Goal: Task Accomplishment & Management: Use online tool/utility

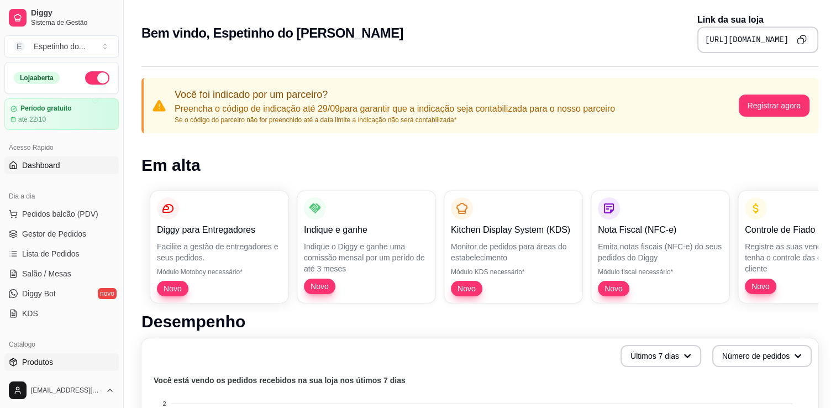
click at [29, 359] on span "Produtos" at bounding box center [37, 361] width 31 height 11
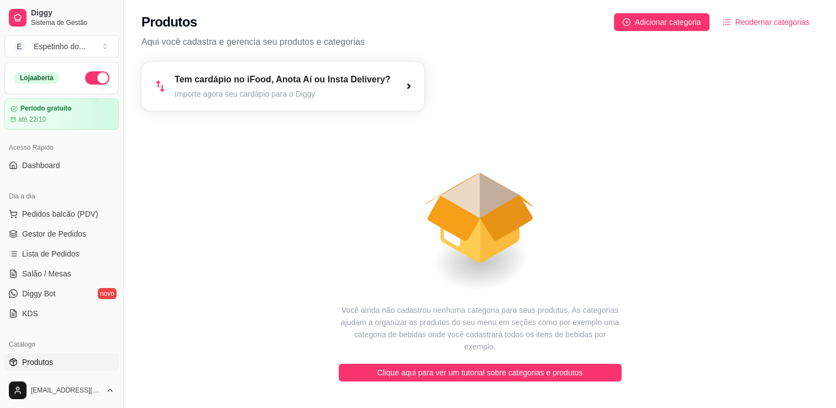
click at [302, 216] on icon "animation" at bounding box center [479, 207] width 677 height 193
click at [680, 24] on span "Adicionar categoria" at bounding box center [668, 22] width 66 height 12
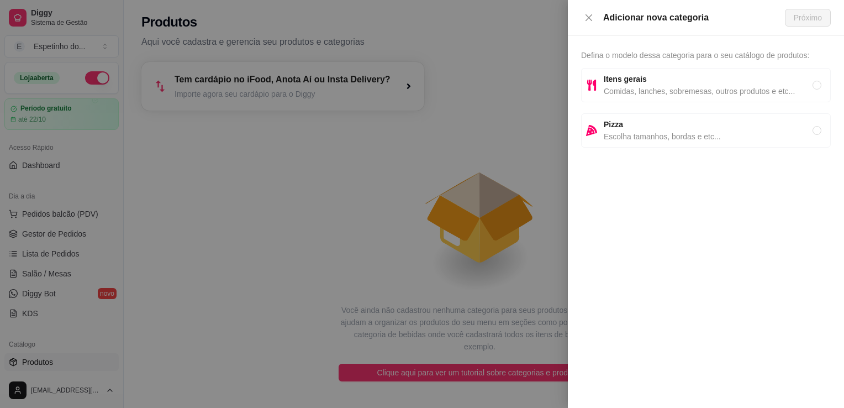
click at [668, 89] on span "Comidas, lanches, sobremesas, outros produtos e etc..." at bounding box center [708, 91] width 209 height 12
radio input "true"
click at [803, 20] on span "Próximo" at bounding box center [808, 18] width 28 height 12
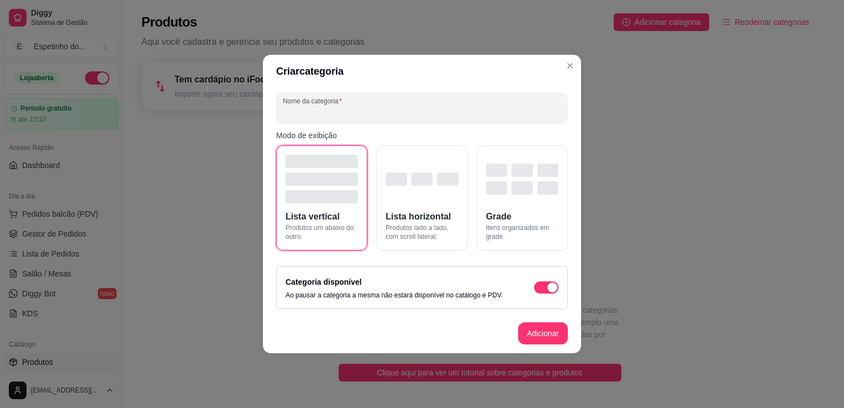
click at [315, 112] on input "Nome da categoria" at bounding box center [422, 112] width 279 height 11
type input "e"
type input "ESPETOS"
click at [555, 337] on button "Adicionar" at bounding box center [543, 334] width 49 height 22
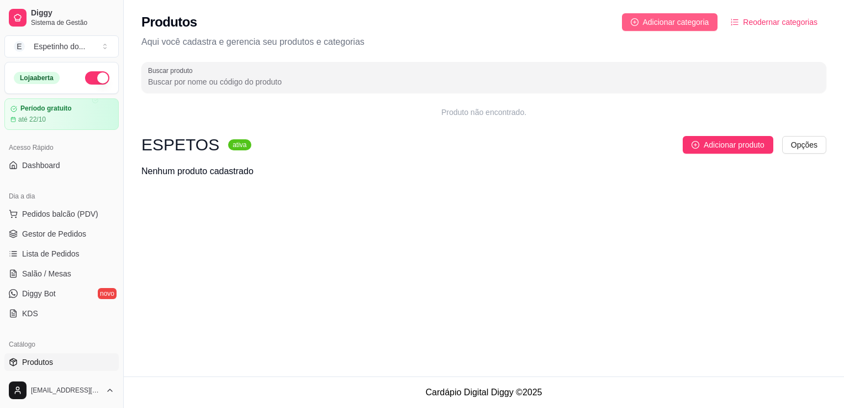
click at [685, 22] on span "Adicionar categoria" at bounding box center [676, 22] width 66 height 12
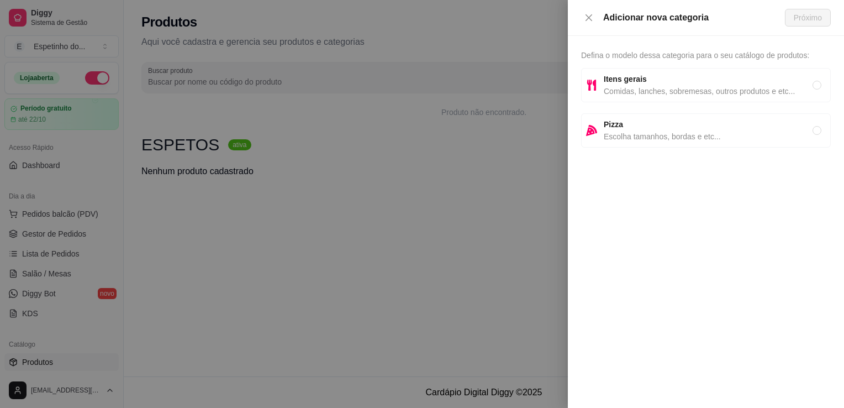
click at [688, 92] on span "Comidas, lanches, sobremesas, outros produtos e etc..." at bounding box center [708, 91] width 209 height 12
radio input "true"
click at [805, 18] on span "Próximo" at bounding box center [808, 18] width 28 height 12
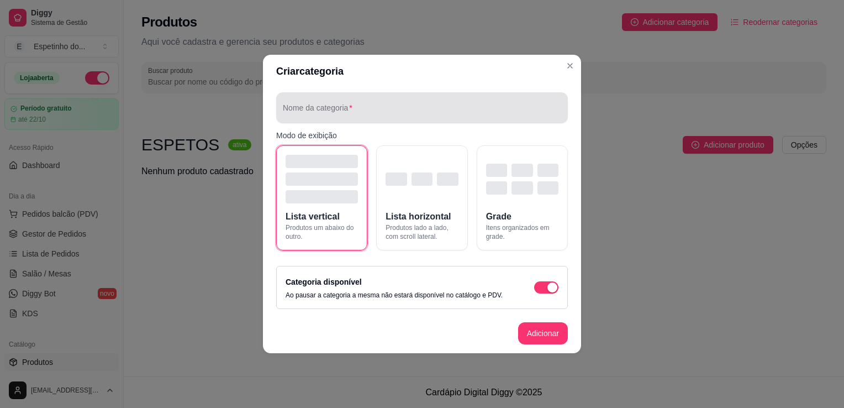
click at [351, 105] on div at bounding box center [422, 108] width 279 height 22
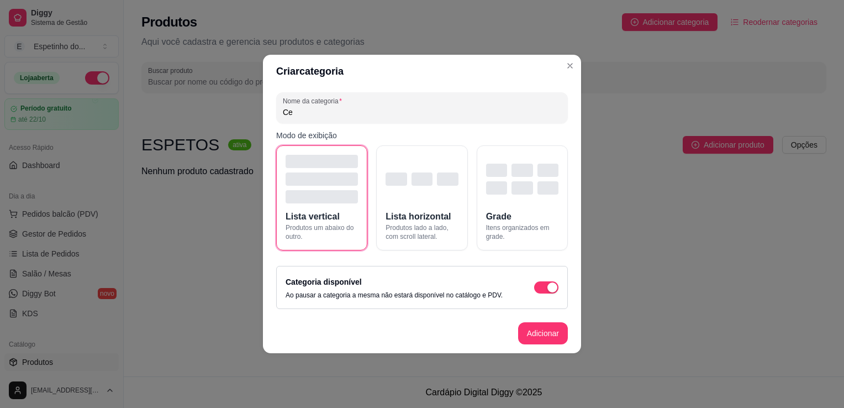
type input "C"
type input "CERVEJAS"
click at [549, 333] on button "Adicionar" at bounding box center [543, 334] width 49 height 22
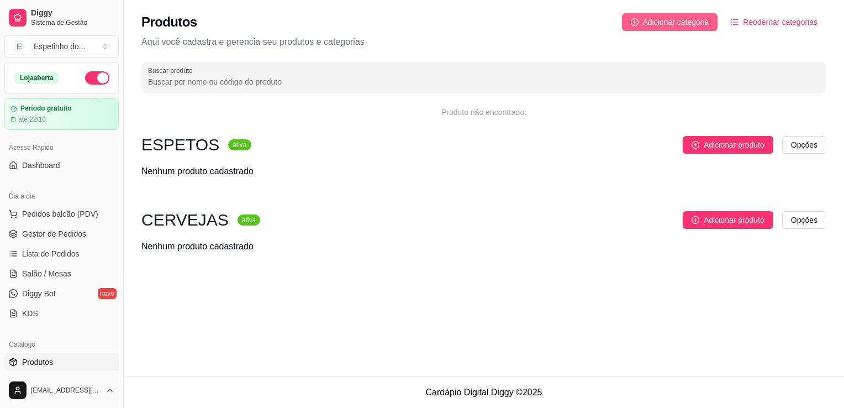
click at [672, 22] on span "Adicionar categoria" at bounding box center [676, 22] width 66 height 12
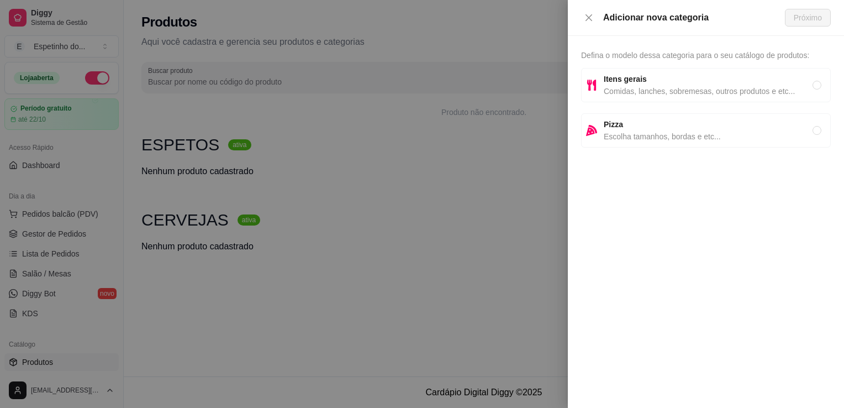
click at [641, 91] on span "Comidas, lanches, sobremesas, outros produtos e etc..." at bounding box center [708, 91] width 209 height 12
radio input "true"
click at [814, 17] on span "Próximo" at bounding box center [808, 18] width 28 height 12
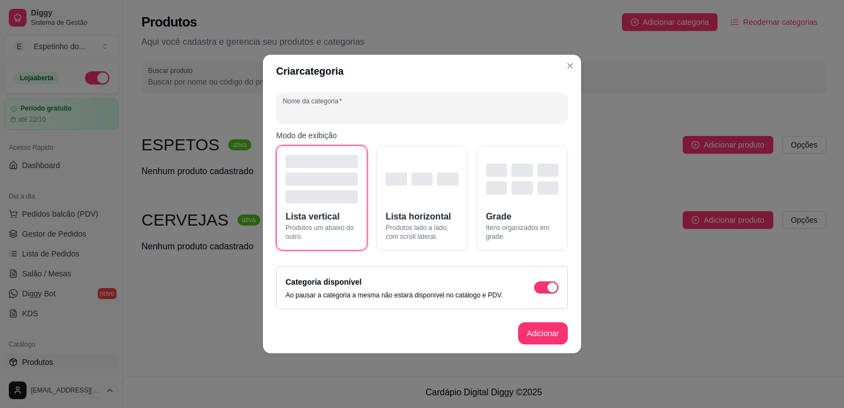
click at [344, 111] on input "Nome da categoria" at bounding box center [422, 112] width 279 height 11
type input "E"
type input "REFRIGERANTES"
click at [547, 335] on button "Adicionar" at bounding box center [543, 333] width 50 height 22
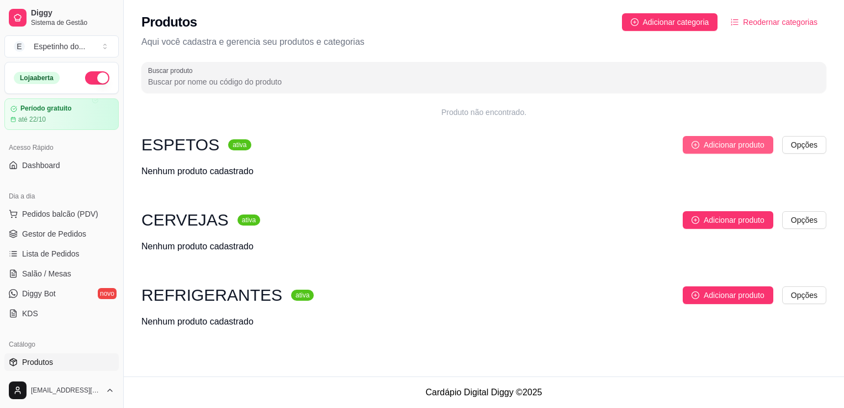
click at [714, 143] on span "Adicionar produto" at bounding box center [734, 145] width 61 height 12
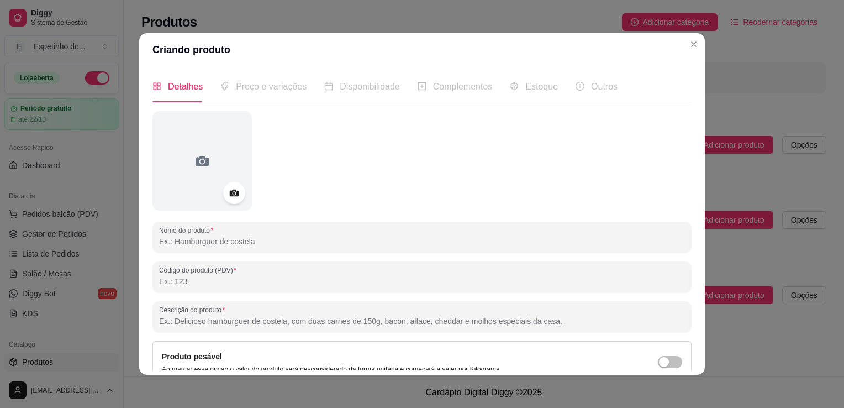
click at [223, 244] on input "Nome do produto" at bounding box center [422, 241] width 526 height 11
type input "g"
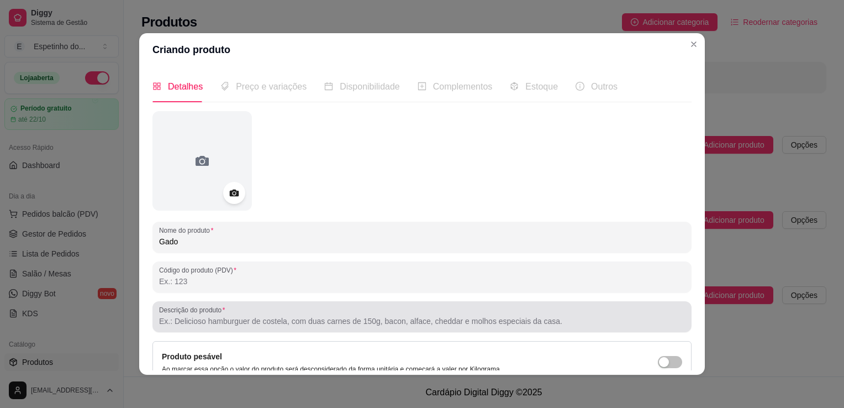
type input "Gado"
click at [642, 320] on input "Descrição do produto" at bounding box center [422, 321] width 526 height 11
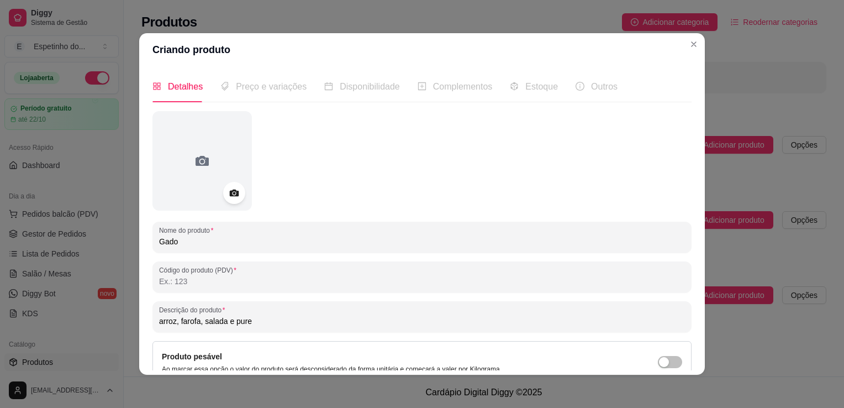
type input "arroz, farofa, salada e pure"
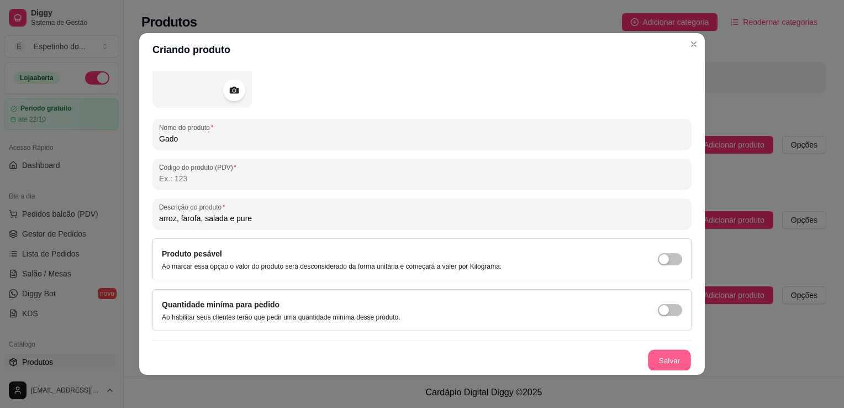
click at [665, 359] on button "Salvar" at bounding box center [669, 361] width 43 height 22
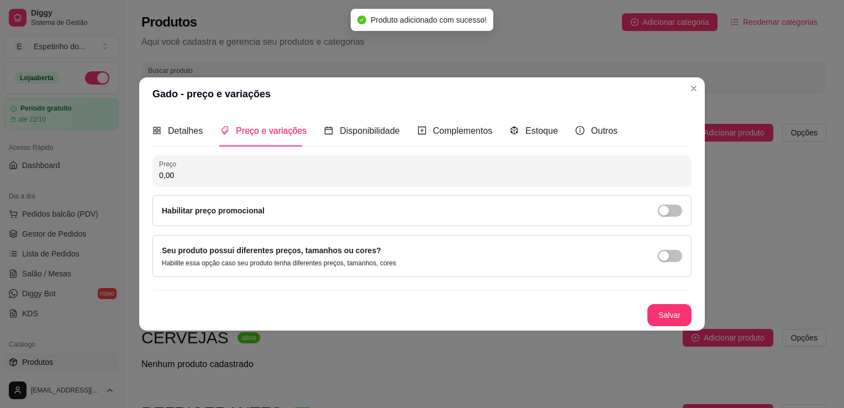
scroll to position [0, 0]
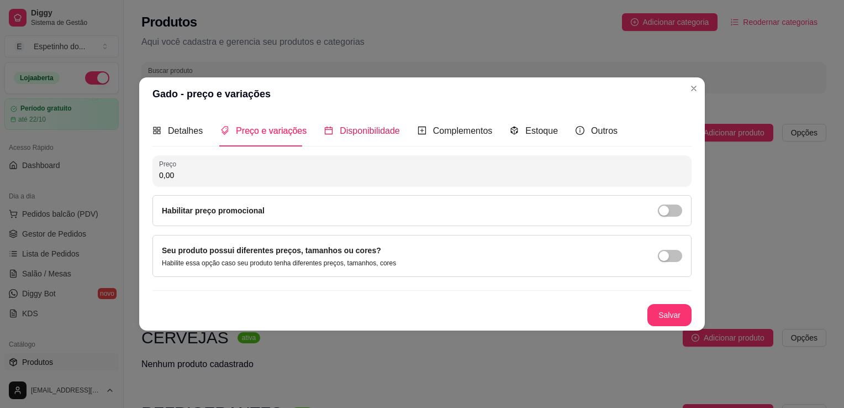
click at [358, 130] on span "Disponibilidade" at bounding box center [370, 130] width 60 height 9
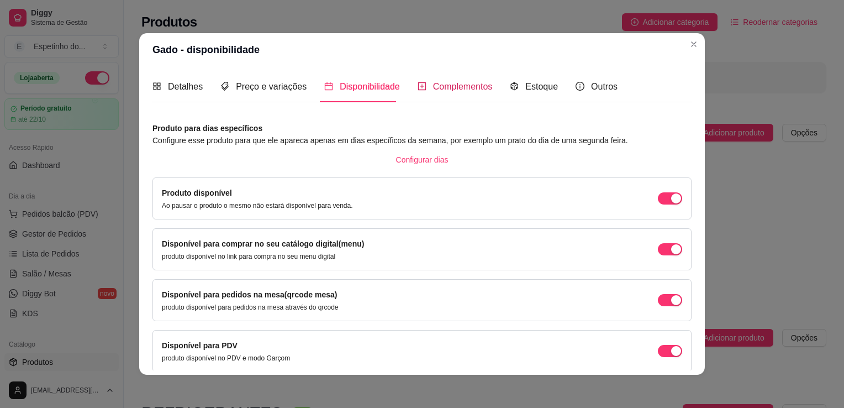
click at [455, 91] on span "Complementos" at bounding box center [463, 86] width 60 height 9
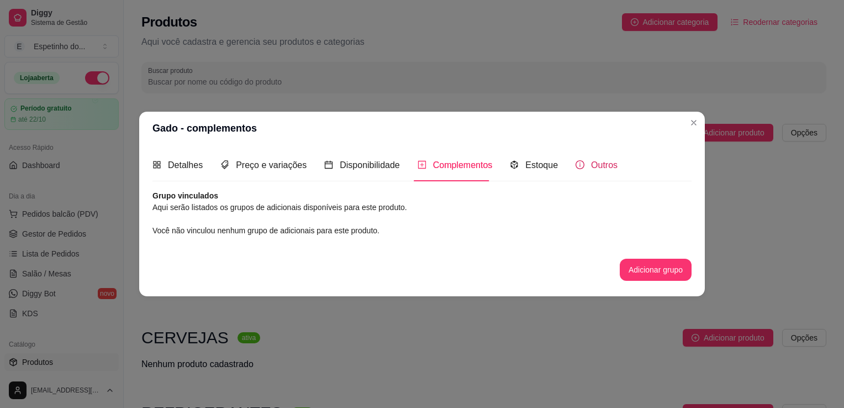
click at [603, 167] on span "Outros" at bounding box center [604, 164] width 27 height 9
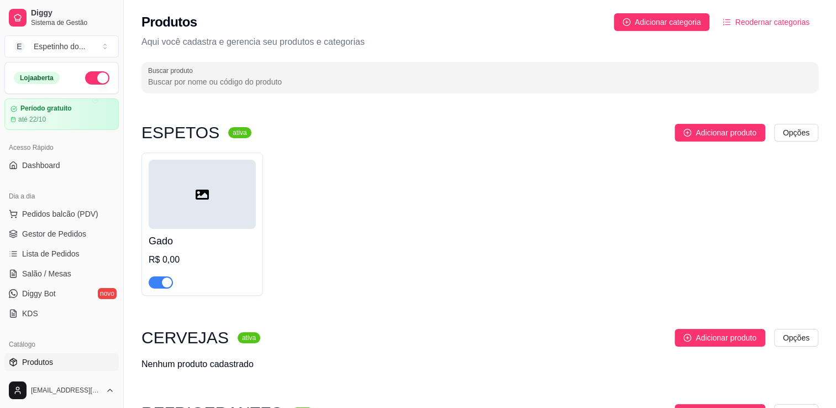
click at [203, 255] on div "R$ 0,00" at bounding box center [202, 259] width 107 height 13
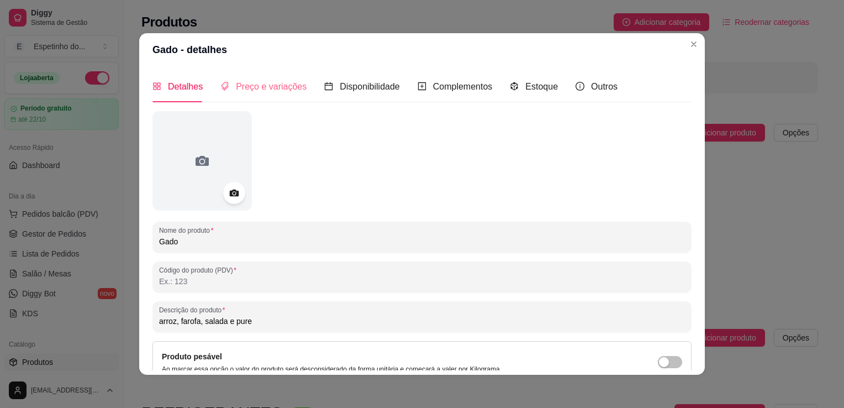
click at [280, 76] on div "Preço e variações" at bounding box center [264, 87] width 86 height 32
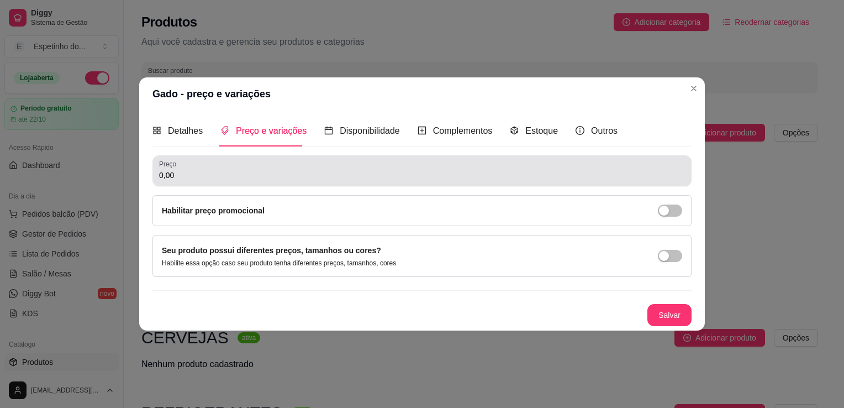
click at [244, 174] on input "0,00" at bounding box center [422, 175] width 526 height 11
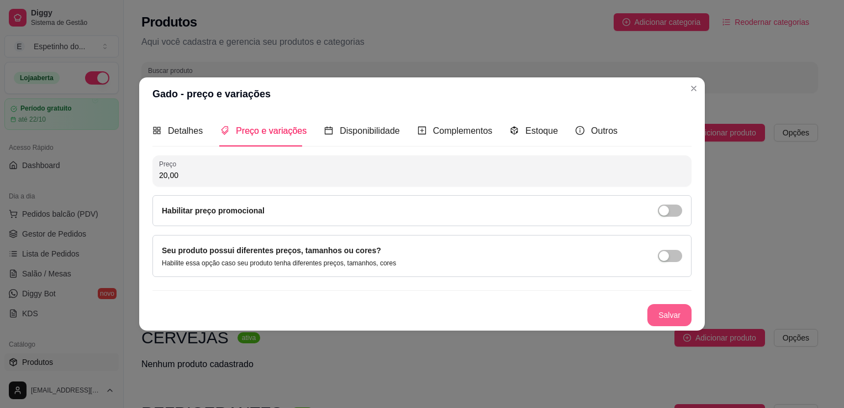
type input "20,00"
click at [665, 311] on button "Salvar" at bounding box center [669, 316] width 43 height 22
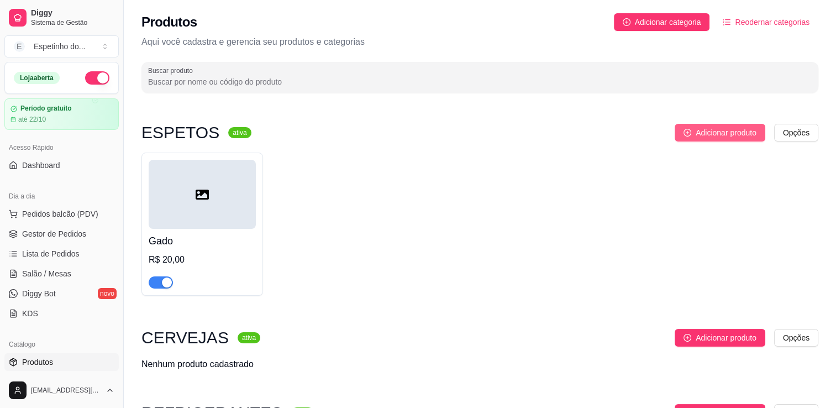
click at [722, 133] on span "Adicionar produto" at bounding box center [726, 133] width 61 height 12
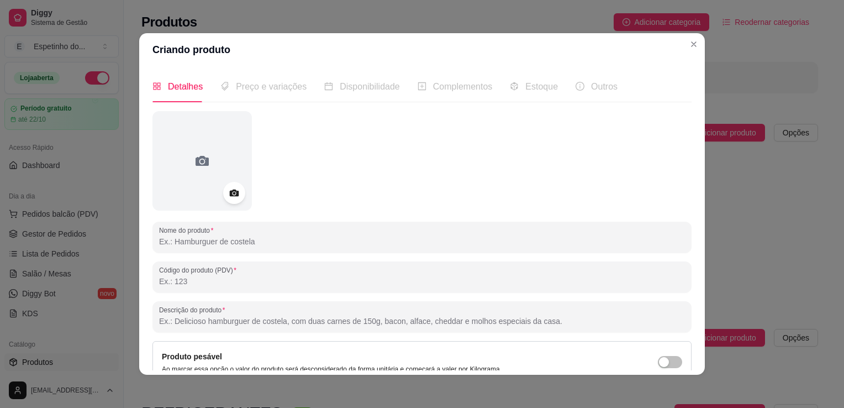
click at [225, 243] on input "Nome do produto" at bounding box center [422, 241] width 526 height 11
type input "m"
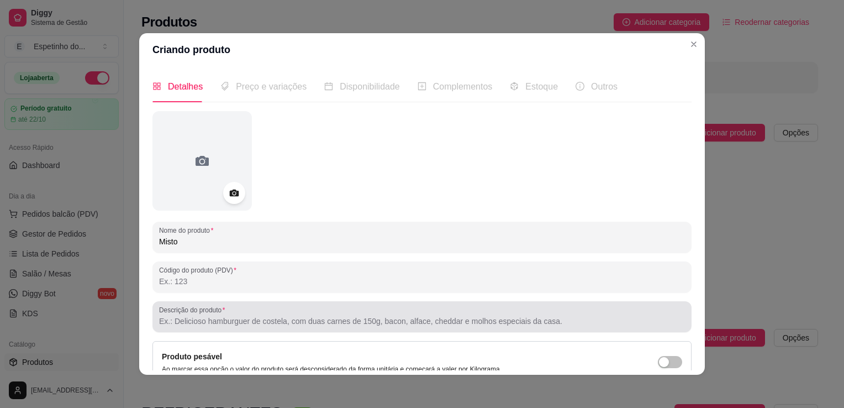
type input "Misto"
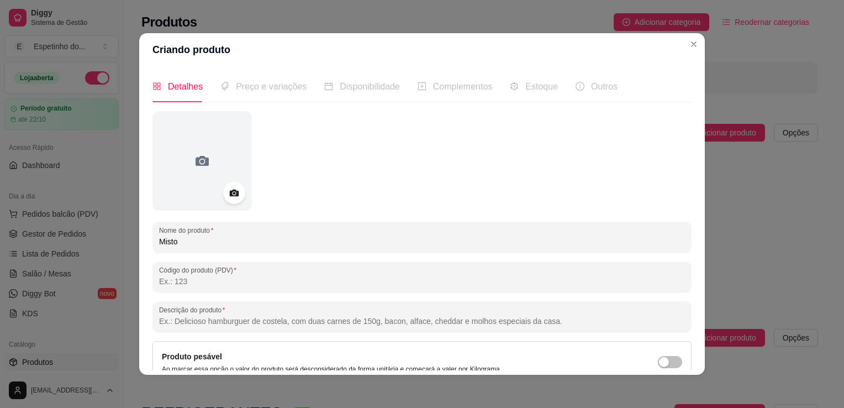
click at [305, 324] on input "Descrição do produto" at bounding box center [422, 321] width 526 height 11
click at [159, 322] on input "arroz, salada, pure e farofa" at bounding box center [422, 321] width 526 height 11
type input "arroz, salada, pure e farofa"
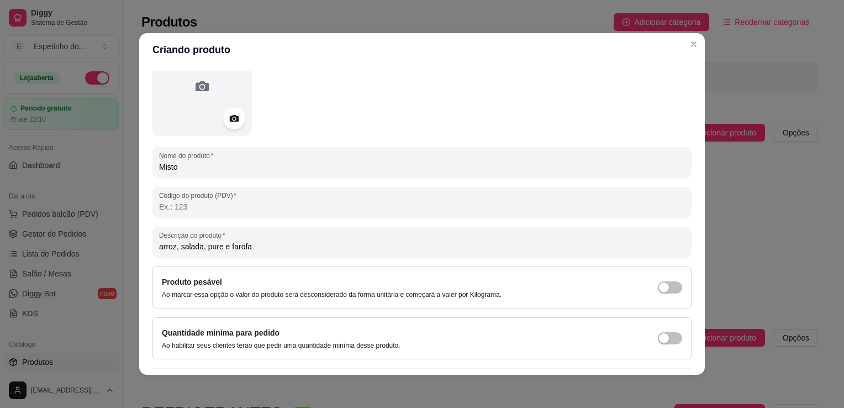
scroll to position [90, 0]
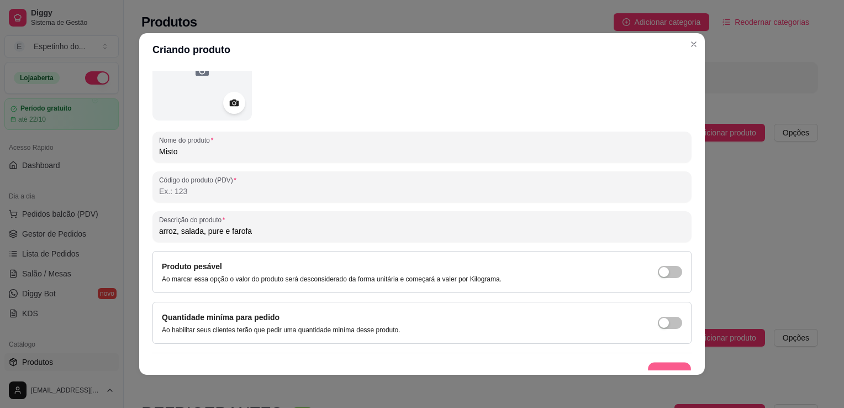
click at [665, 364] on button "Salvar" at bounding box center [669, 374] width 43 height 22
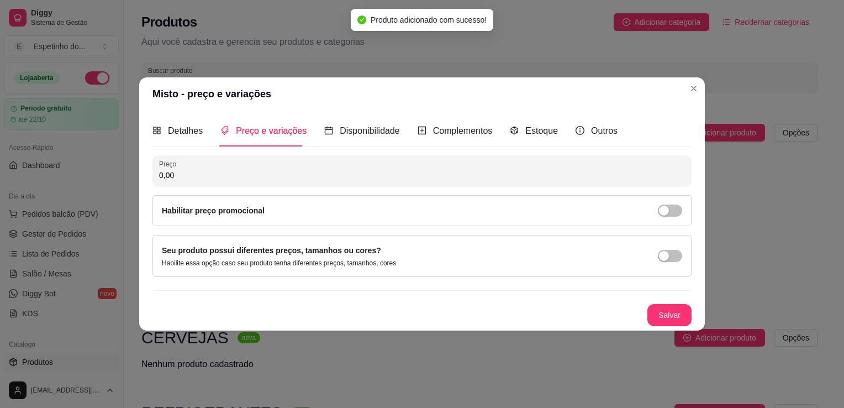
scroll to position [0, 0]
click at [685, 104] on header "Misto - preço e variações" at bounding box center [422, 93] width 566 height 33
click at [185, 180] on input "0,00" at bounding box center [422, 175] width 526 height 11
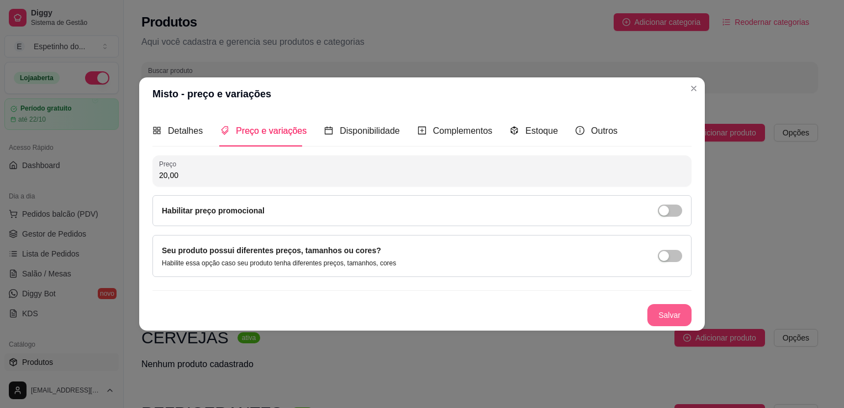
type input "20,00"
click at [667, 312] on button "Salvar" at bounding box center [669, 316] width 43 height 22
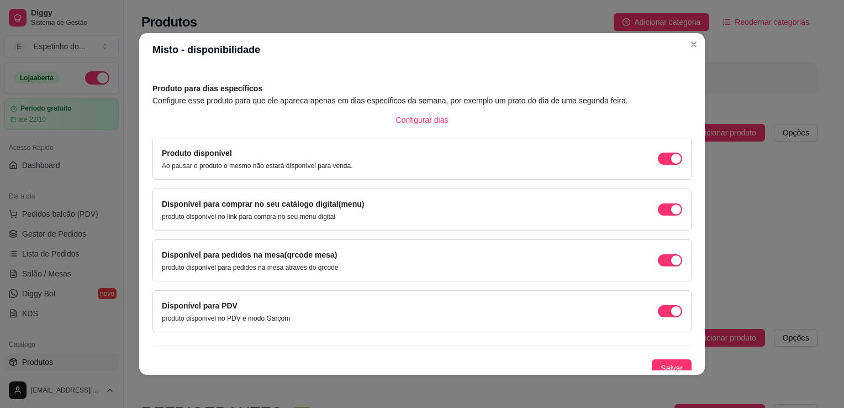
scroll to position [44, 0]
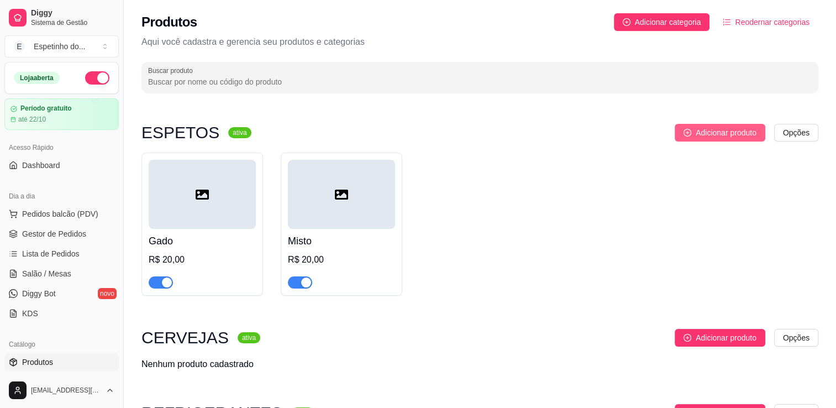
click at [715, 137] on span "Adicionar produto" at bounding box center [726, 133] width 61 height 12
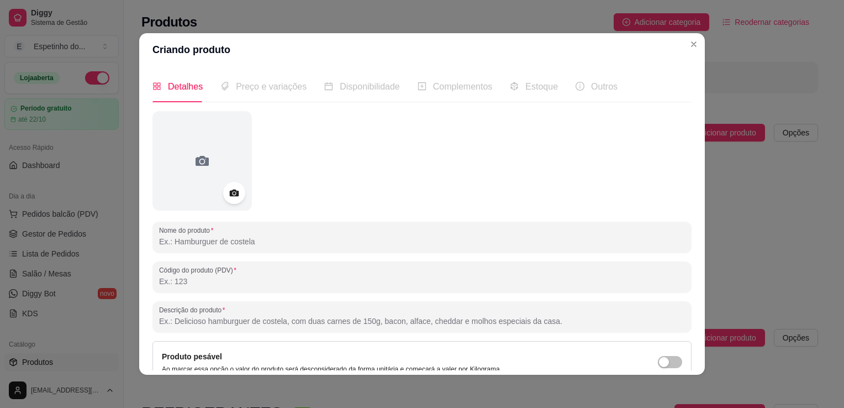
click at [195, 242] on input "Nome do produto" at bounding box center [422, 241] width 526 height 11
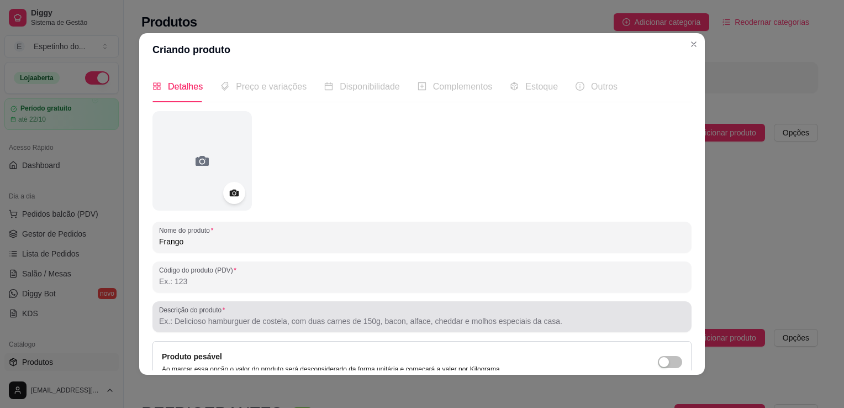
type input "Frango"
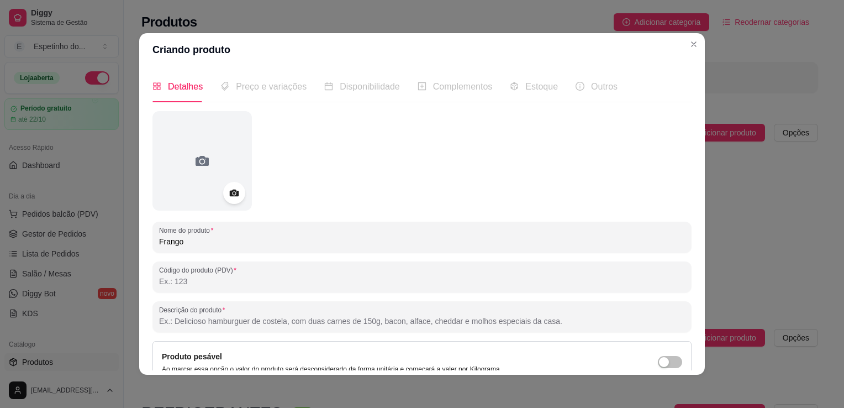
click at [231, 325] on input "Descrição do produto" at bounding box center [422, 321] width 526 height 11
click at [471, 325] on input "Descrição do produto" at bounding box center [422, 321] width 526 height 11
click at [424, 325] on input "Descrição do produto" at bounding box center [422, 321] width 526 height 11
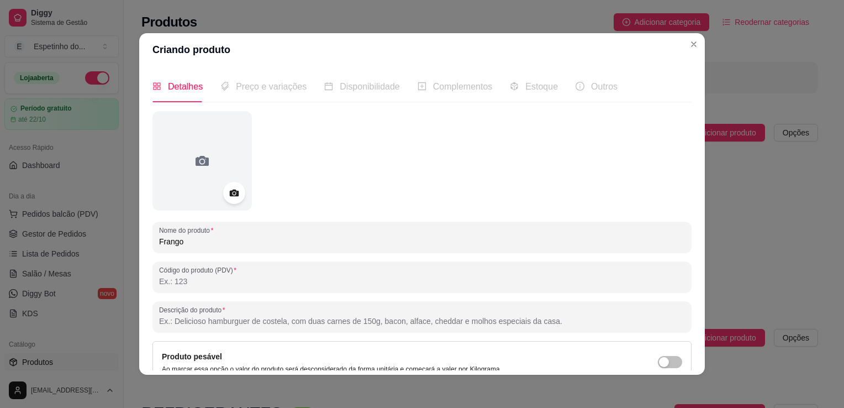
click at [424, 325] on input "Descrição do produto" at bounding box center [422, 321] width 526 height 11
click at [541, 326] on input "Descrição do produto" at bounding box center [422, 321] width 526 height 11
click at [288, 322] on input "Descrição do produto" at bounding box center [422, 321] width 526 height 11
paste input "arroz, salada, pure e farofa"
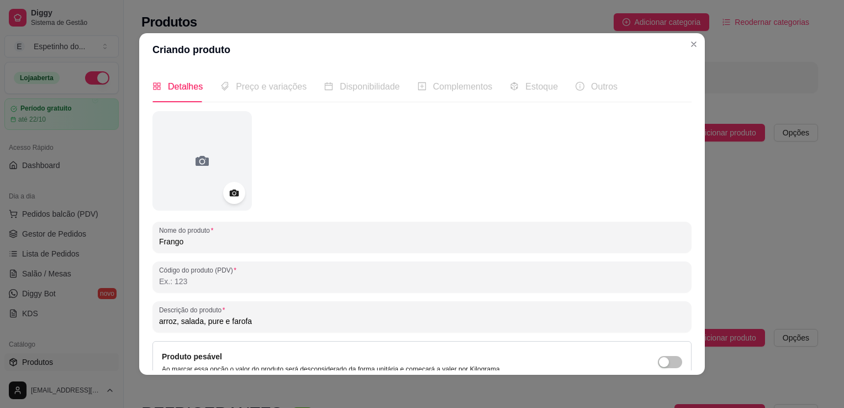
type input "arroz, salada, pure e farofa"
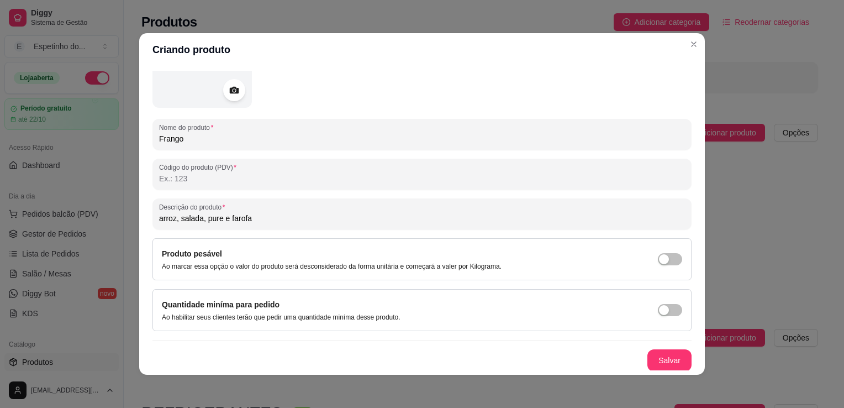
scroll to position [97, 0]
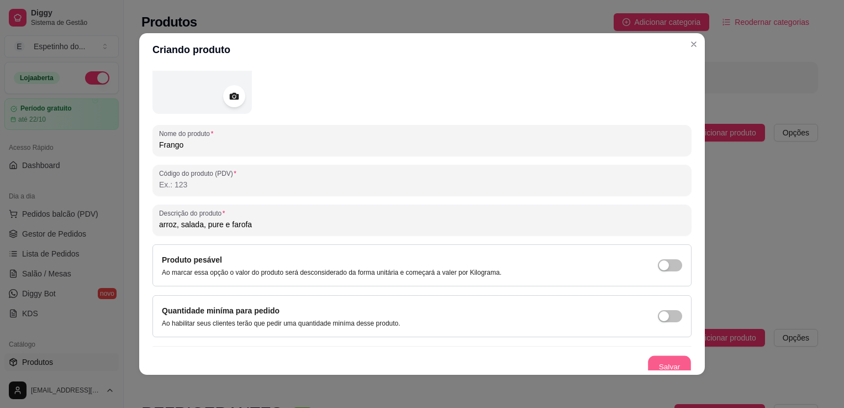
click at [656, 364] on button "Salvar" at bounding box center [669, 367] width 43 height 22
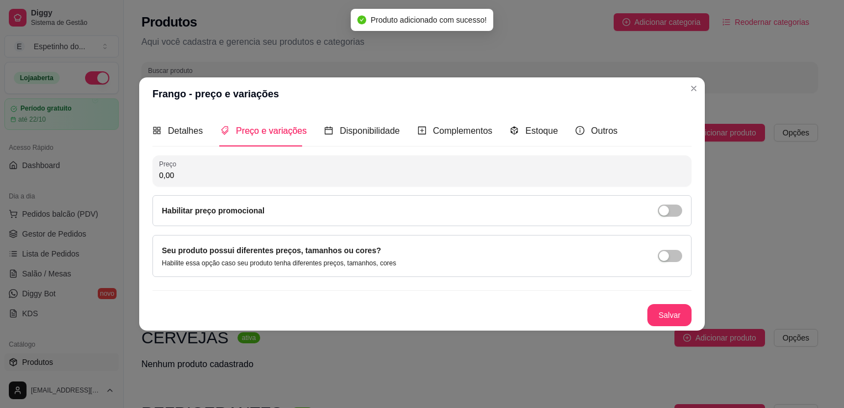
scroll to position [0, 0]
click at [190, 173] on input "0,00" at bounding box center [422, 175] width 526 height 11
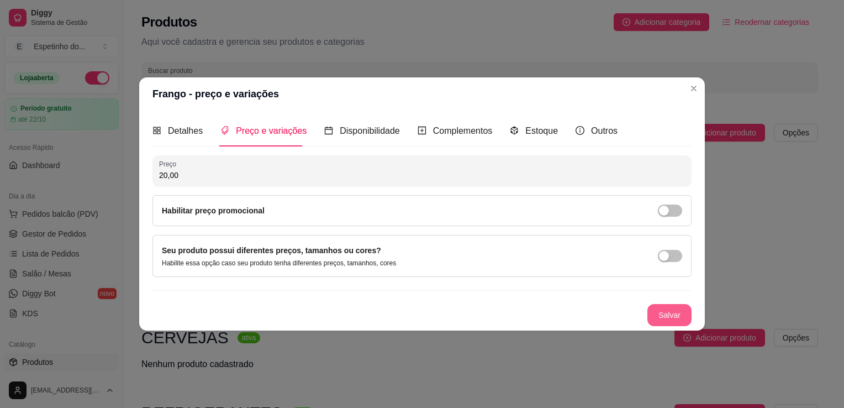
type input "20,00"
click at [674, 320] on button "Salvar" at bounding box center [669, 316] width 43 height 22
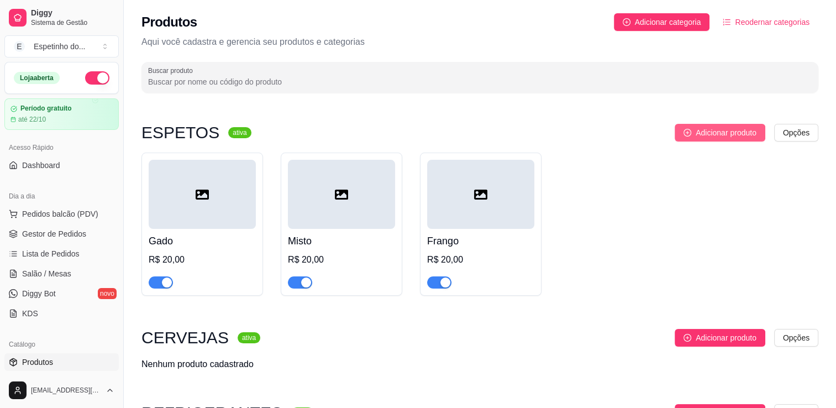
click at [714, 138] on span "Adicionar produto" at bounding box center [726, 133] width 61 height 12
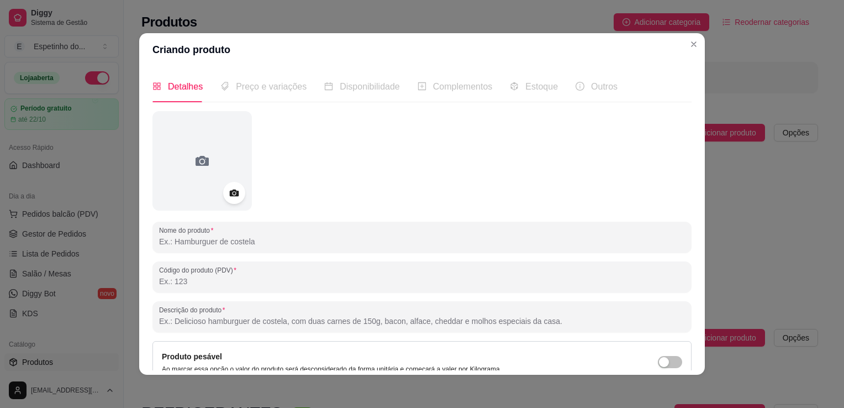
click at [198, 244] on input "Nome do produto" at bounding box center [422, 241] width 526 height 11
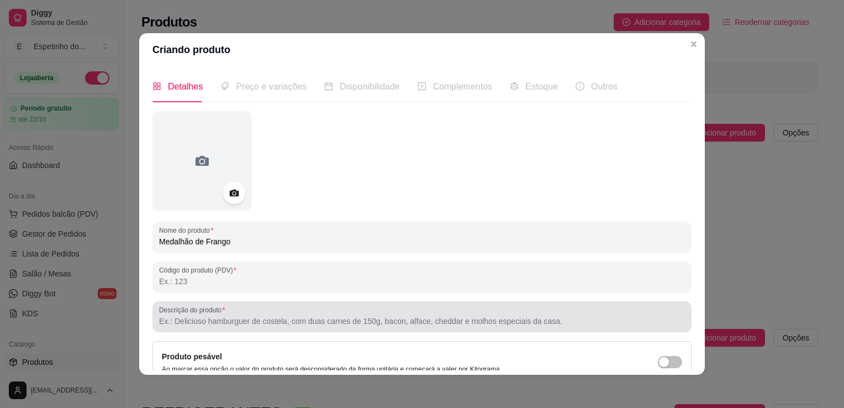
type input "Medalhão de Frango"
click at [212, 328] on div "Descrição do produto" at bounding box center [422, 316] width 539 height 31
drag, startPoint x: 401, startPoint y: 330, endPoint x: 321, endPoint y: 315, distance: 82.2
click at [321, 315] on div at bounding box center [422, 317] width 526 height 22
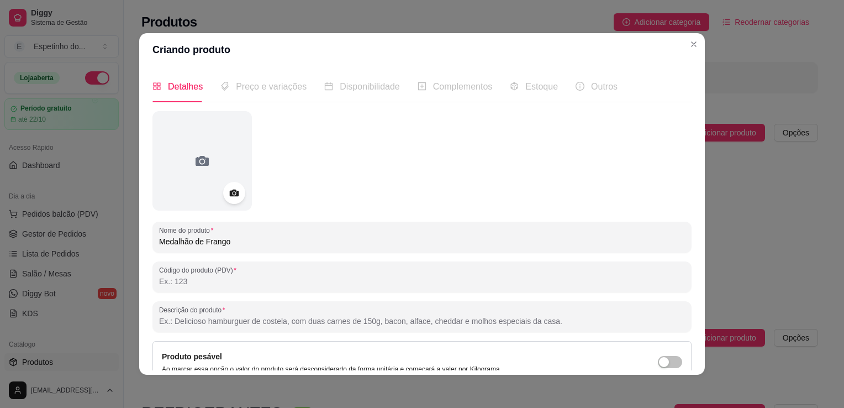
click at [321, 316] on input "Descrição do produto" at bounding box center [422, 321] width 526 height 11
click at [261, 325] on input "Descrição do produto" at bounding box center [422, 321] width 526 height 11
paste input "arroz, salada, pure e farofa"
click at [223, 324] on input "arroz, salada, pure e farofa" at bounding box center [422, 321] width 526 height 11
click at [258, 321] on input "arroz, salada, pure , farofa" at bounding box center [422, 321] width 526 height 11
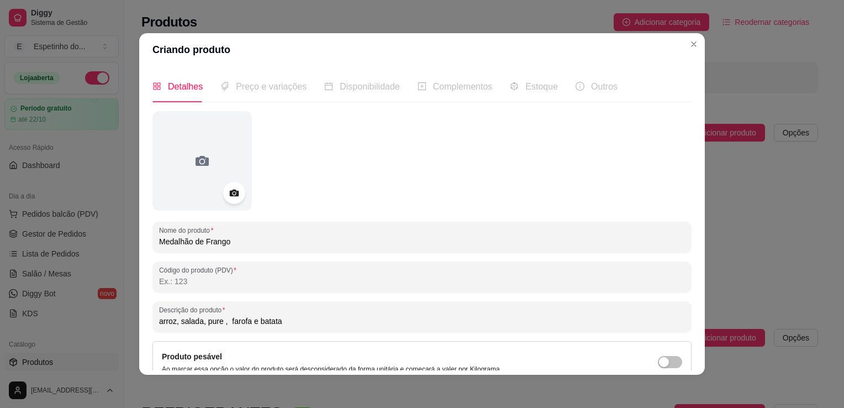
type input "arroz, salada, pure , farofa e batata"
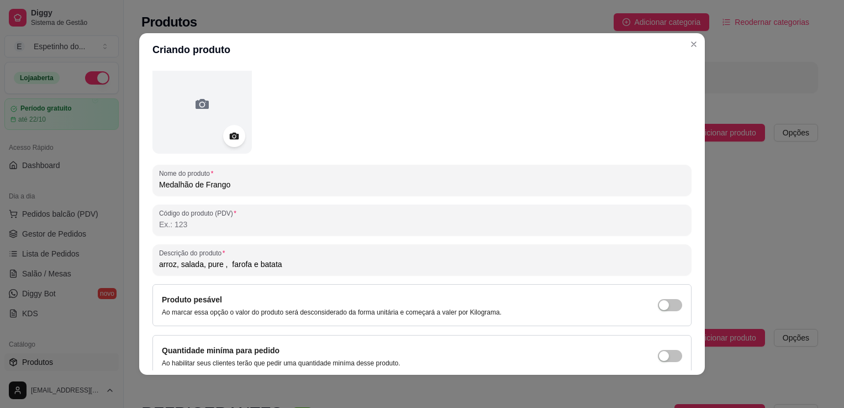
scroll to position [98, 0]
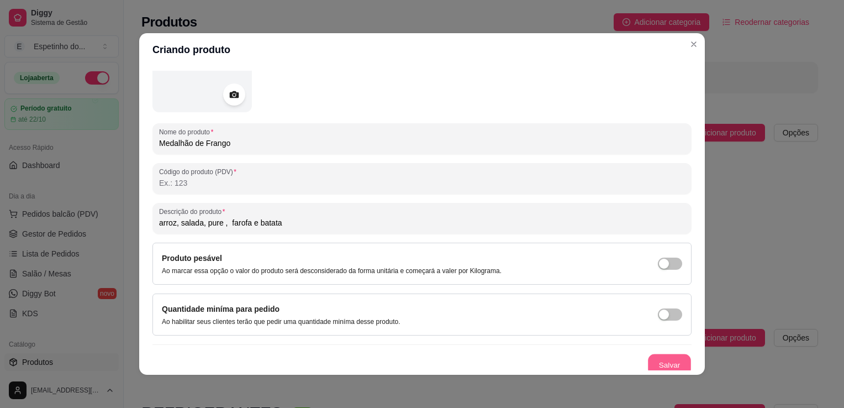
click at [658, 361] on button "Salvar" at bounding box center [669, 365] width 43 height 22
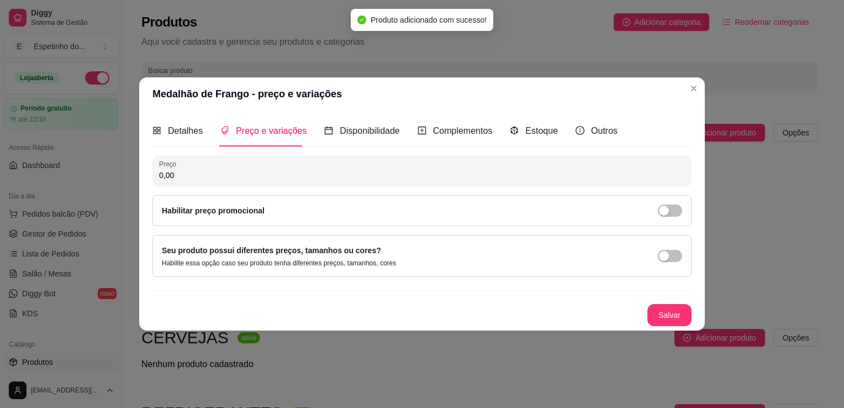
scroll to position [0, 0]
click at [210, 176] on input "0,00" at bounding box center [422, 175] width 526 height 11
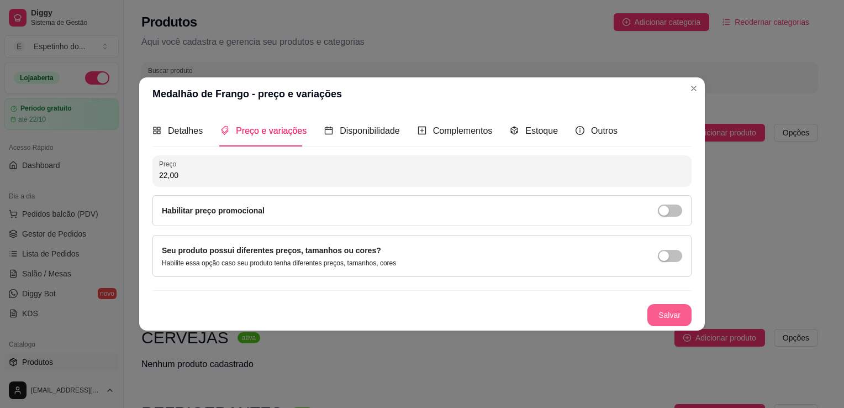
type input "22,00"
click at [669, 312] on button "Salvar" at bounding box center [669, 316] width 43 height 22
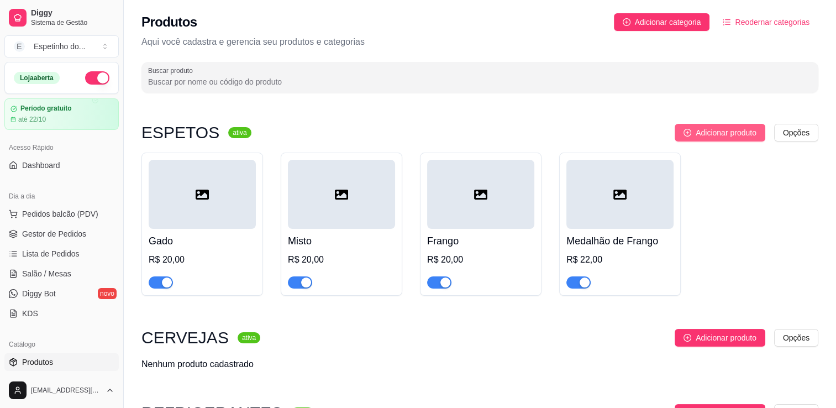
click at [739, 137] on span "Adicionar produto" at bounding box center [726, 133] width 61 height 12
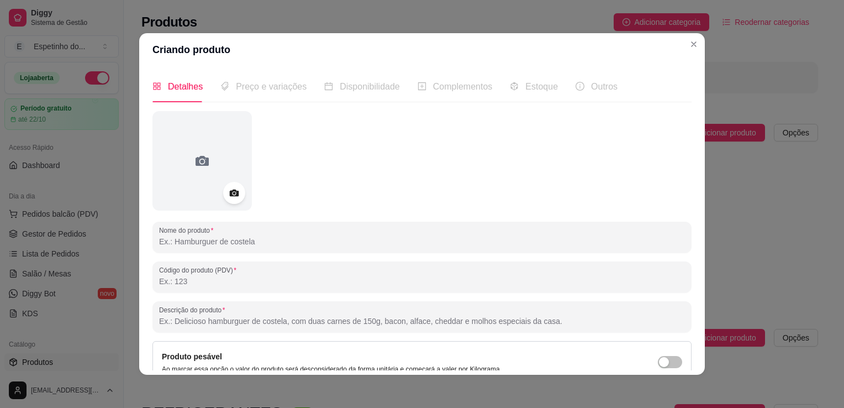
click at [213, 245] on input "Nome do produto" at bounding box center [422, 241] width 526 height 11
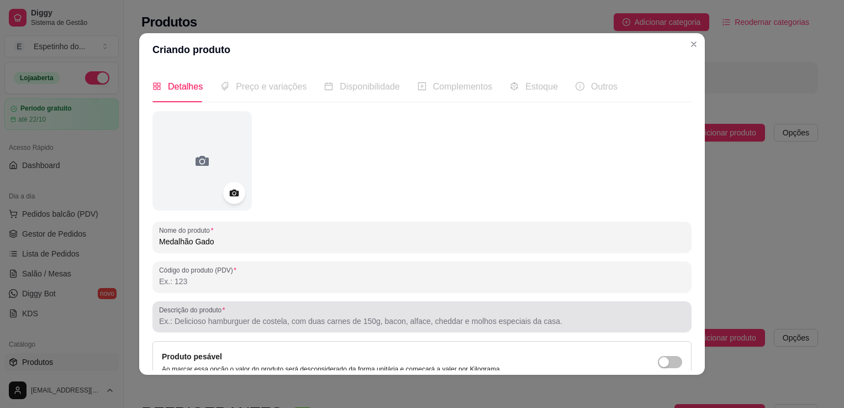
type input "Medalhão Gado"
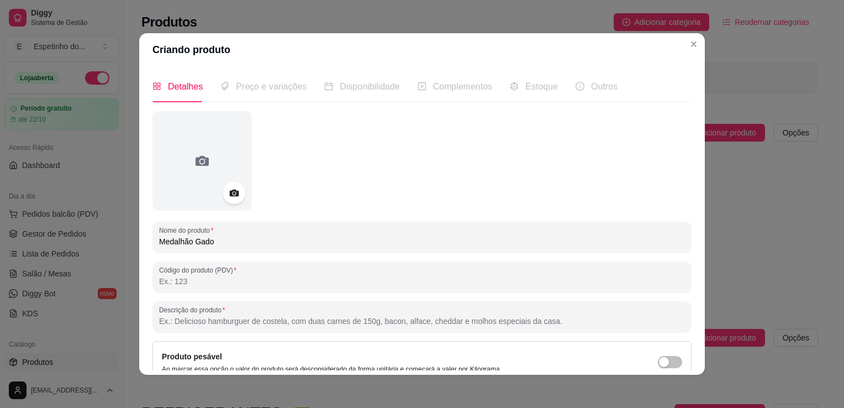
click at [212, 324] on input "Descrição do produto" at bounding box center [422, 321] width 526 height 11
click at [345, 365] on p "Ao marcar essa opção o valor do produto será desconsiderado da forma unitária e…" at bounding box center [332, 369] width 340 height 9
click at [267, 322] on input "Descrição do produto" at bounding box center [422, 321] width 526 height 11
drag, startPoint x: 288, startPoint y: 328, endPoint x: 247, endPoint y: 320, distance: 41.7
click at [247, 320] on input "Descrição do produto" at bounding box center [422, 321] width 526 height 11
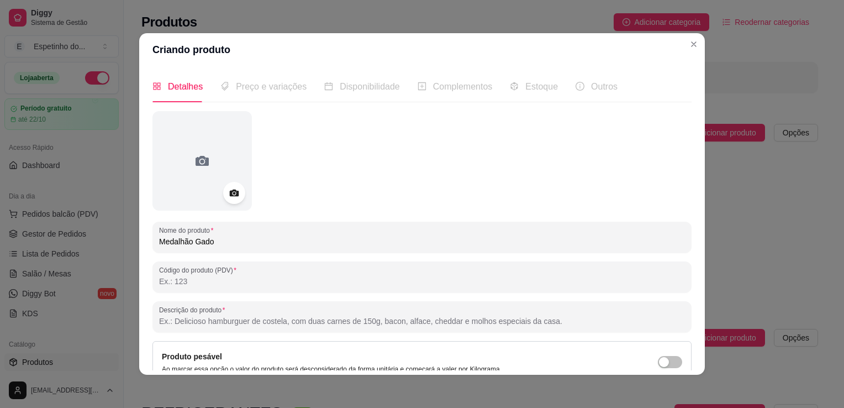
click at [247, 320] on input "Descrição do produto" at bounding box center [422, 321] width 526 height 11
paste input "arroz, salada, pure e farofa"
type input "arroz, salada, pure, farofae batata"
click at [690, 332] on div "Detalhes Preço e variações Disponibilidade Complementos Estoque Outros Nome do …" at bounding box center [422, 220] width 566 height 308
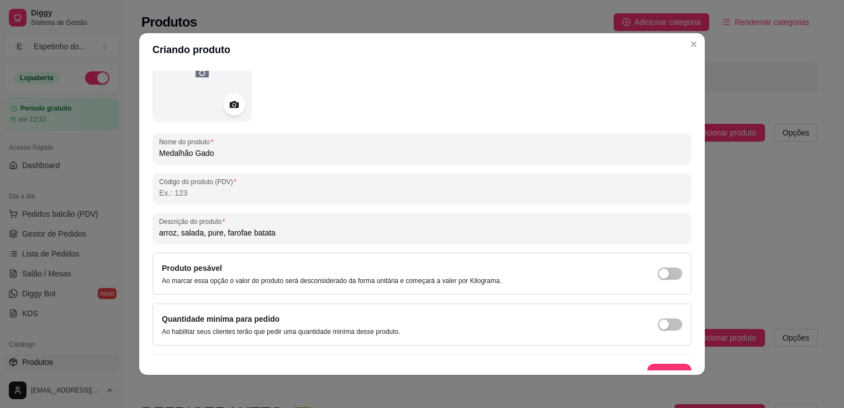
scroll to position [102, 0]
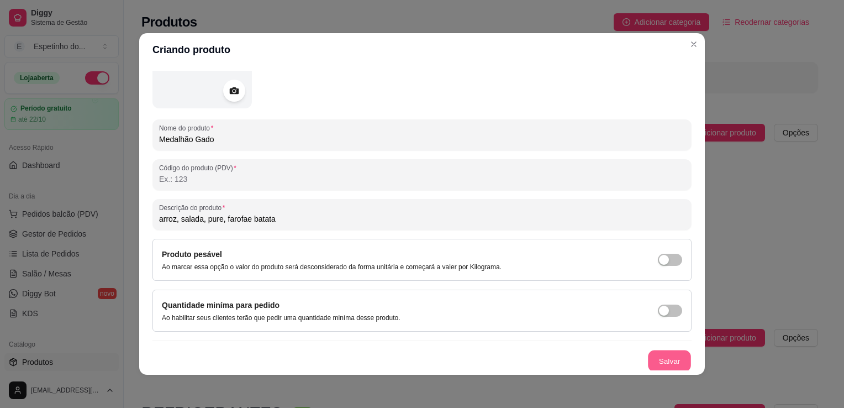
click at [663, 361] on button "Salvar" at bounding box center [669, 361] width 43 height 22
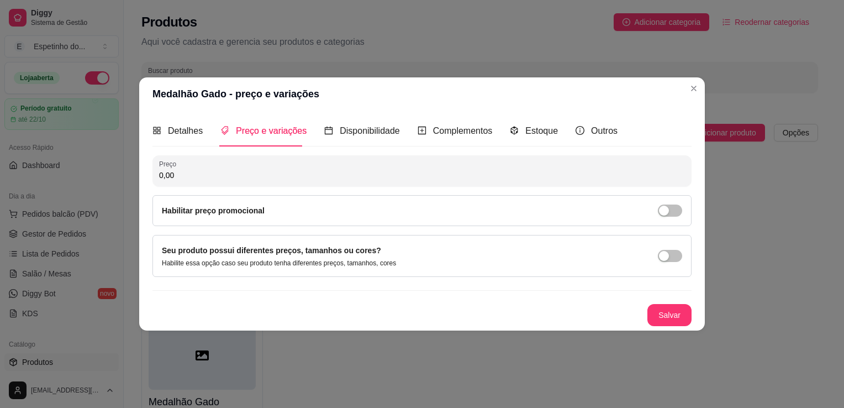
scroll to position [0, 0]
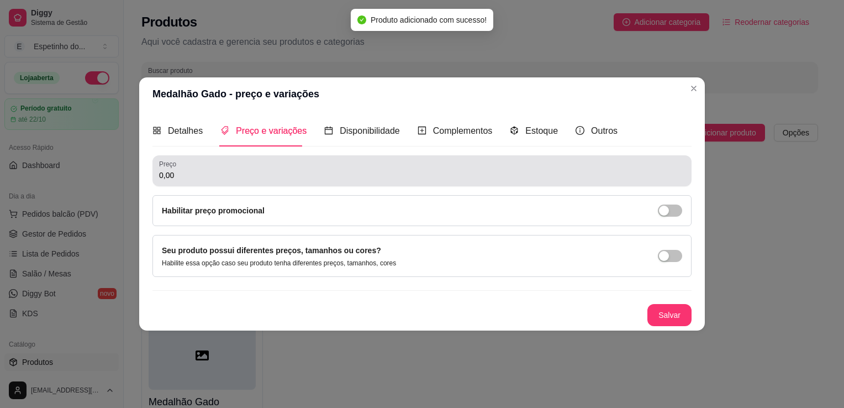
click at [197, 185] on div "Preço 0,00" at bounding box center [422, 170] width 539 height 31
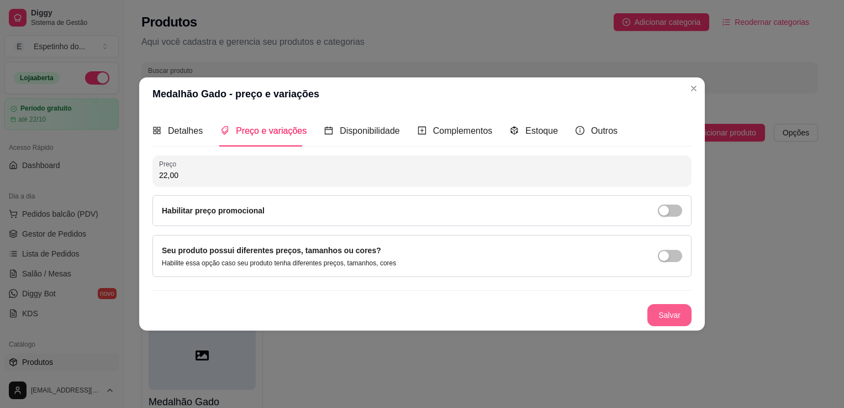
type input "22,00"
click at [671, 318] on button "Salvar" at bounding box center [670, 315] width 44 height 22
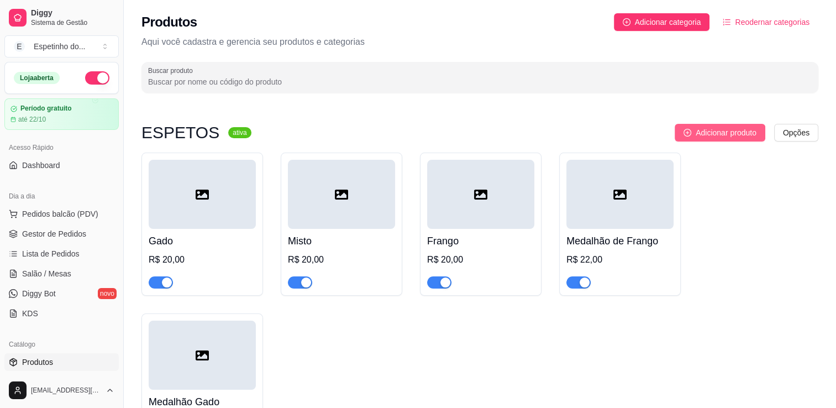
click at [717, 134] on span "Adicionar produto" at bounding box center [726, 133] width 61 height 12
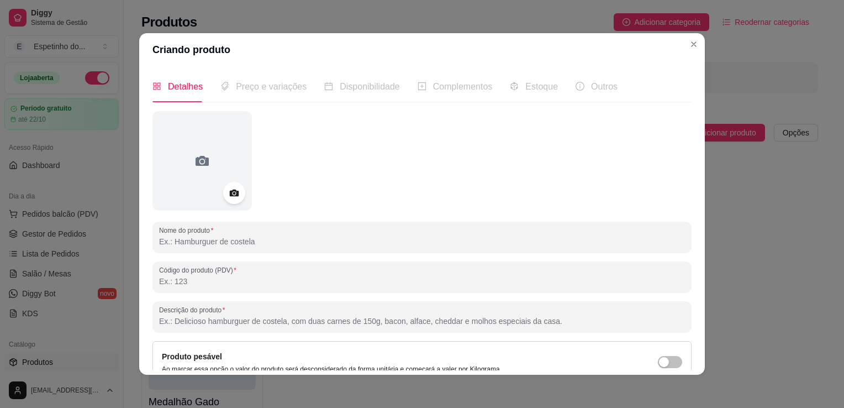
click at [223, 246] on input "Nome do produto" at bounding box center [422, 241] width 526 height 11
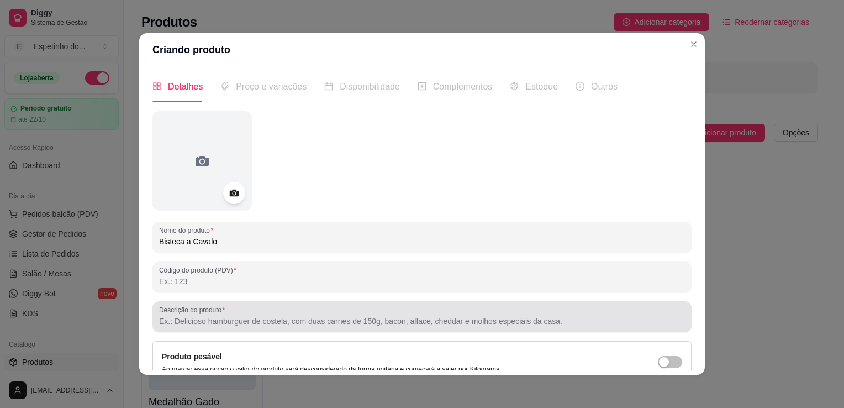
type input "Bisteca a Cavalo"
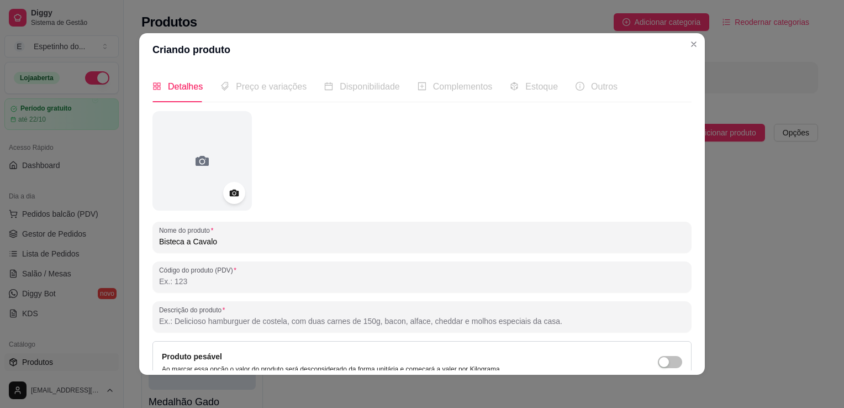
click at [218, 323] on input "Descrição do produto" at bounding box center [422, 321] width 526 height 11
paste input "arroz, salada, pure e farofa"
click at [221, 326] on input "arroz, salada, pure e farofa" at bounding box center [422, 321] width 526 height 11
click at [222, 322] on input "arroz, salada, pure e farofa" at bounding box center [422, 321] width 526 height 11
click at [250, 323] on input "arroz, salada, pure, farofa" at bounding box center [422, 321] width 526 height 11
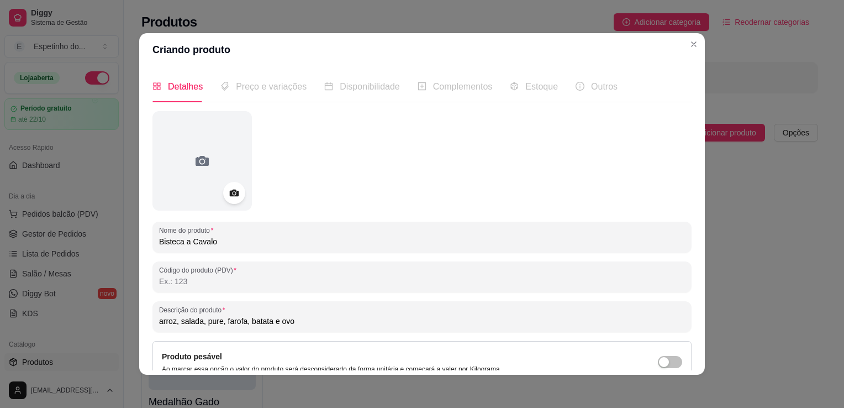
type input "arroz, salada, pure, farofa, batata e ovo"
click at [688, 344] on div "Detalhes Preço e variações Disponibilidade Complementos Estoque Outros Nome do …" at bounding box center [422, 220] width 566 height 308
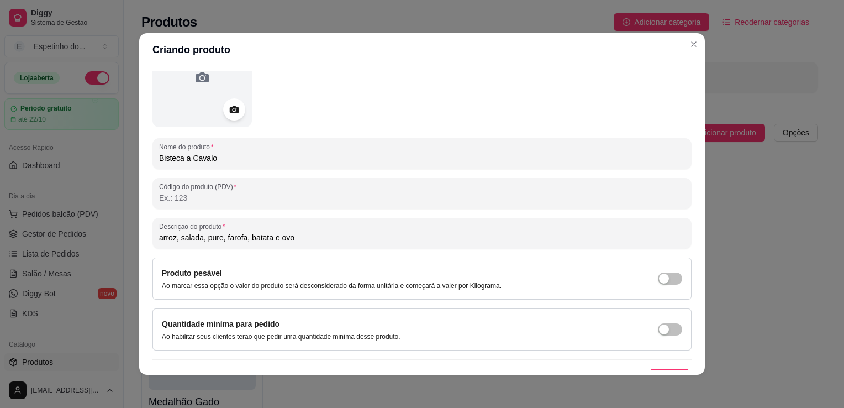
scroll to position [103, 0]
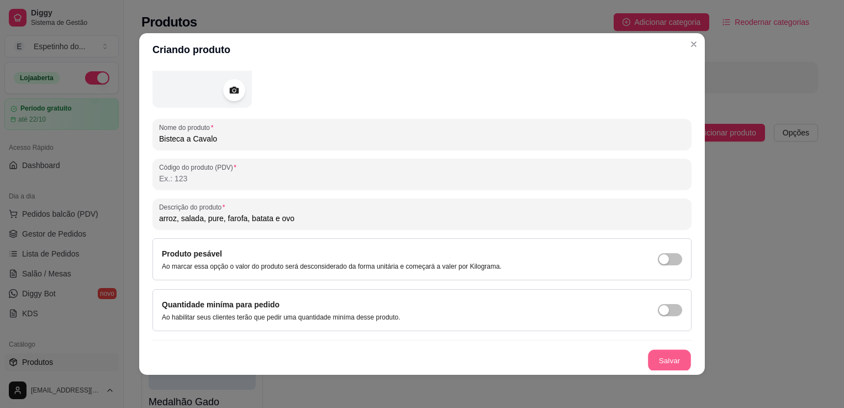
click at [652, 362] on button "Salvar" at bounding box center [669, 361] width 43 height 22
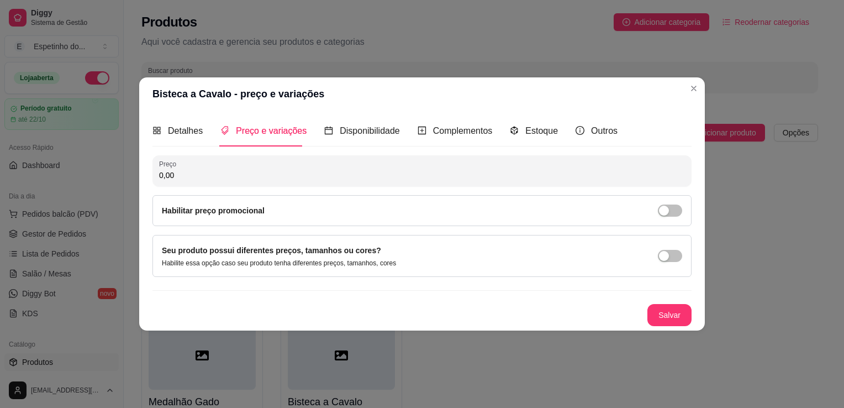
scroll to position [0, 0]
click at [297, 180] on input "0,00" at bounding box center [422, 175] width 526 height 11
type input "24,00"
click at [678, 315] on button "Salvar" at bounding box center [669, 316] width 43 height 22
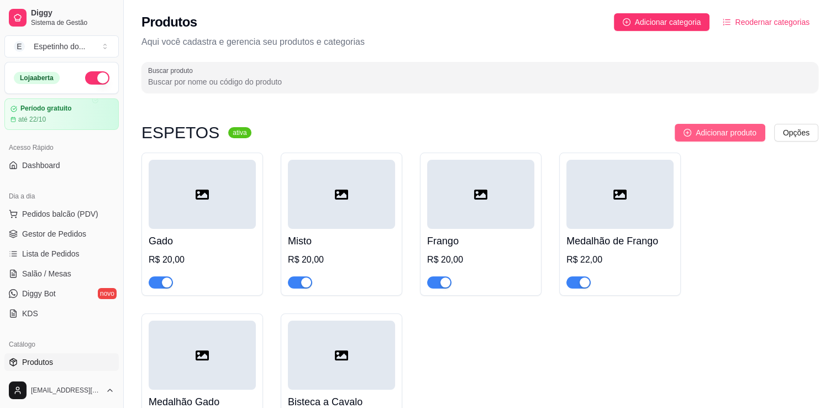
click at [725, 137] on span "Adicionar produto" at bounding box center [726, 133] width 61 height 12
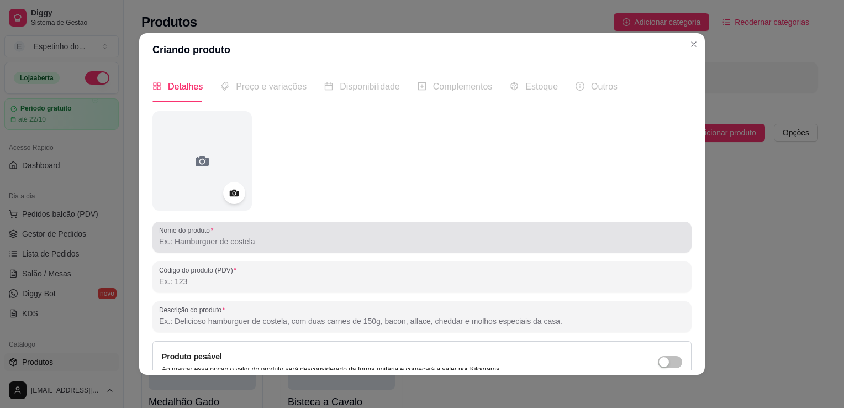
click at [225, 244] on input "Nome do produto" at bounding box center [422, 241] width 526 height 11
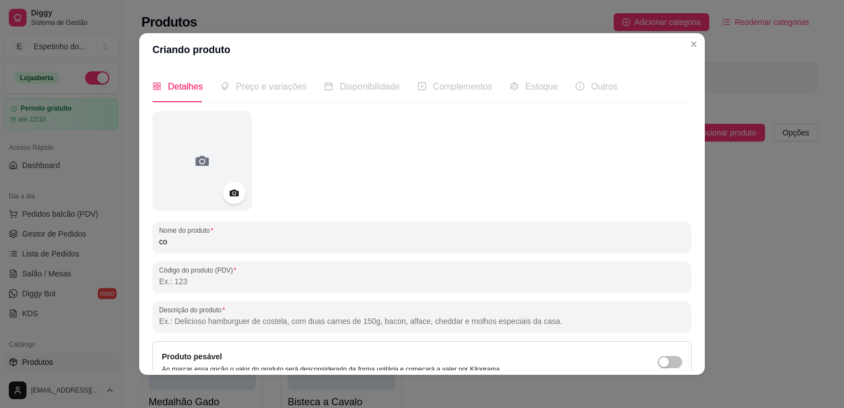
type input "c"
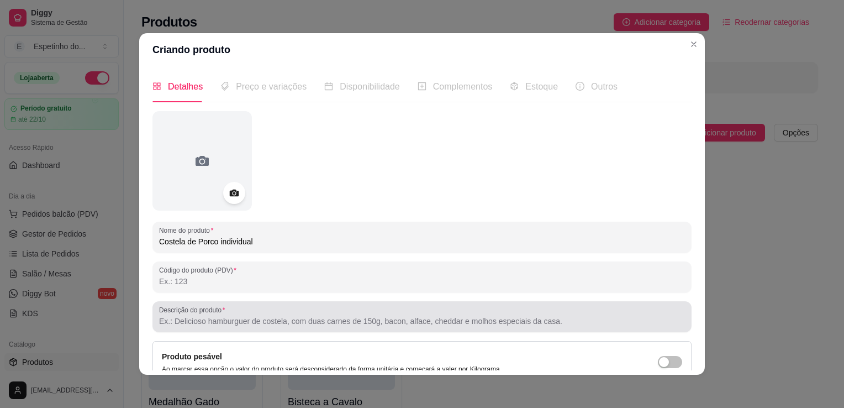
type input "Costela de Porco individual"
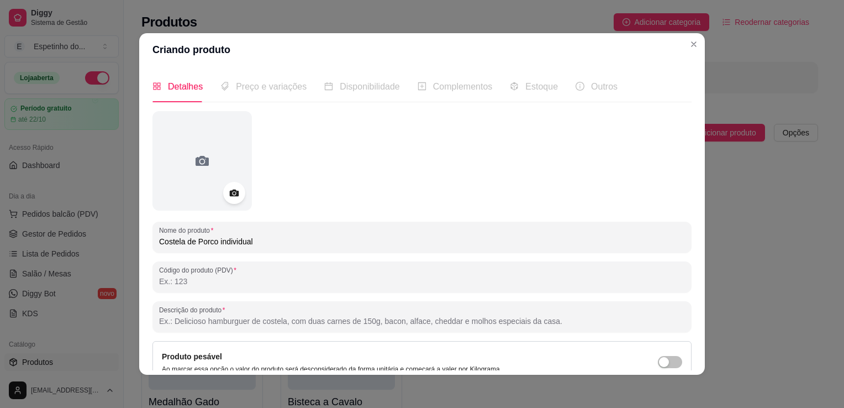
click at [256, 324] on input "Descrição do produto" at bounding box center [422, 321] width 526 height 11
paste input "arroz, salada, pure e farofa"
type input "arroz, salada, pure e farofa e batata"
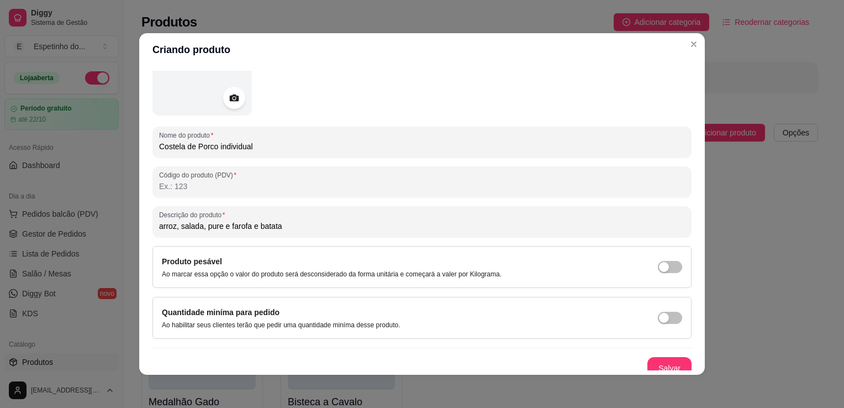
scroll to position [95, 0]
click at [670, 362] on button "Salvar" at bounding box center [669, 369] width 43 height 22
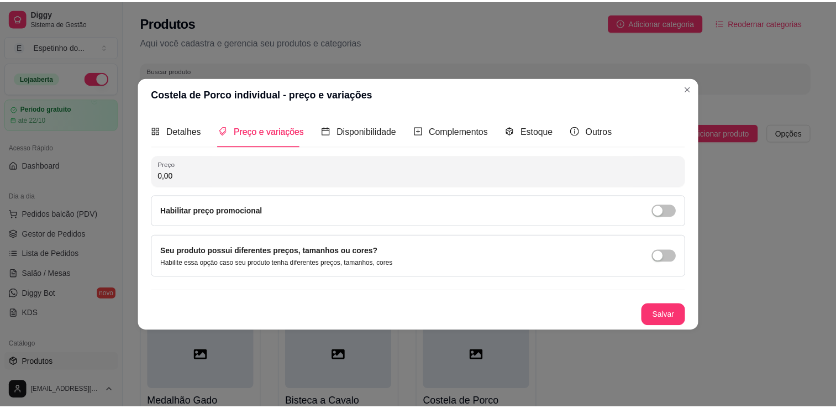
scroll to position [0, 0]
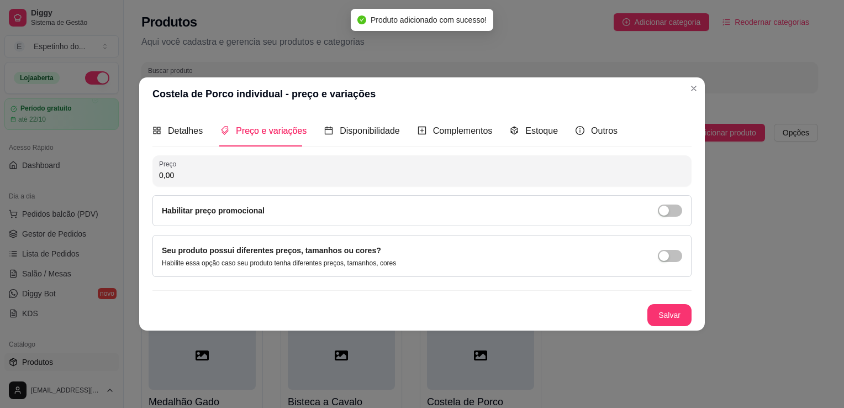
click at [202, 180] on input "0,00" at bounding box center [422, 175] width 526 height 11
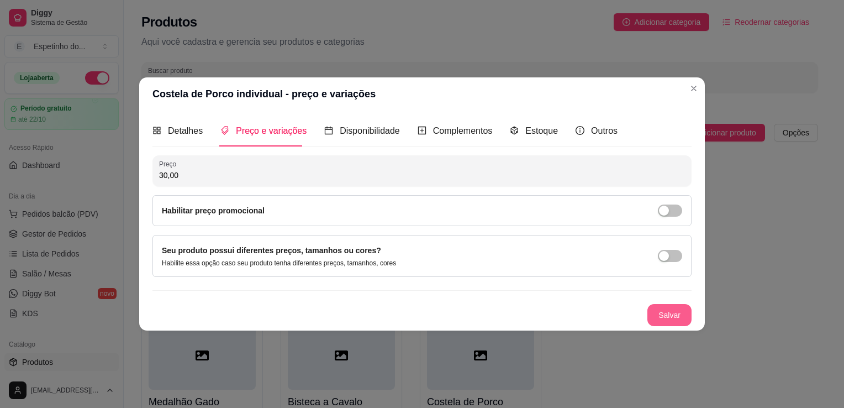
type input "30,00"
click at [669, 311] on button "Salvar" at bounding box center [669, 316] width 43 height 22
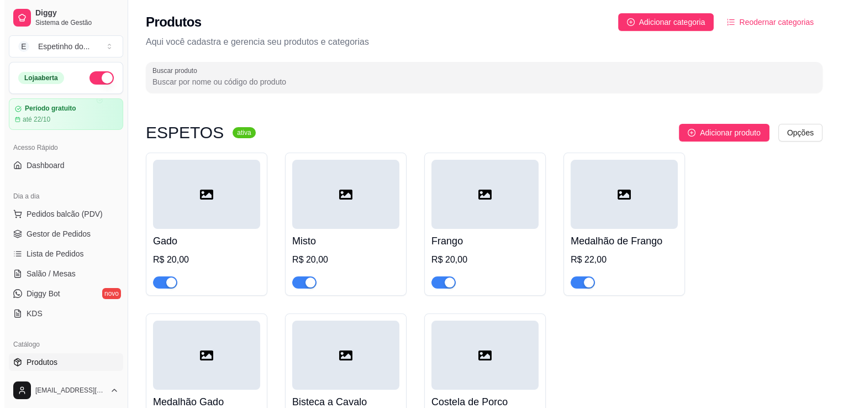
scroll to position [271, 0]
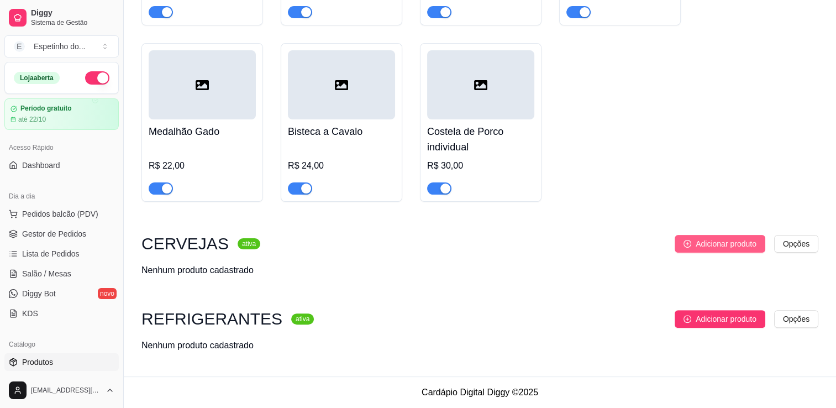
click at [718, 244] on span "Adicionar produto" at bounding box center [726, 244] width 61 height 12
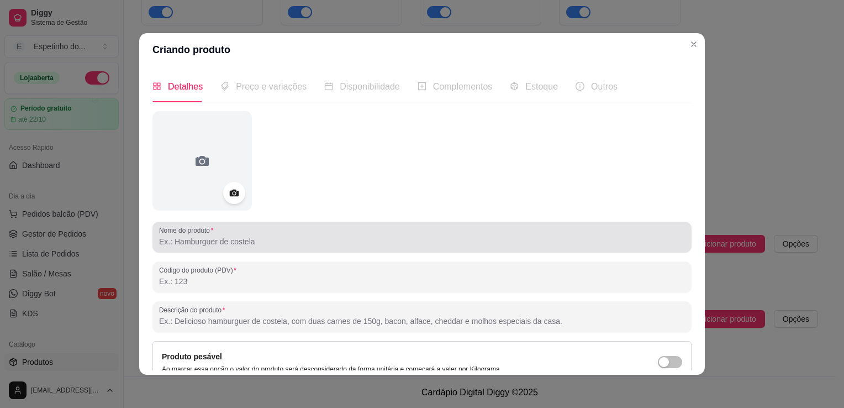
click at [199, 249] on div "Nome do produto" at bounding box center [422, 237] width 539 height 31
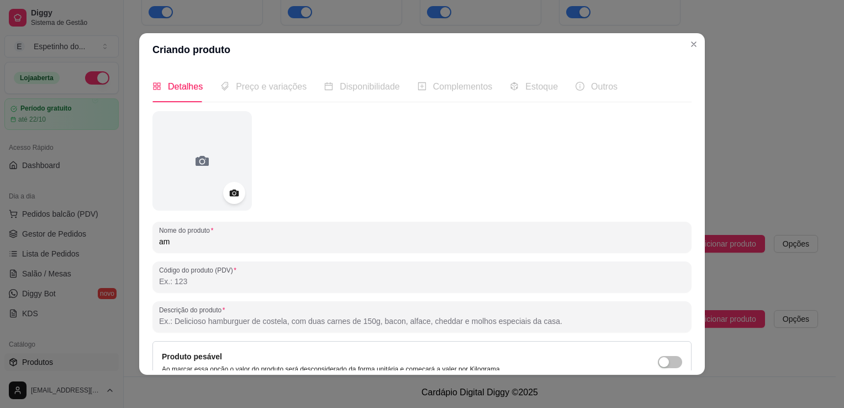
type input "a"
type input "Amstel 600ml"
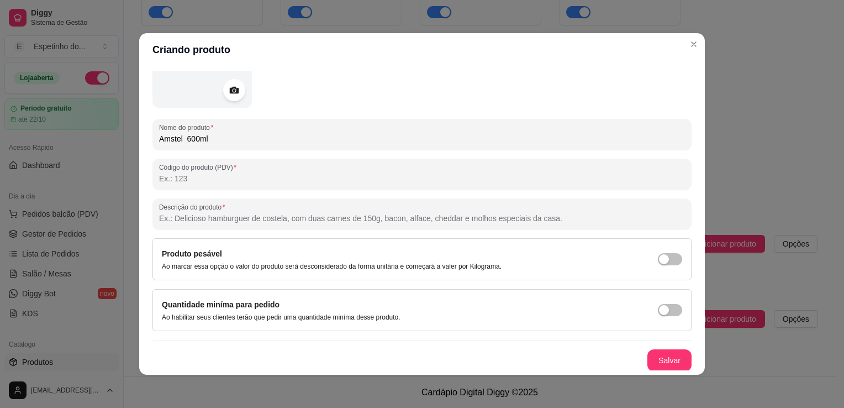
scroll to position [102, 0]
click at [655, 366] on button "Salvar" at bounding box center [670, 361] width 44 height 22
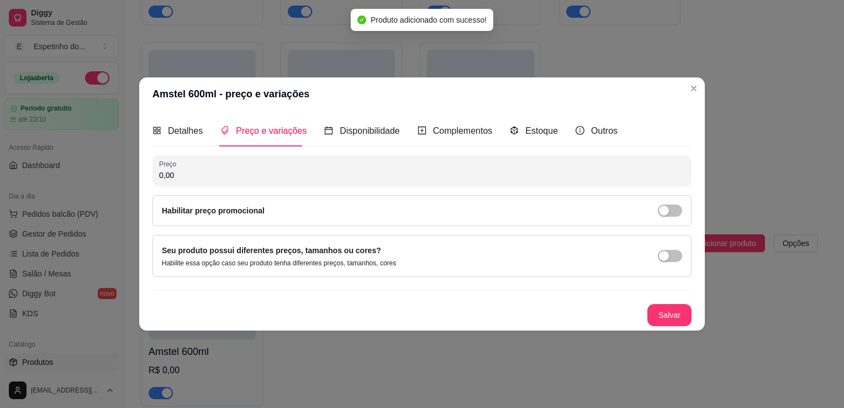
scroll to position [0, 0]
click at [181, 175] on input "0,00" at bounding box center [422, 175] width 526 height 11
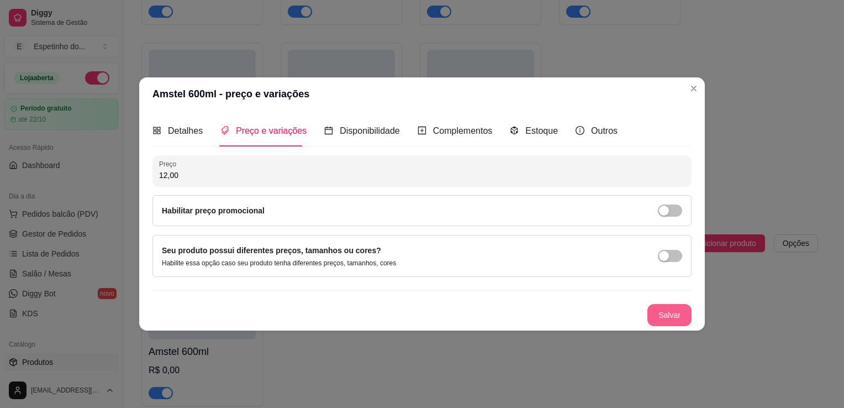
type input "12,00"
click at [674, 319] on button "Salvar" at bounding box center [670, 315] width 44 height 22
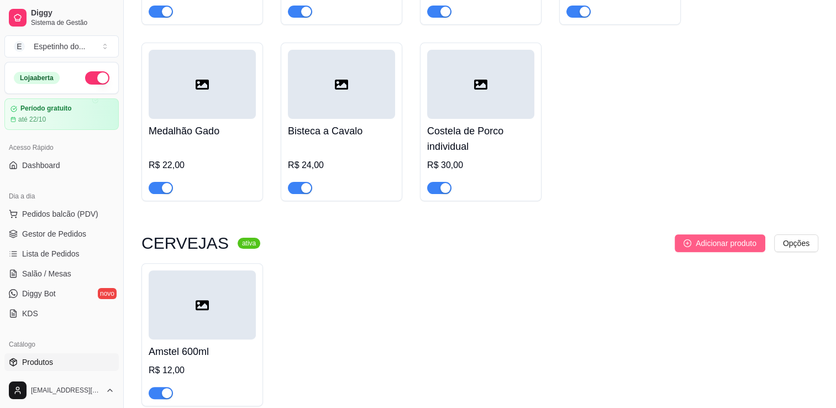
click at [714, 247] on span "Adicionar produto" at bounding box center [726, 243] width 61 height 12
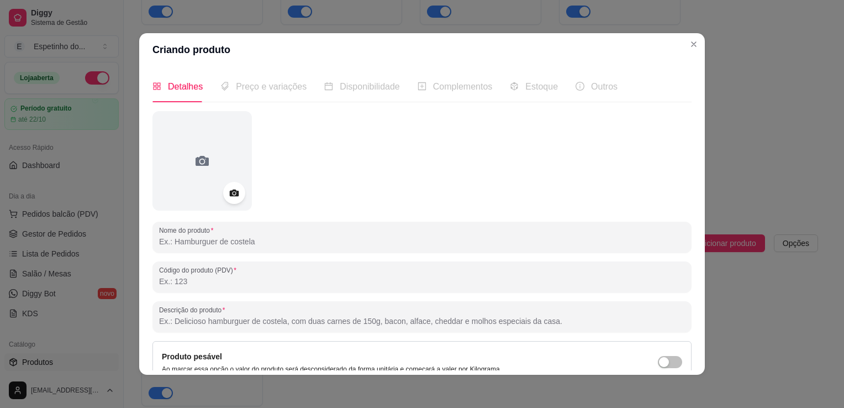
click at [189, 243] on input "Nome do produto" at bounding box center [422, 241] width 526 height 11
type input "Amstel 269ml"
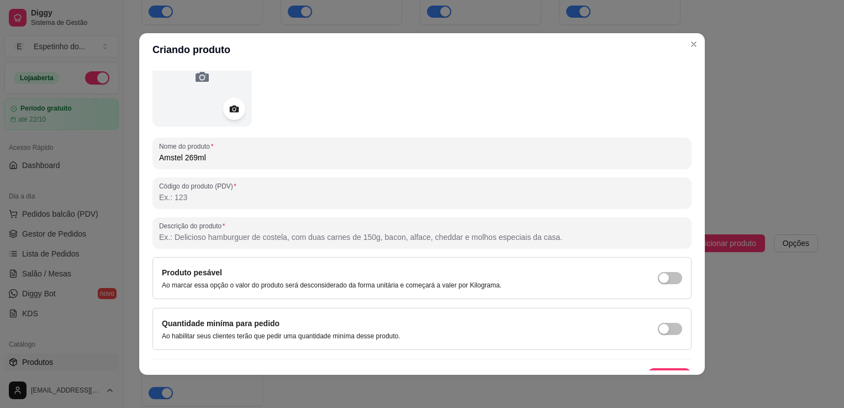
scroll to position [101, 0]
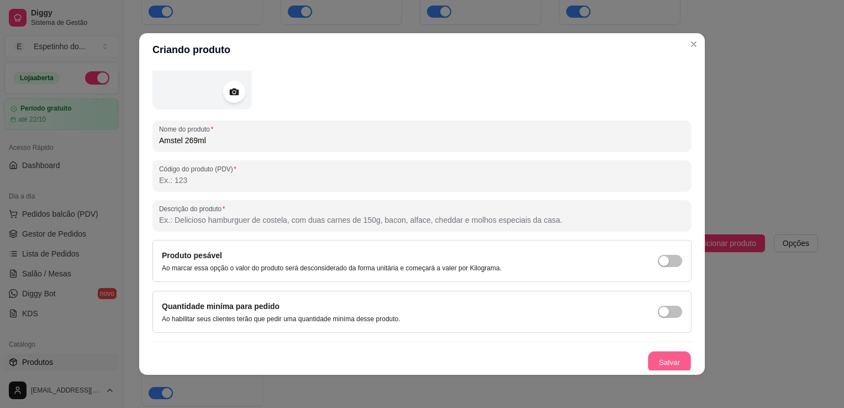
click at [662, 361] on button "Salvar" at bounding box center [669, 362] width 43 height 22
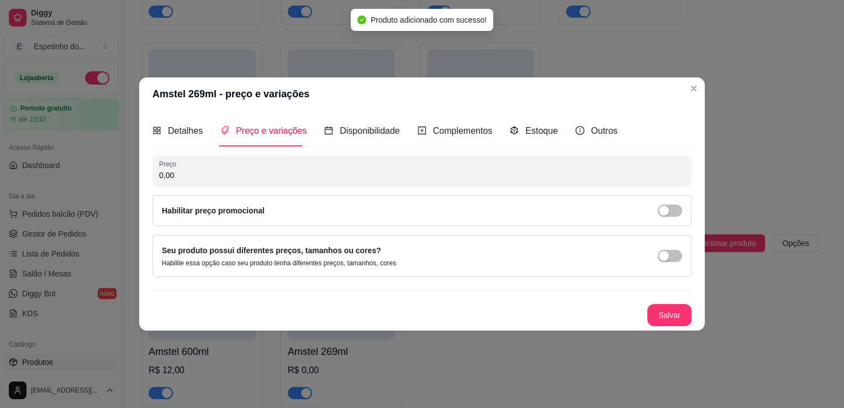
scroll to position [0, 0]
click at [273, 176] on input "0,00" at bounding box center [422, 175] width 526 height 11
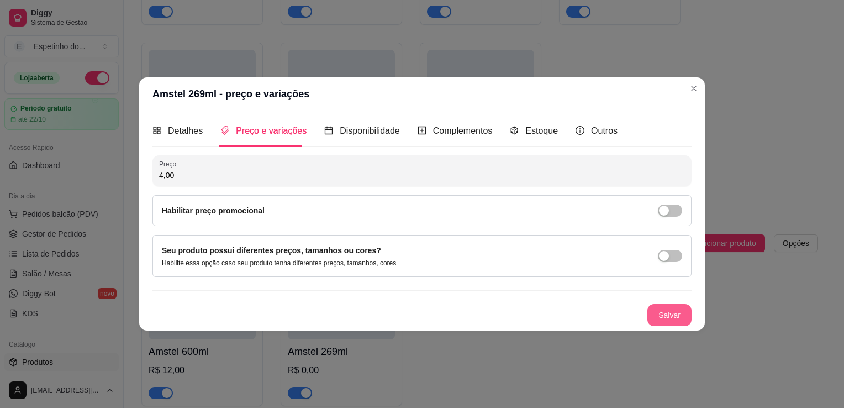
type input "4,00"
click at [668, 317] on button "Salvar" at bounding box center [669, 316] width 43 height 22
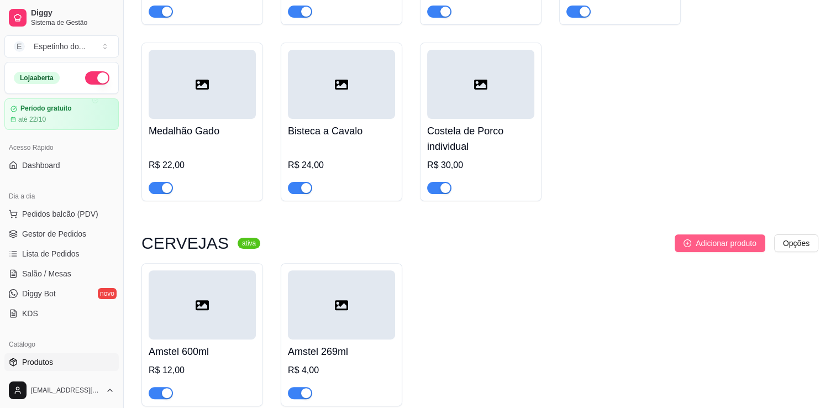
click at [739, 242] on span "Adicionar produto" at bounding box center [726, 243] width 61 height 12
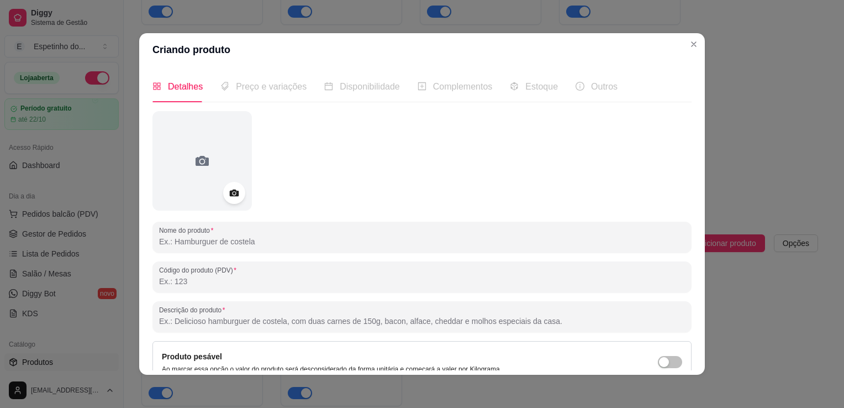
click at [343, 245] on input "Nome do produto" at bounding box center [422, 241] width 526 height 11
type input "Skol 600ml"
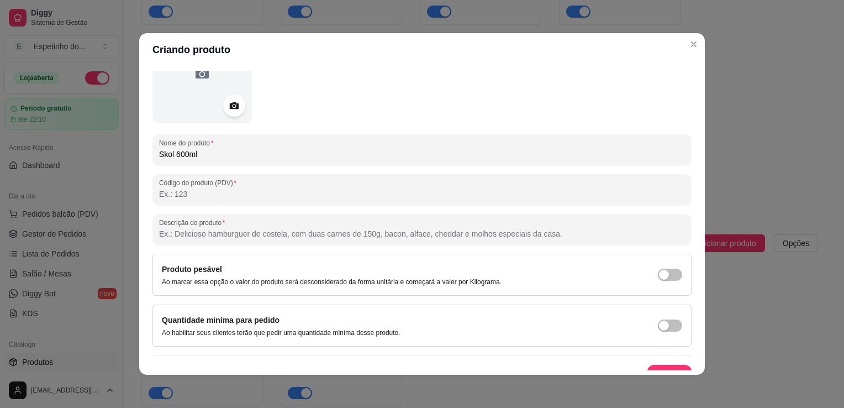
scroll to position [103, 0]
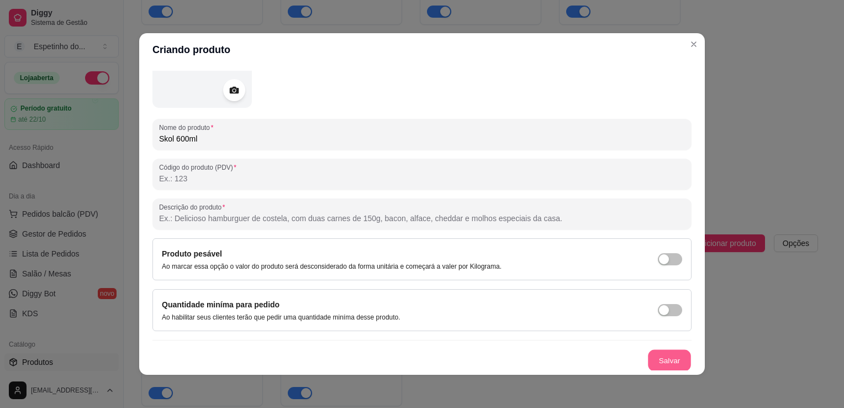
click at [655, 356] on button "Salvar" at bounding box center [669, 361] width 43 height 22
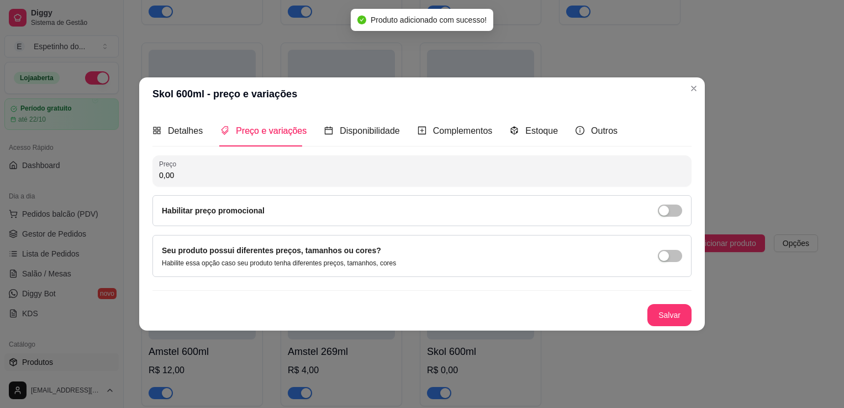
scroll to position [0, 0]
click at [198, 179] on input "0,00" at bounding box center [422, 175] width 526 height 11
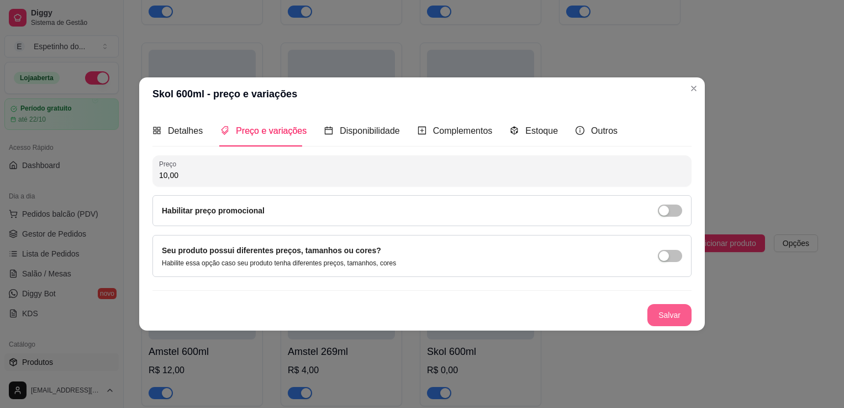
type input "10,00"
click at [664, 313] on button "Salvar" at bounding box center [669, 316] width 43 height 22
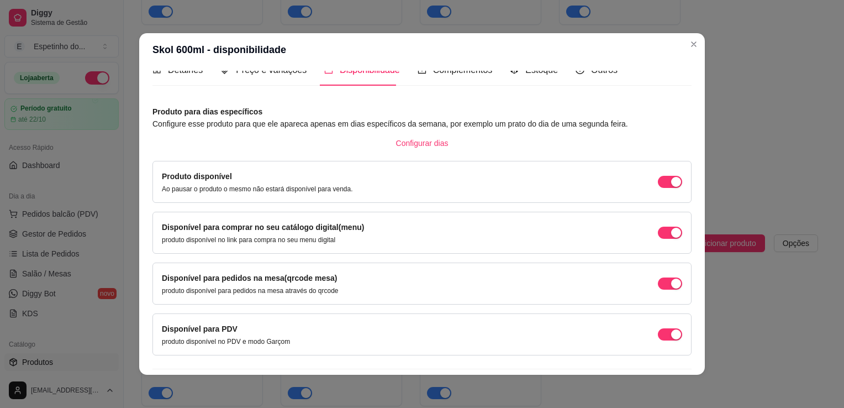
scroll to position [45, 0]
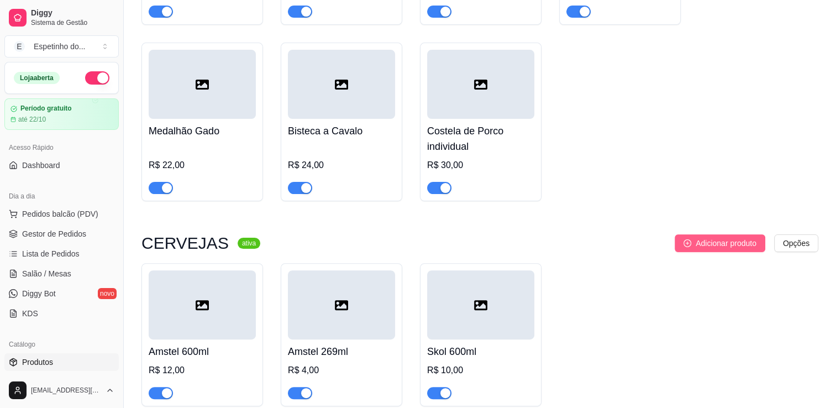
click at [738, 242] on span "Adicionar produto" at bounding box center [726, 243] width 61 height 12
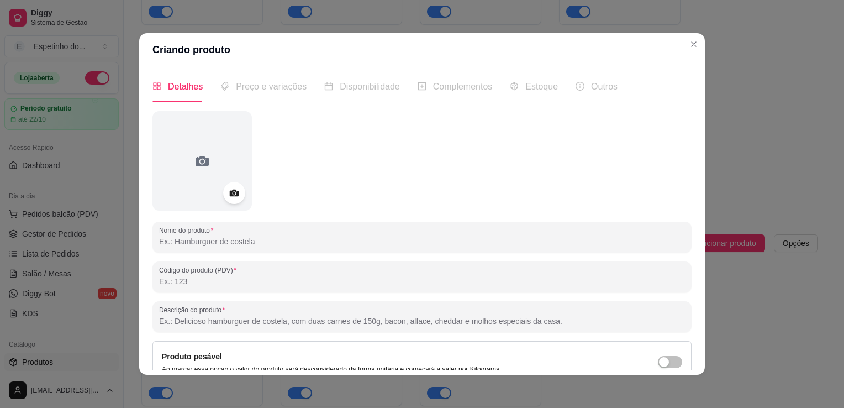
click at [203, 245] on input "Nome do produto" at bounding box center [422, 241] width 526 height 11
type input "Skol 269ml"
click at [688, 339] on div "Detalhes Preço e variações Disponibilidade Complementos Estoque Outros Nome do …" at bounding box center [422, 220] width 566 height 308
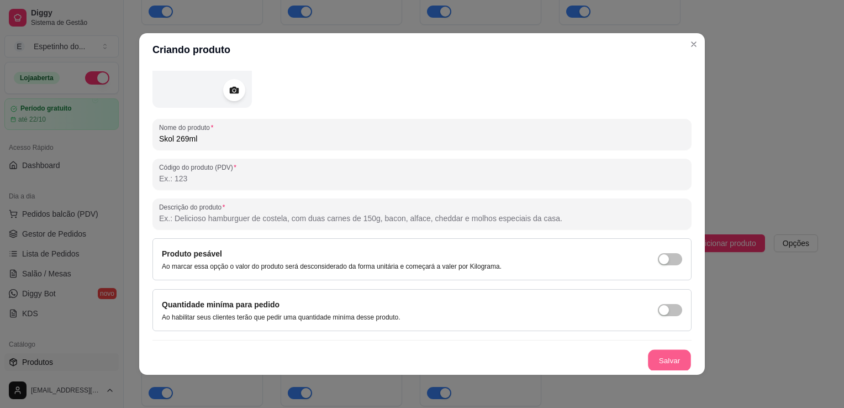
click at [668, 358] on button "Salvar" at bounding box center [669, 361] width 43 height 22
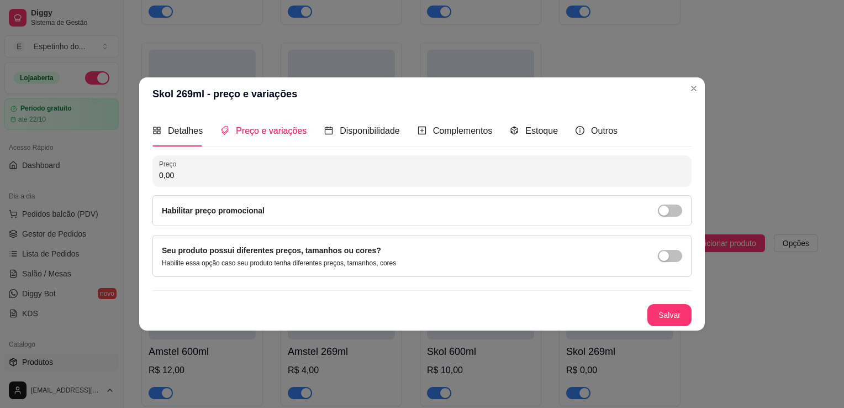
scroll to position [0, 0]
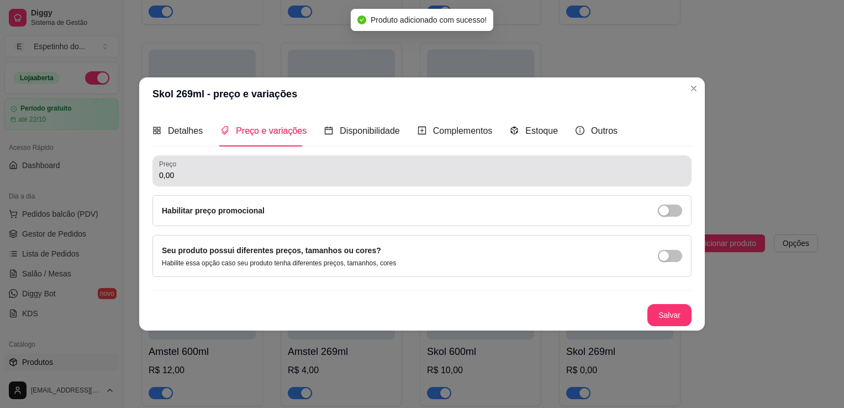
click at [206, 180] on input "0,00" at bounding box center [422, 175] width 526 height 11
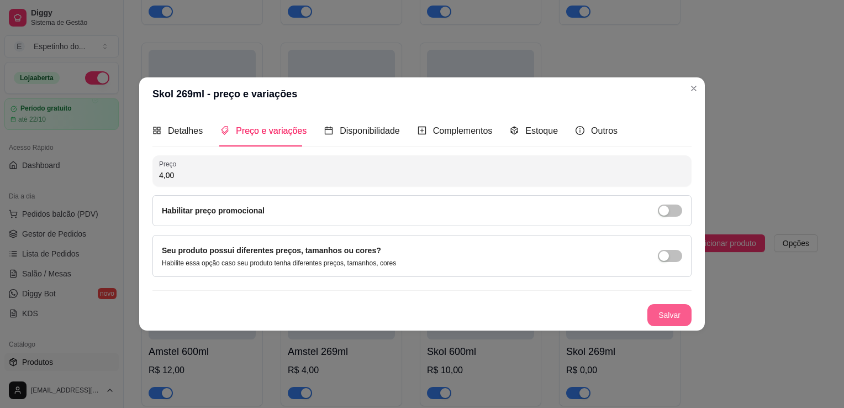
type input "4,00"
click at [686, 313] on button "Salvar" at bounding box center [669, 316] width 43 height 22
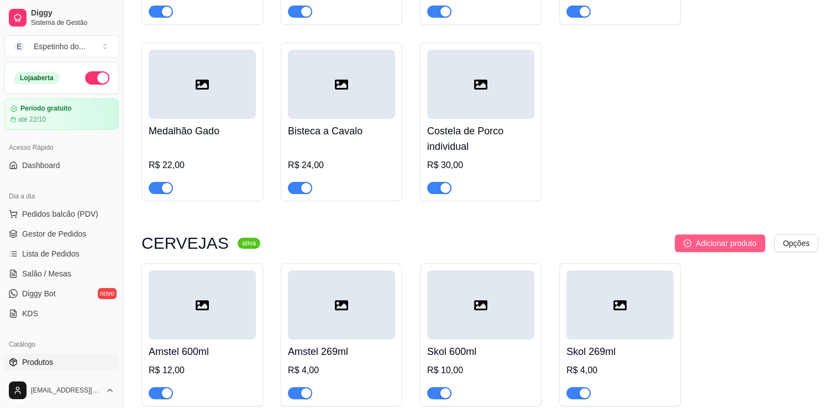
click at [708, 248] on span "Adicionar produto" at bounding box center [726, 243] width 61 height 12
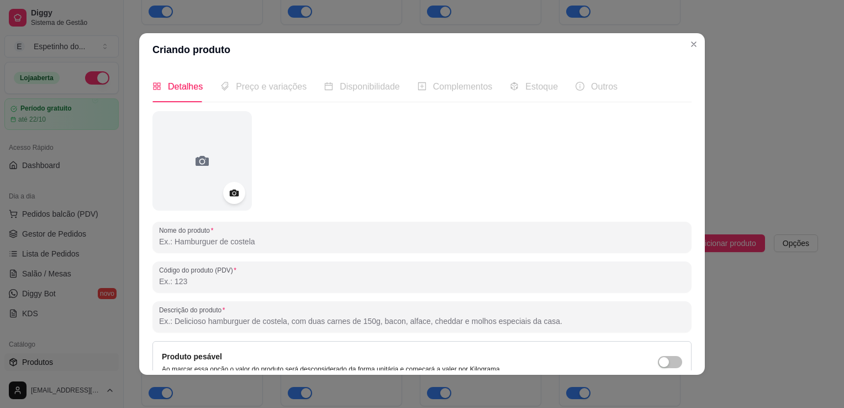
click at [198, 242] on input "Nome do produto" at bounding box center [422, 241] width 526 height 11
type input "Heineken 269ml"
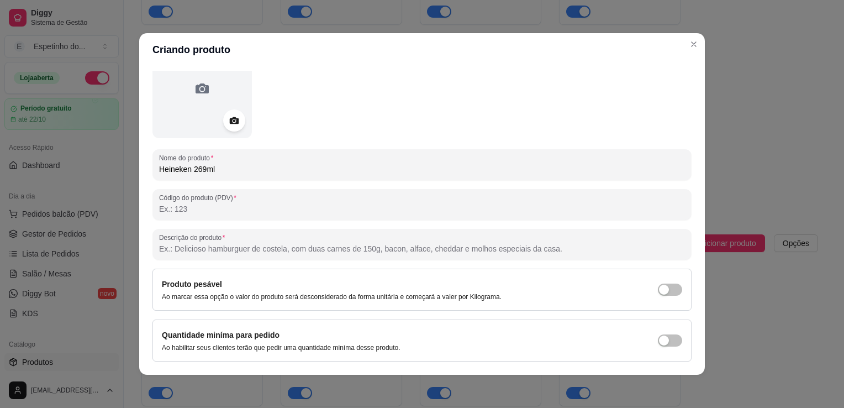
scroll to position [102, 0]
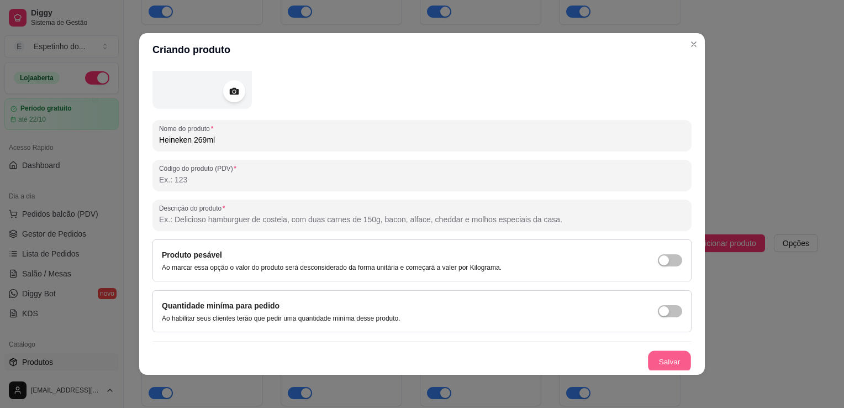
click at [665, 355] on button "Salvar" at bounding box center [669, 362] width 43 height 22
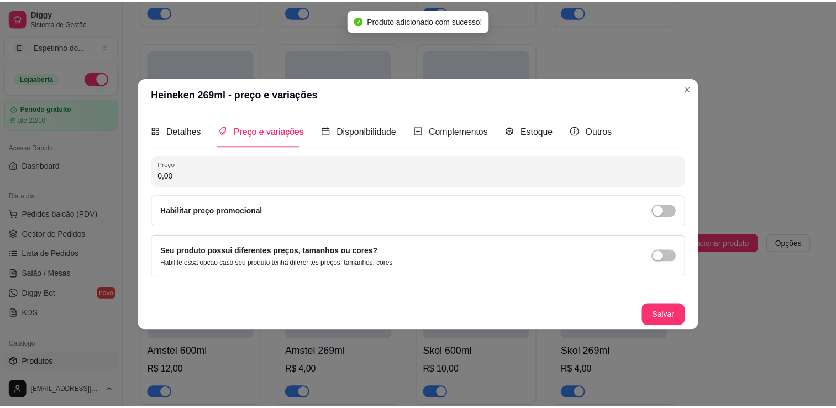
scroll to position [0, 0]
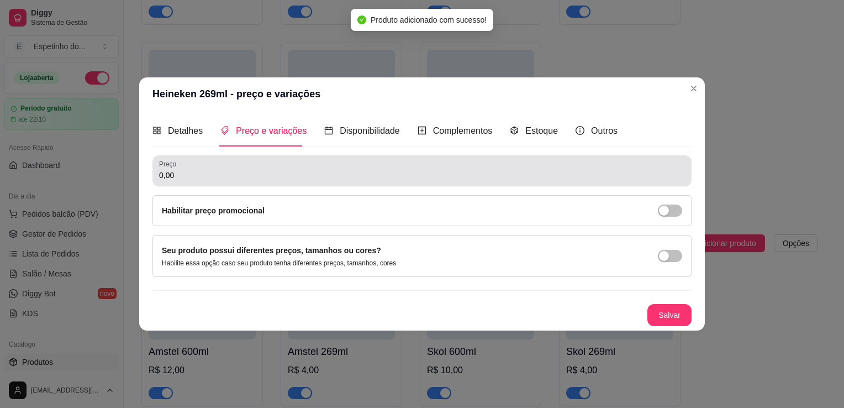
click at [307, 179] on input "0,00" at bounding box center [422, 175] width 526 height 11
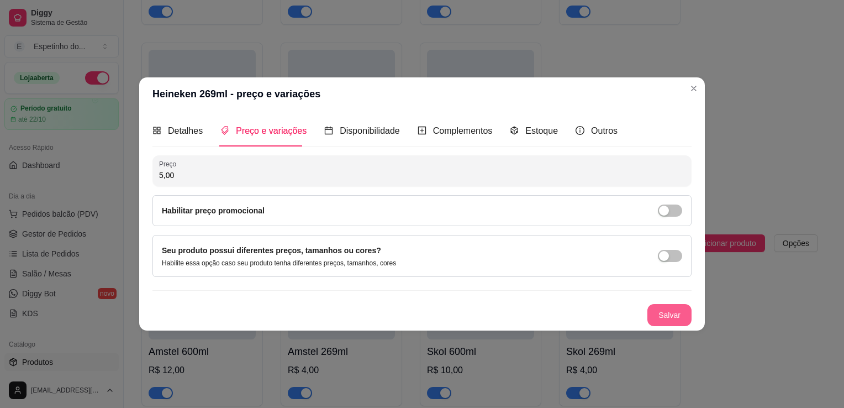
type input "5,00"
click at [669, 317] on button "Salvar" at bounding box center [669, 316] width 43 height 22
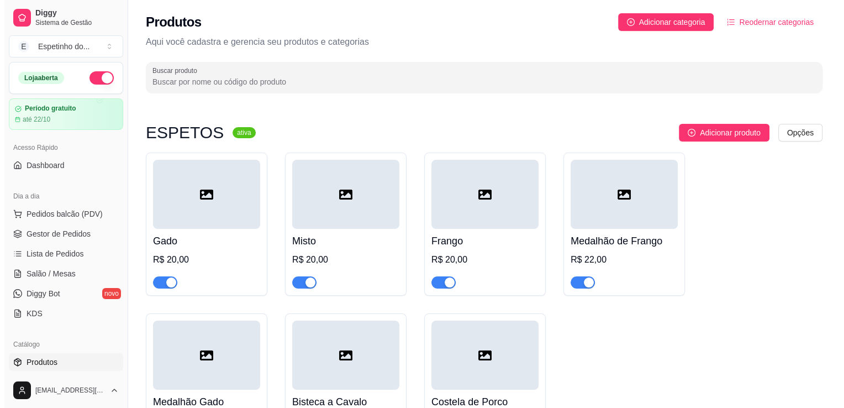
scroll to position [356, 0]
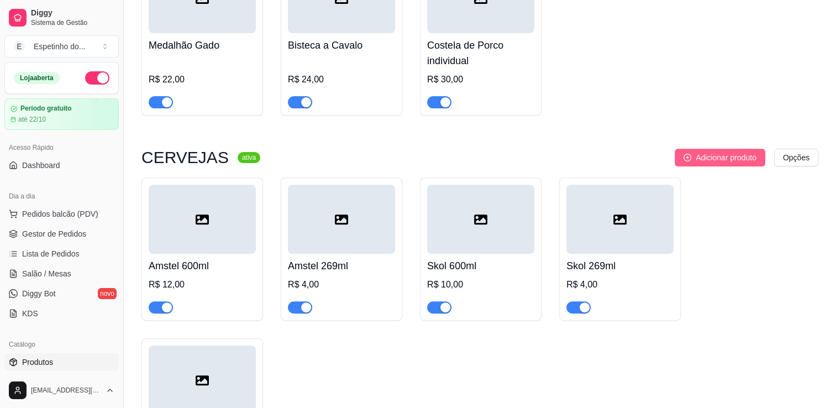
click at [736, 160] on span "Adicionar produto" at bounding box center [726, 157] width 61 height 12
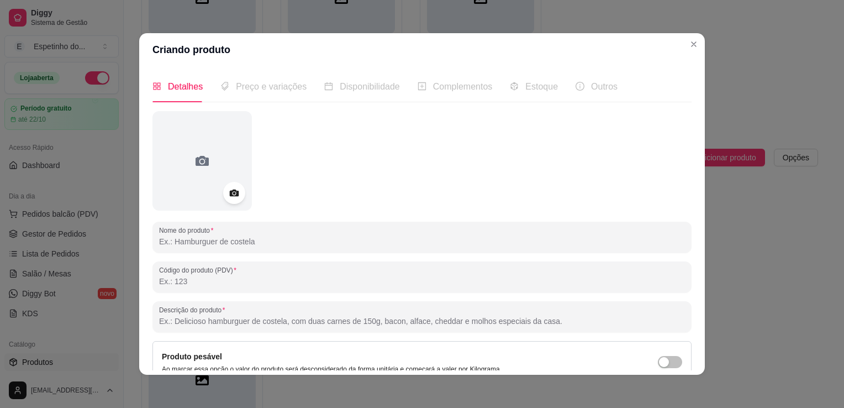
click at [338, 246] on input "Nome do produto" at bounding box center [422, 241] width 526 height 11
type input "h"
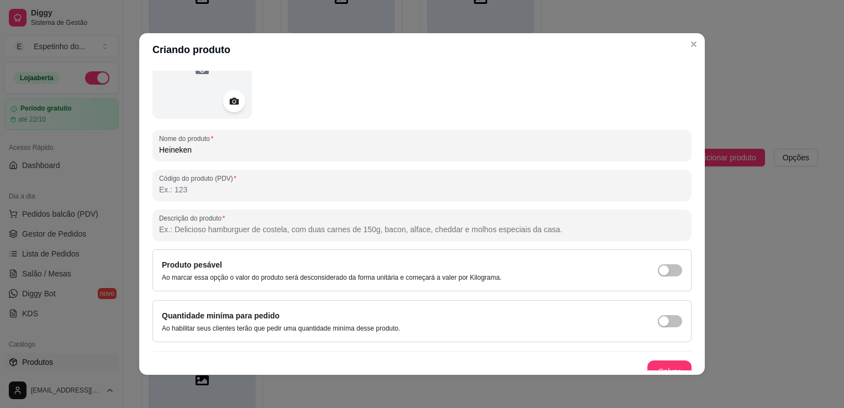
scroll to position [103, 0]
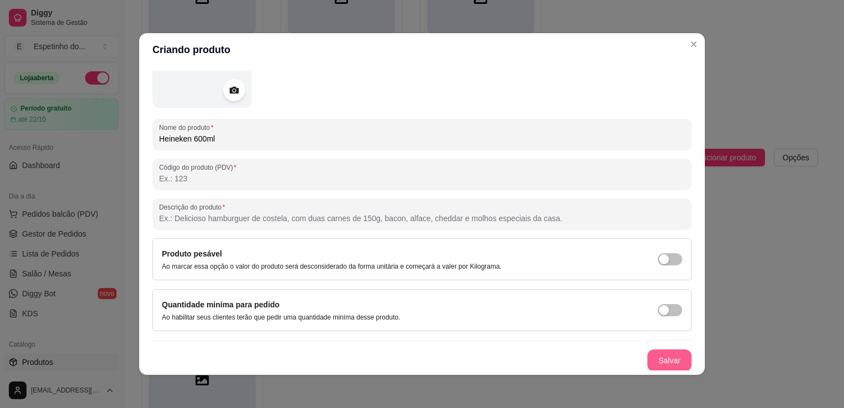
type input "Heineken 600ml"
click at [671, 363] on button "Salvar" at bounding box center [669, 361] width 43 height 22
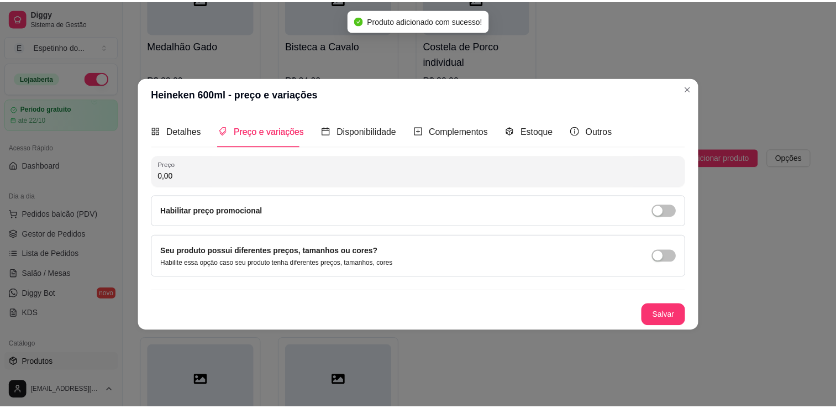
scroll to position [0, 0]
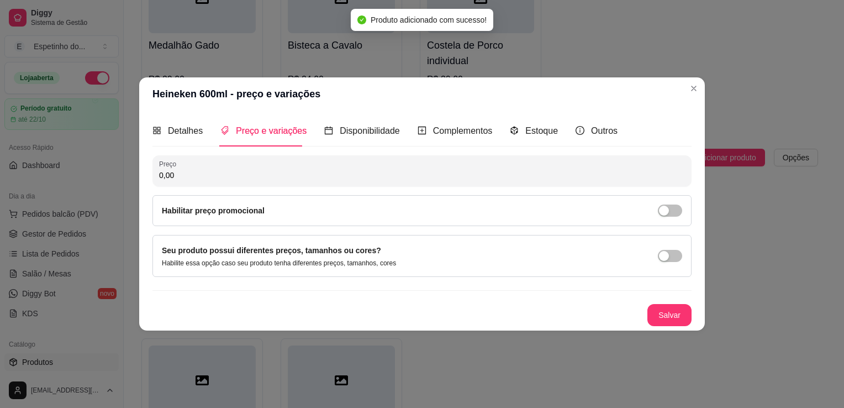
click at [213, 180] on input "0,00" at bounding box center [422, 175] width 526 height 11
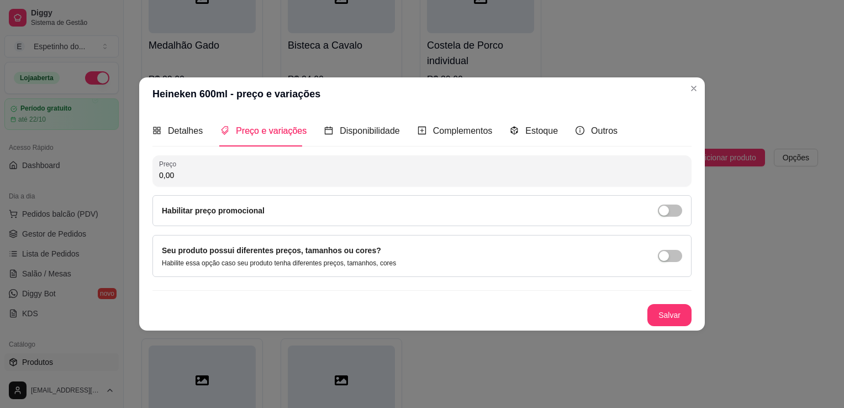
click at [213, 180] on input "0,00" at bounding box center [422, 175] width 526 height 11
click at [214, 181] on input "0,00" at bounding box center [422, 175] width 526 height 11
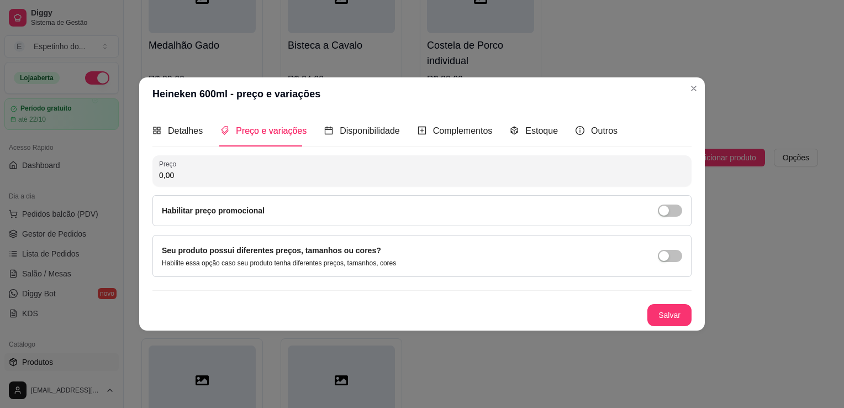
click at [214, 181] on input "0,00" at bounding box center [422, 175] width 526 height 11
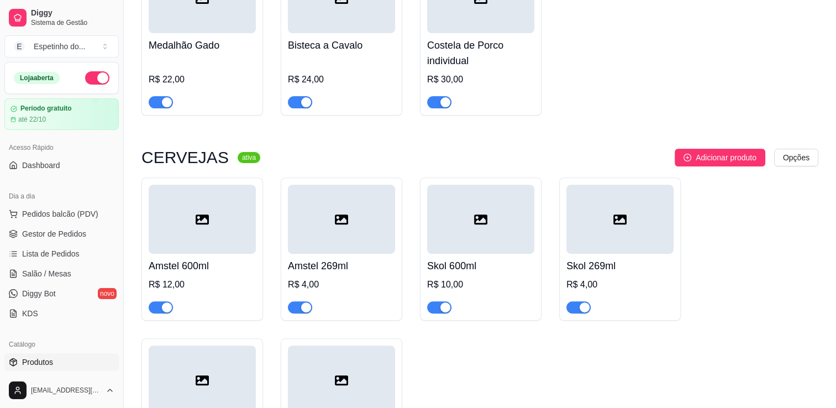
scroll to position [563, 0]
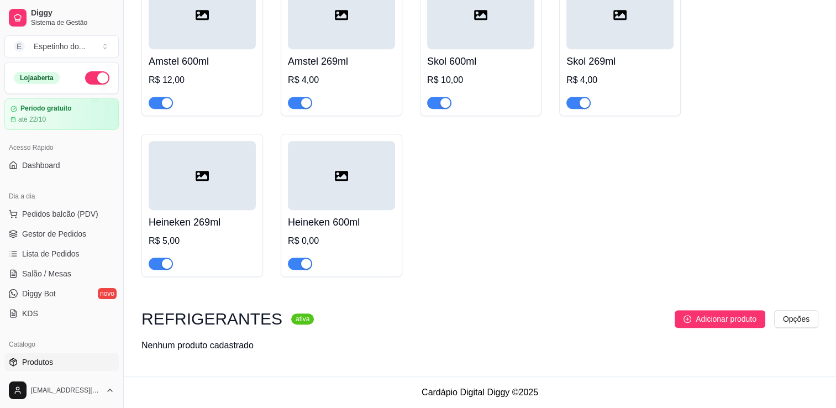
click at [358, 234] on div "R$ 0,00" at bounding box center [341, 240] width 107 height 13
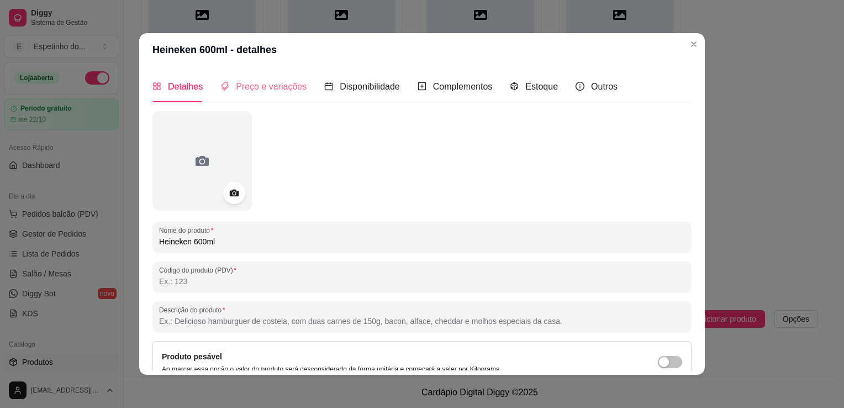
click at [270, 94] on div "Preço e variações" at bounding box center [264, 87] width 86 height 32
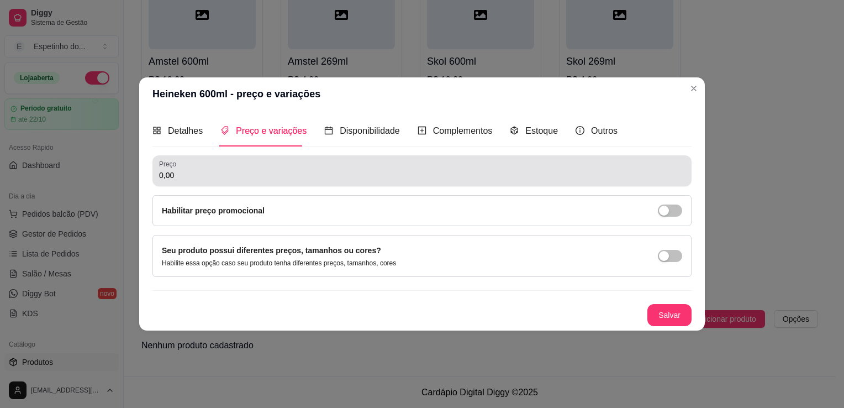
click at [221, 182] on div "Preço 0,00" at bounding box center [422, 170] width 539 height 31
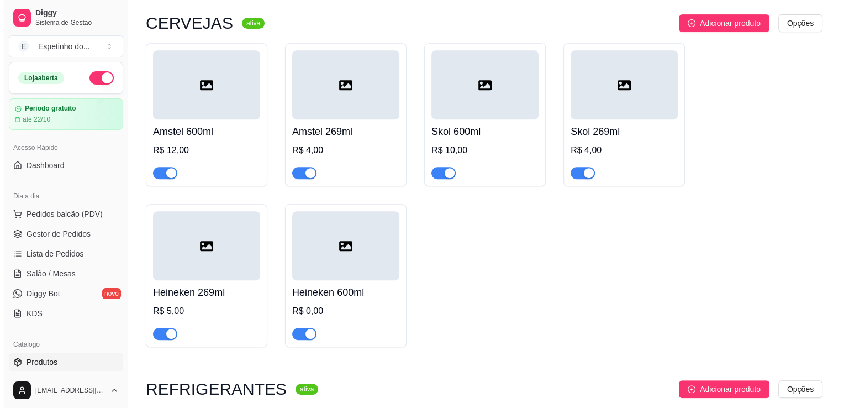
scroll to position [474, 0]
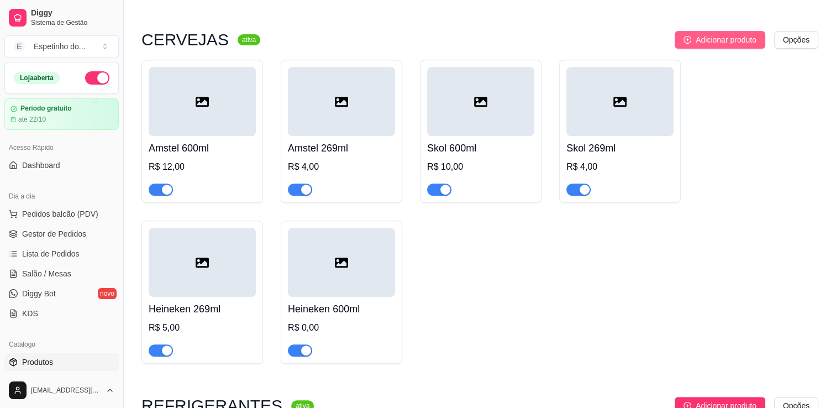
click at [718, 42] on span "Adicionar produto" at bounding box center [726, 40] width 61 height 12
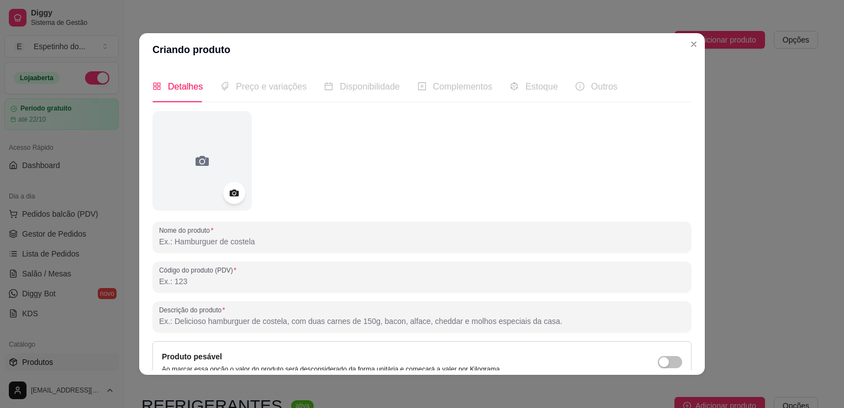
click at [225, 242] on input "Nome do produto" at bounding box center [422, 241] width 526 height 11
type input "t"
type input "Tijuca 600ml"
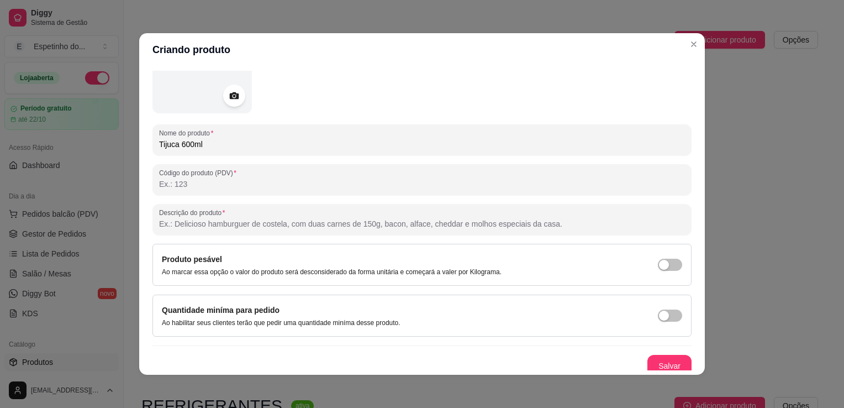
scroll to position [103, 0]
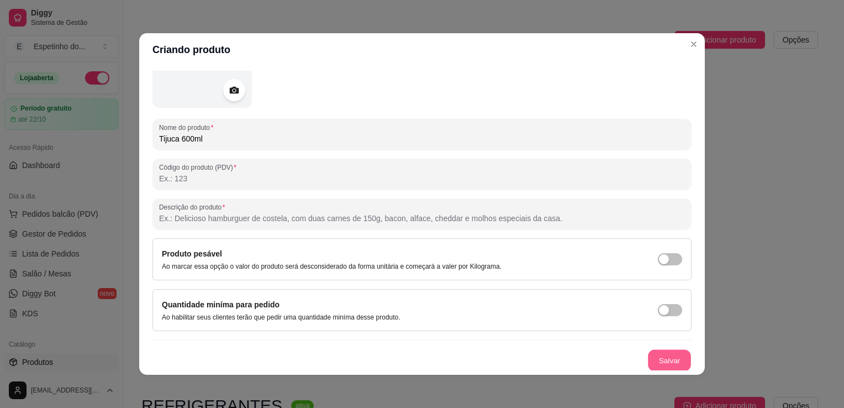
click at [657, 357] on button "Salvar" at bounding box center [669, 361] width 43 height 22
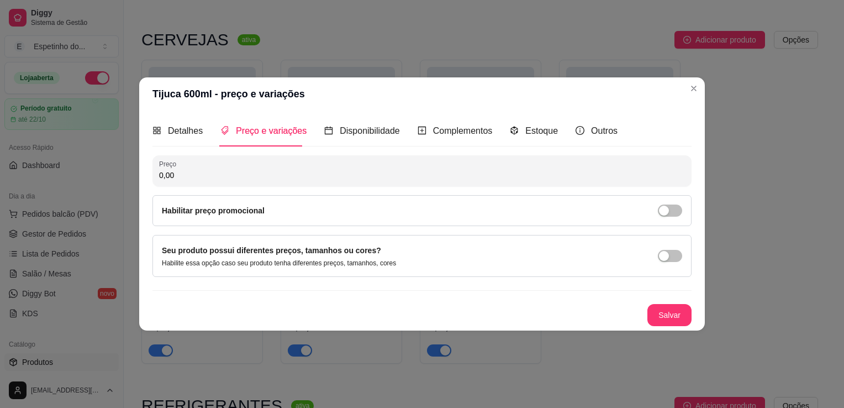
scroll to position [0, 0]
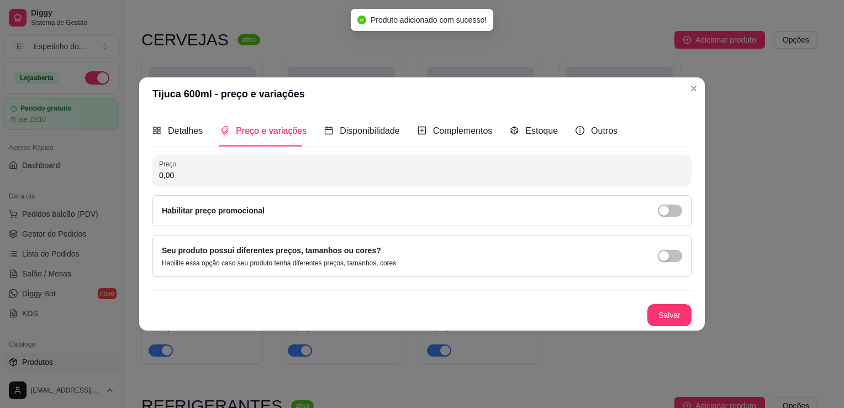
click at [197, 177] on input "0,00" at bounding box center [422, 175] width 526 height 11
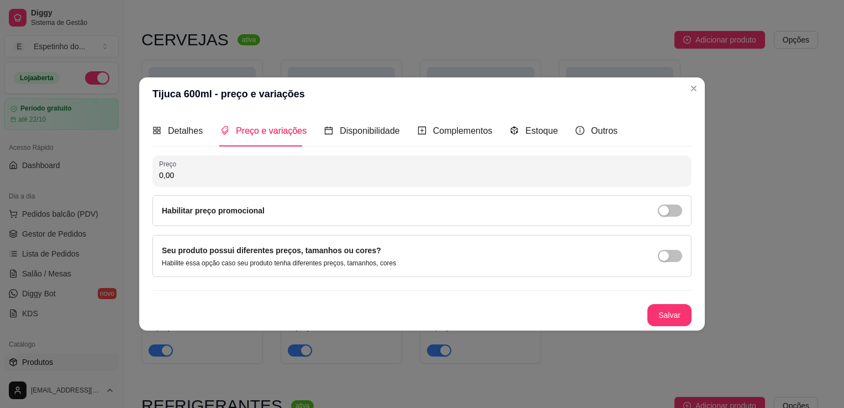
click at [422, 185] on div "Preço 0,00" at bounding box center [422, 170] width 539 height 31
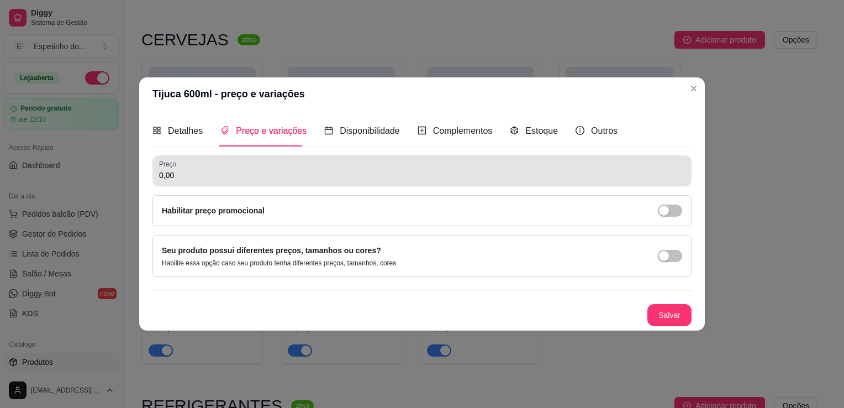
click at [422, 185] on div "Preço 0,00" at bounding box center [422, 170] width 539 height 31
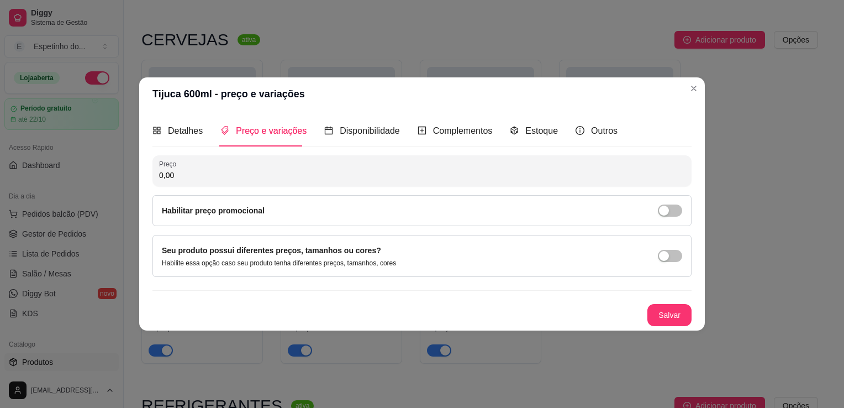
type input "0,00"
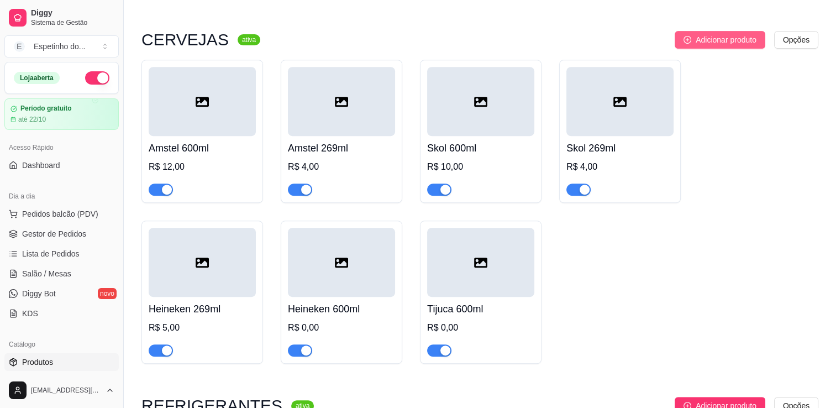
click at [727, 40] on span "Adicionar produto" at bounding box center [726, 40] width 61 height 12
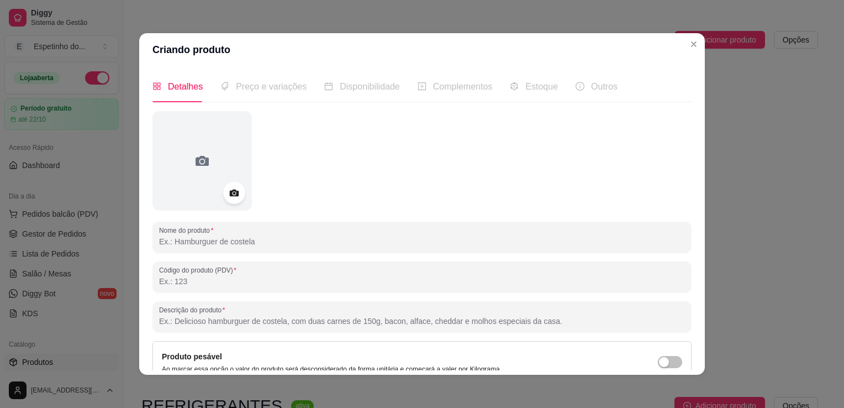
click at [203, 240] on input "Nome do produto" at bounding box center [422, 241] width 526 height 11
type input "Imperio 600ml"
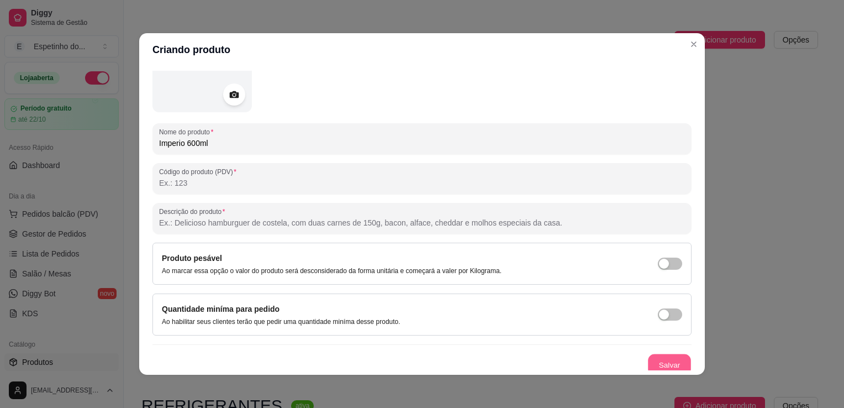
click at [661, 364] on button "Salvar" at bounding box center [669, 365] width 43 height 22
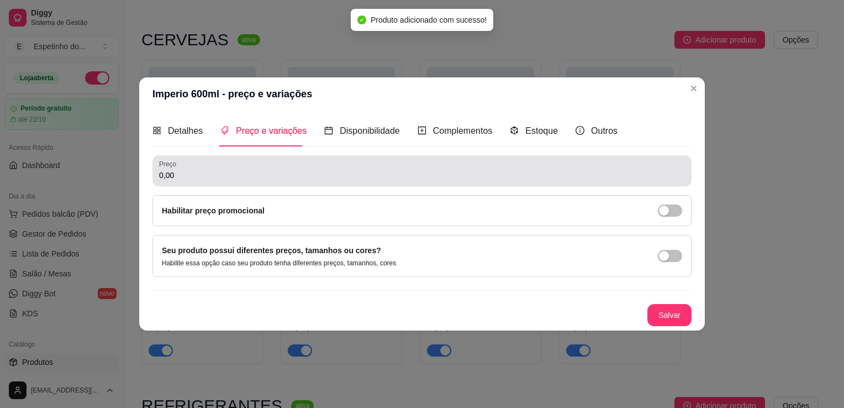
click at [344, 176] on input "0,00" at bounding box center [422, 175] width 526 height 11
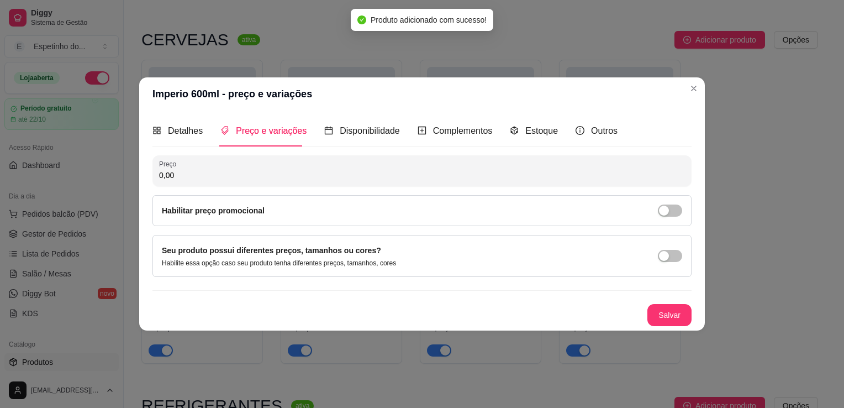
click at [344, 176] on input "0,00" at bounding box center [422, 175] width 526 height 11
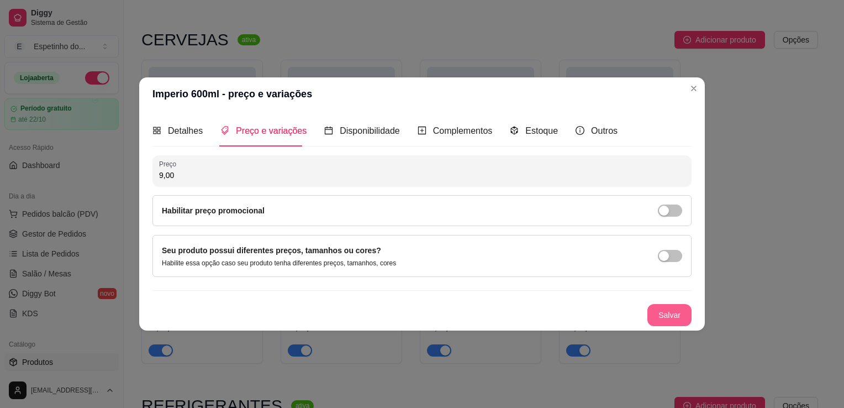
type input "9,00"
click at [679, 315] on button "Salvar" at bounding box center [669, 316] width 43 height 22
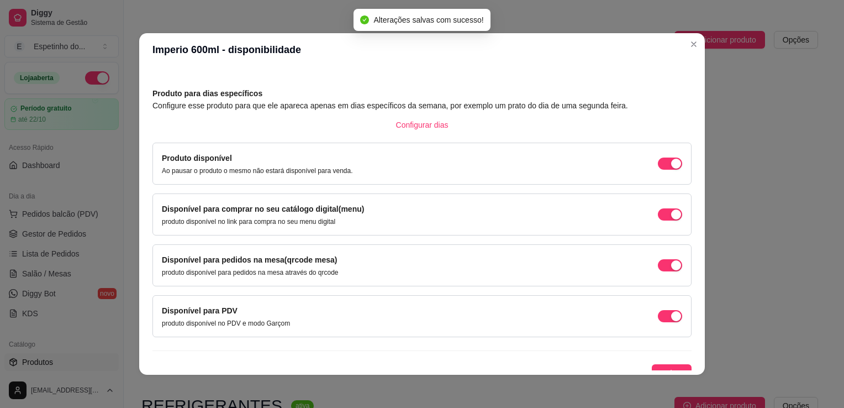
scroll to position [45, 0]
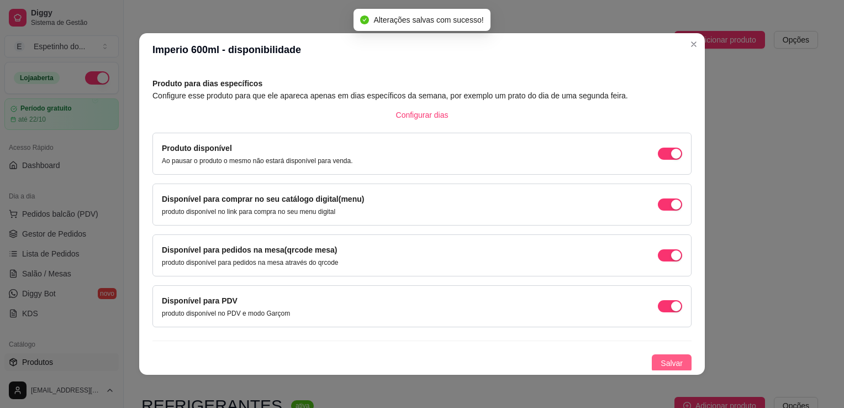
click at [663, 362] on span "Salvar" at bounding box center [672, 363] width 22 height 12
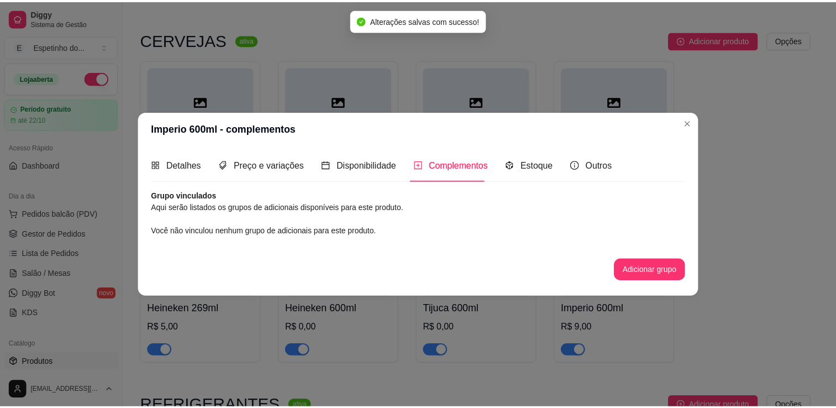
scroll to position [0, 0]
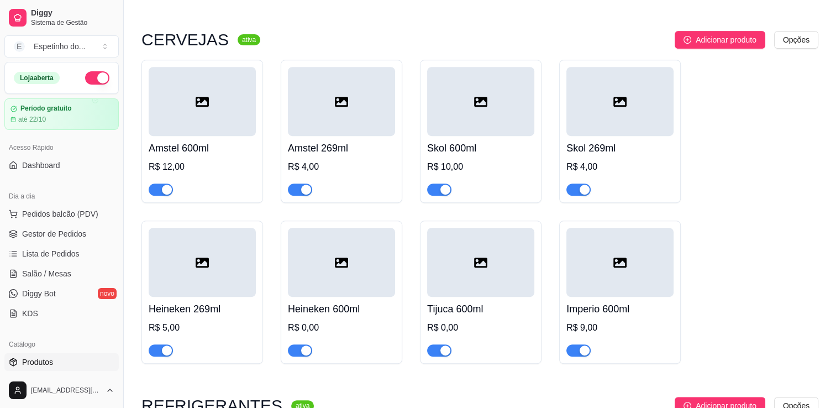
click at [506, 333] on div "R$ 0,00" at bounding box center [480, 327] width 107 height 13
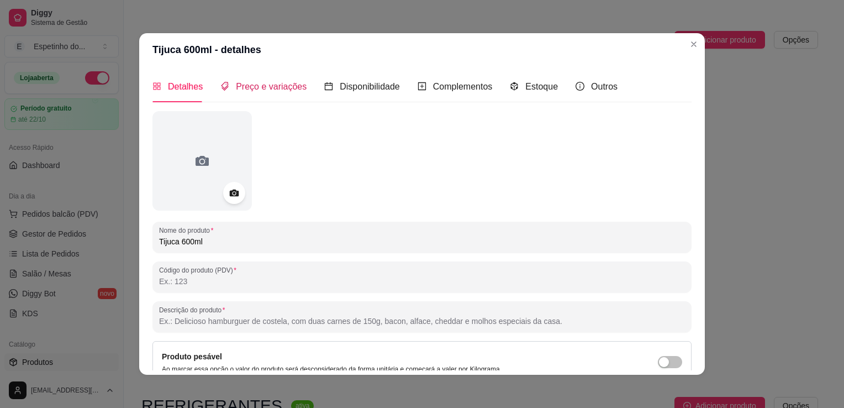
click at [274, 90] on span "Preço e variações" at bounding box center [271, 86] width 71 height 9
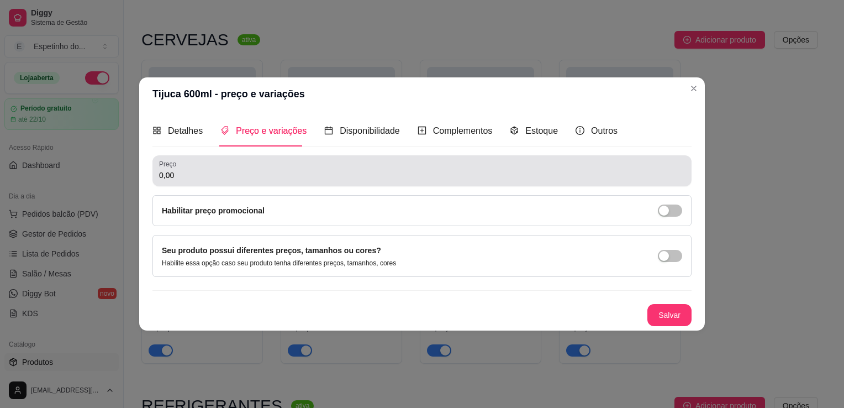
click at [243, 180] on input "0,00" at bounding box center [422, 175] width 526 height 11
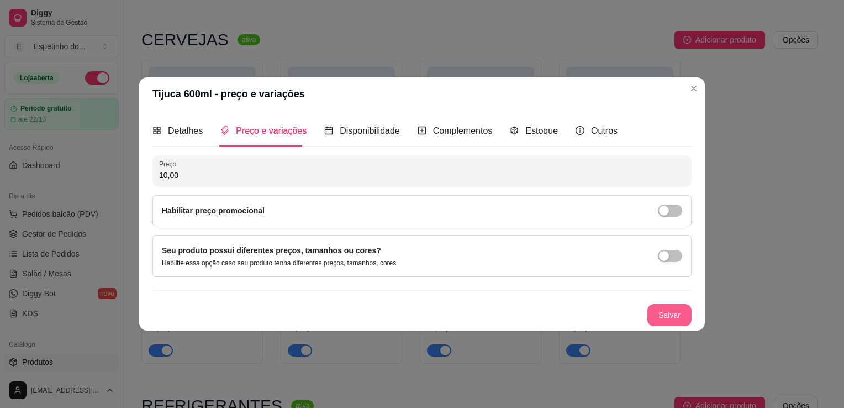
type input "10,00"
click at [671, 313] on button "Salvar" at bounding box center [669, 316] width 43 height 22
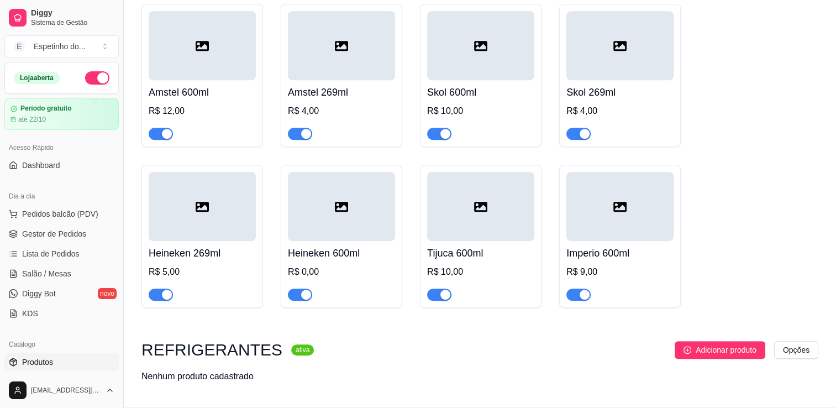
scroll to position [563, 0]
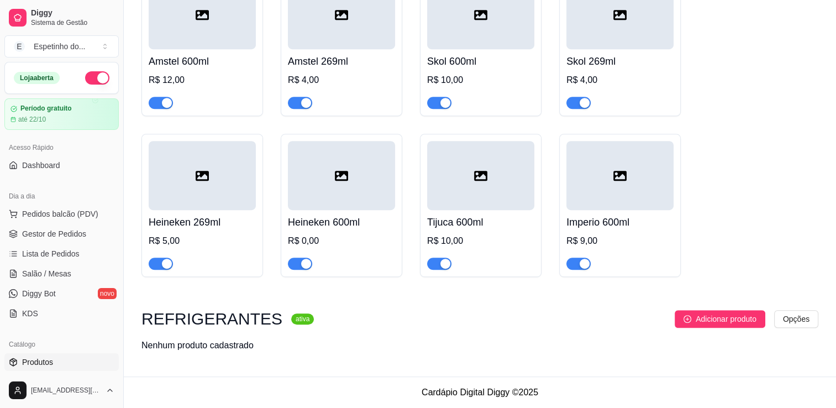
click at [360, 231] on div "Heineken 600ml R$ 0,00" at bounding box center [341, 240] width 107 height 60
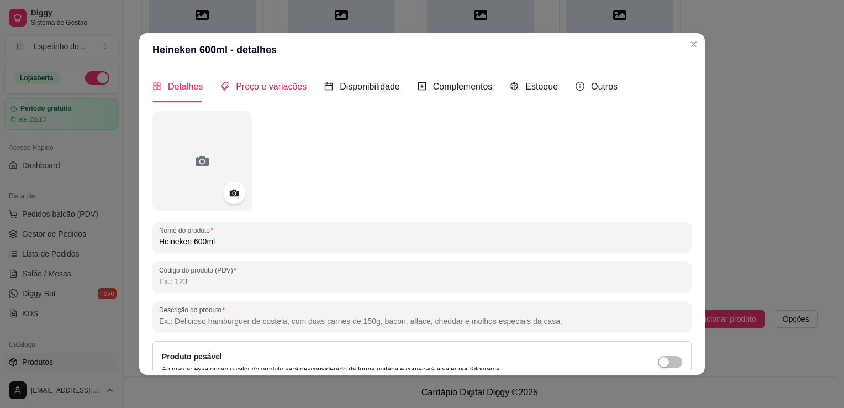
click at [274, 82] on span "Preço e variações" at bounding box center [271, 86] width 71 height 9
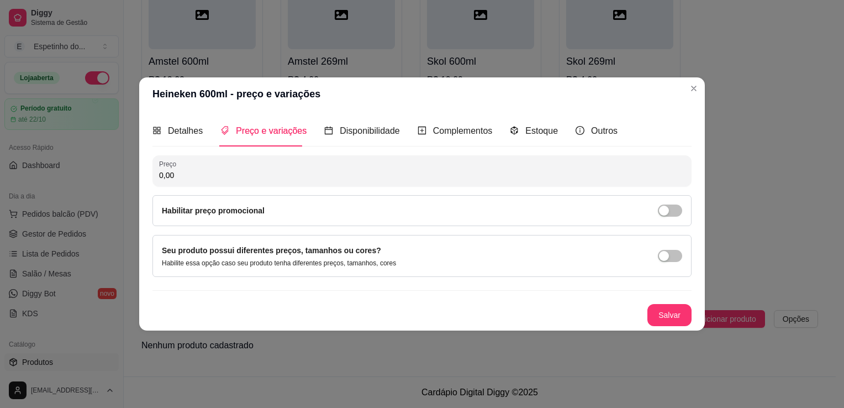
click at [194, 175] on input "0,00" at bounding box center [422, 175] width 526 height 11
type input "15,00"
click at [678, 317] on button "Salvar" at bounding box center [669, 316] width 43 height 22
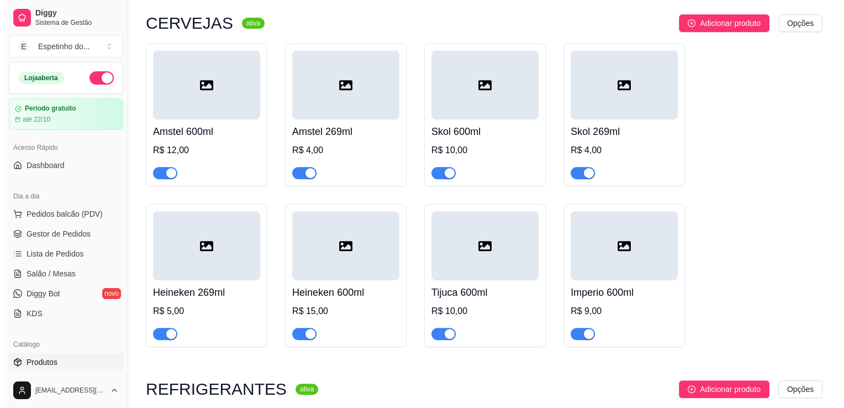
scroll to position [474, 0]
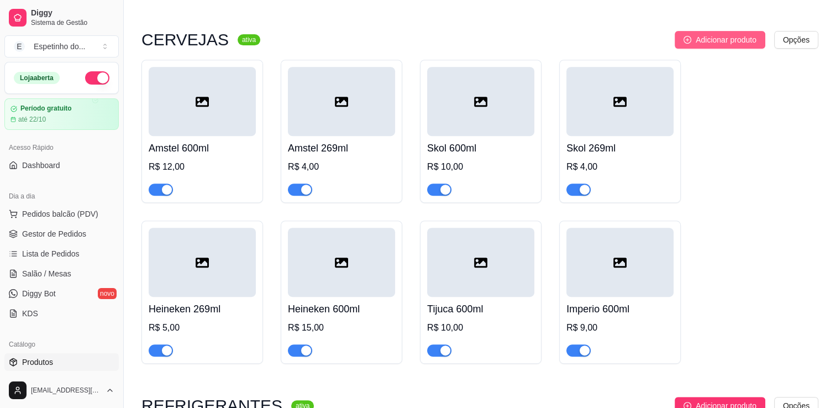
click at [730, 39] on span "Adicionar produto" at bounding box center [726, 40] width 61 height 12
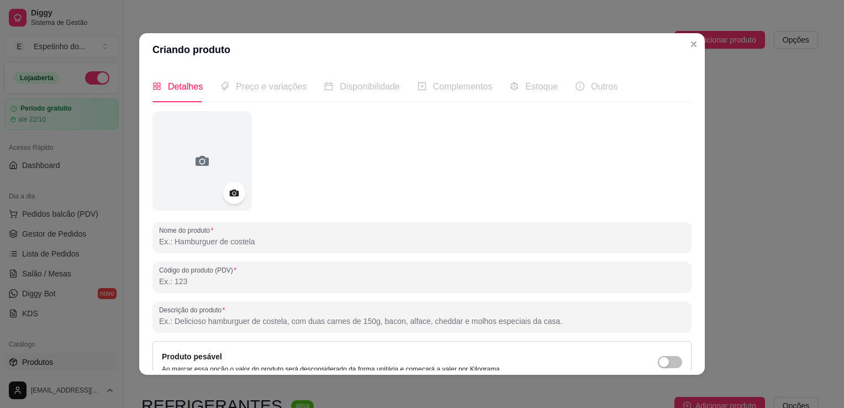
click at [204, 239] on input "Nome do produto" at bounding box center [422, 241] width 526 height 11
type input "Imperio 269ml"
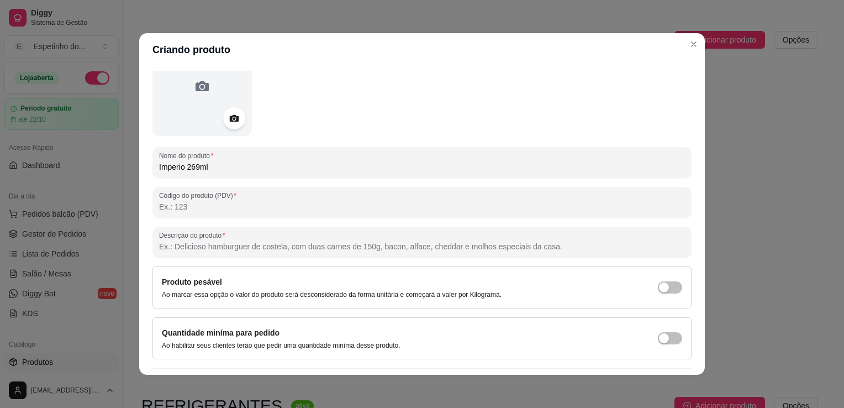
scroll to position [103, 0]
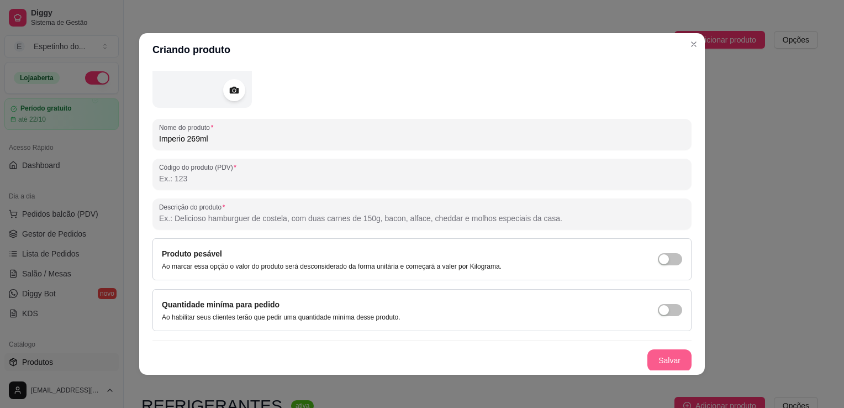
click at [661, 357] on button "Salvar" at bounding box center [670, 360] width 44 height 22
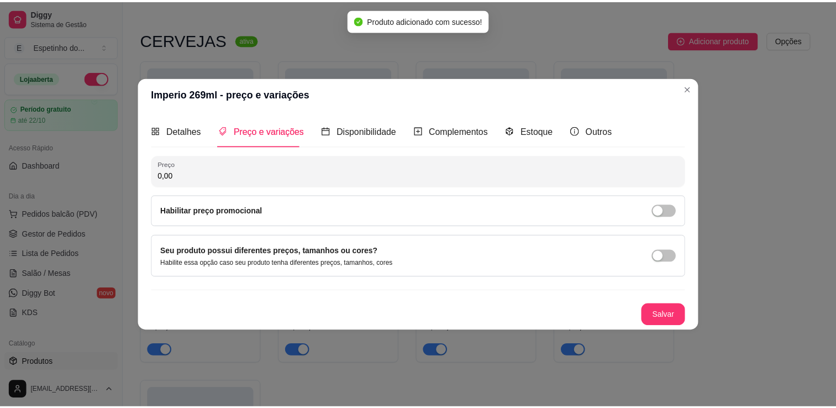
scroll to position [0, 0]
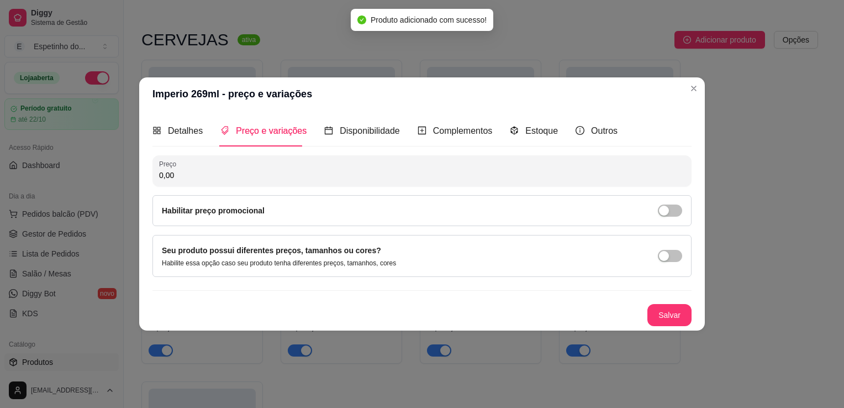
click at [208, 177] on input "0,00" at bounding box center [422, 175] width 526 height 11
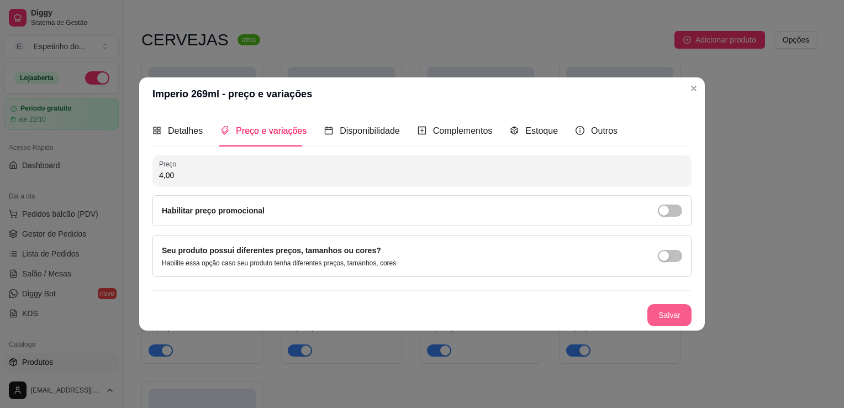
type input "4,00"
click at [676, 315] on button "Salvar" at bounding box center [669, 316] width 43 height 22
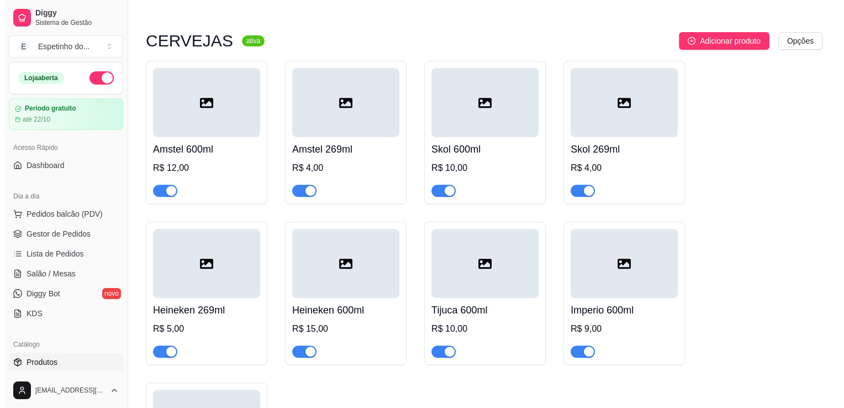
scroll to position [437, 0]
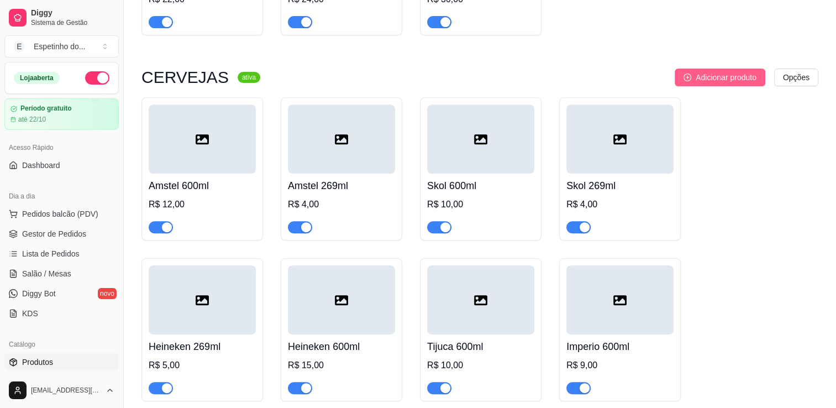
click at [723, 76] on span "Adicionar produto" at bounding box center [726, 77] width 61 height 12
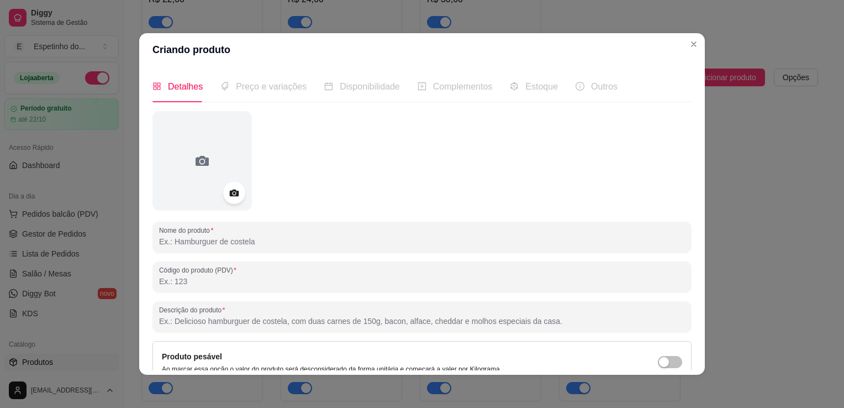
click at [231, 244] on input "Nome do produto" at bounding box center [422, 241] width 526 height 11
type input "[DEMOGRAPHIC_DATA] 600ml"
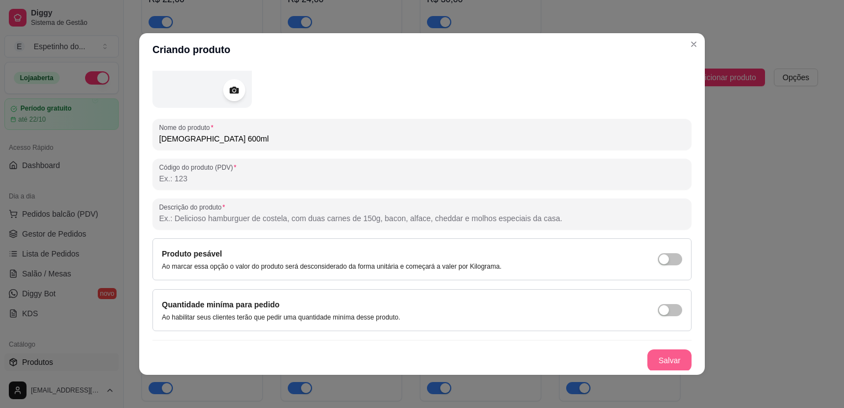
click at [665, 359] on button "Salvar" at bounding box center [670, 360] width 44 height 22
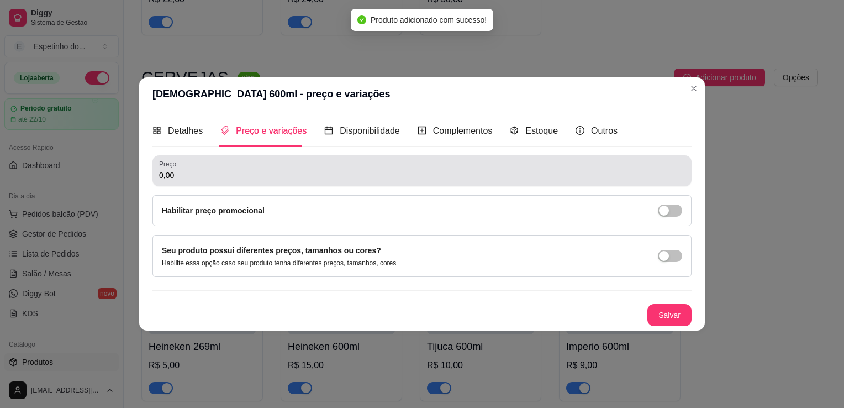
scroll to position [0, 0]
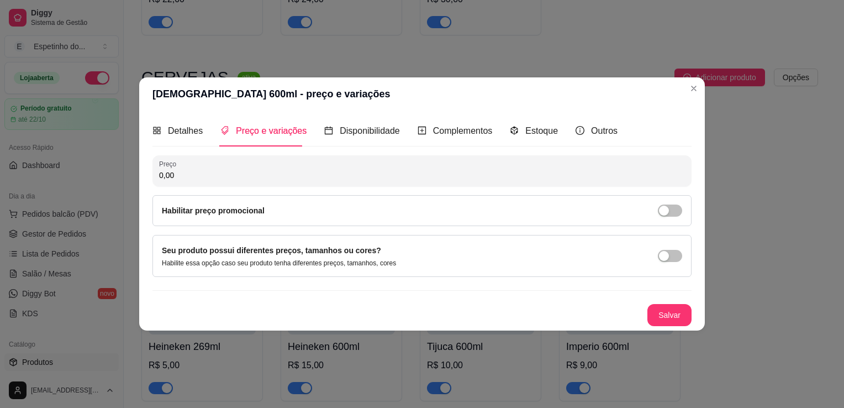
click at [261, 179] on input "0,00" at bounding box center [422, 175] width 526 height 11
type input "10,00"
click at [672, 312] on button "Salvar" at bounding box center [669, 316] width 43 height 22
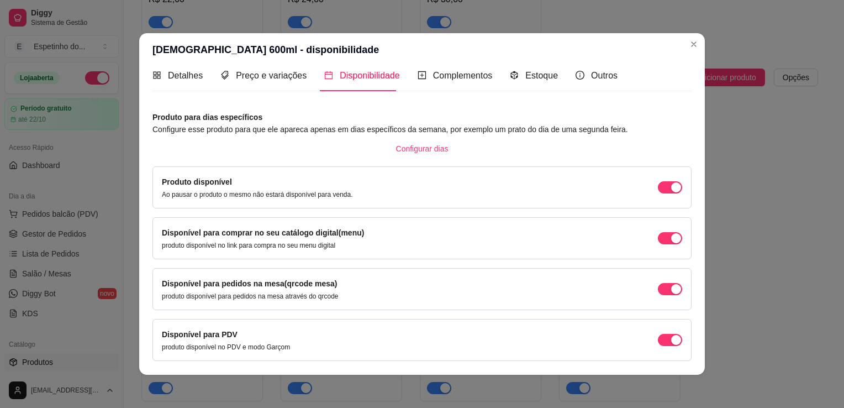
scroll to position [45, 0]
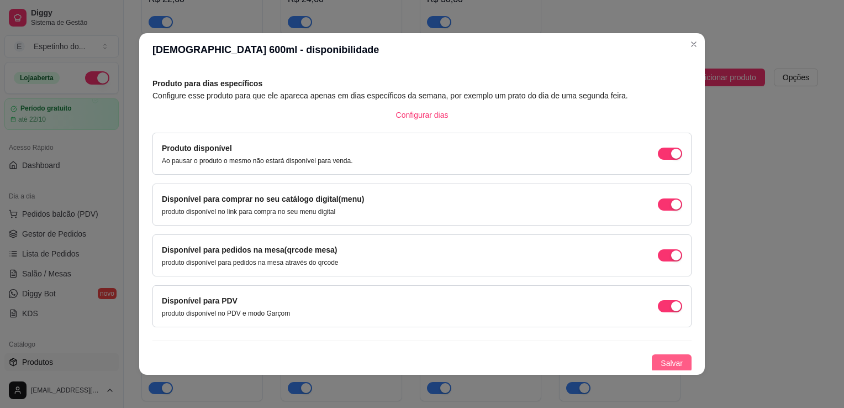
click at [665, 361] on span "Salvar" at bounding box center [672, 363] width 22 height 12
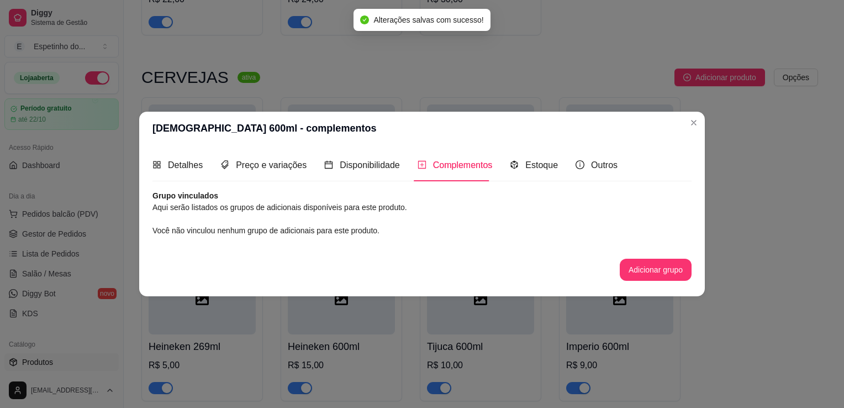
scroll to position [0, 0]
click at [245, 165] on span "Preço e variações" at bounding box center [271, 164] width 71 height 9
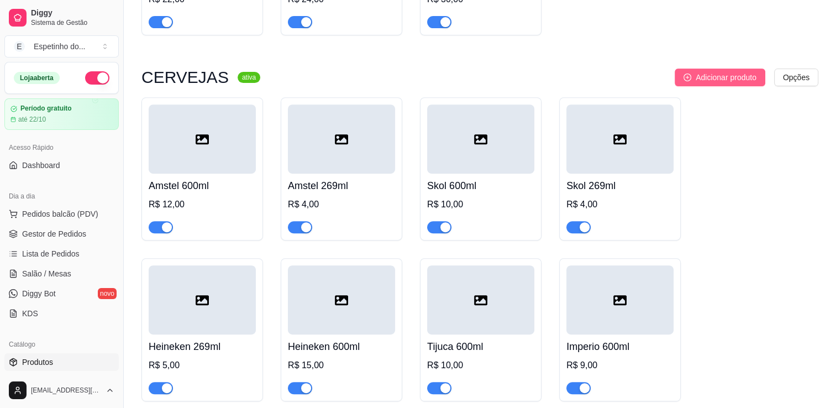
click at [724, 78] on span "Adicionar produto" at bounding box center [726, 77] width 61 height 12
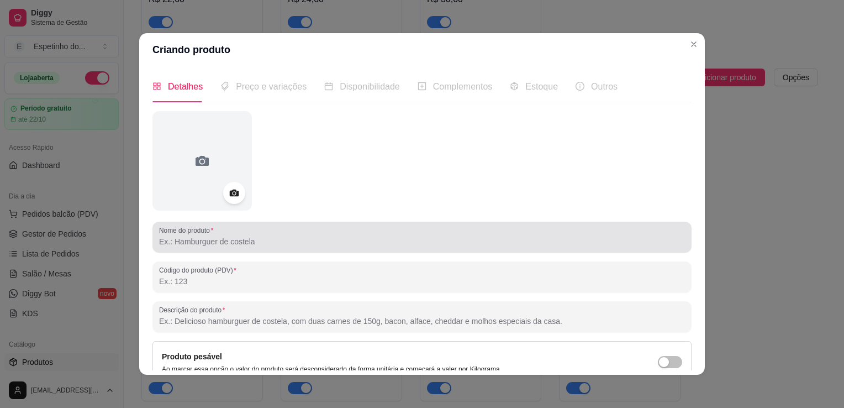
click at [249, 247] on div at bounding box center [422, 237] width 526 height 22
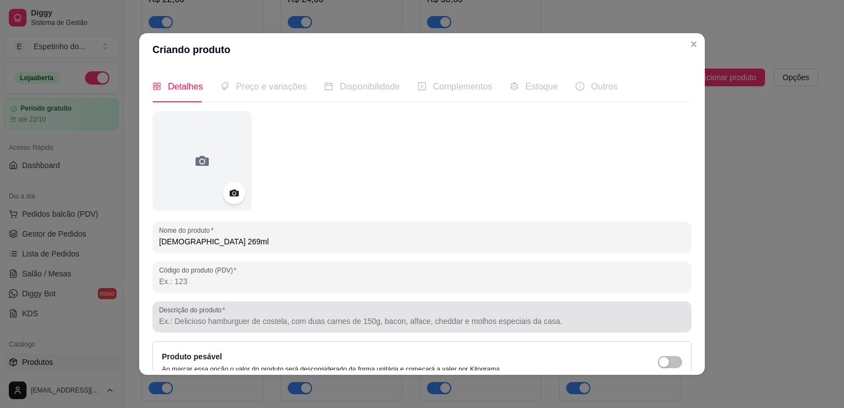
type input "[DEMOGRAPHIC_DATA] 269ml"
click at [235, 322] on input "Descrição do produto" at bounding box center [422, 321] width 526 height 11
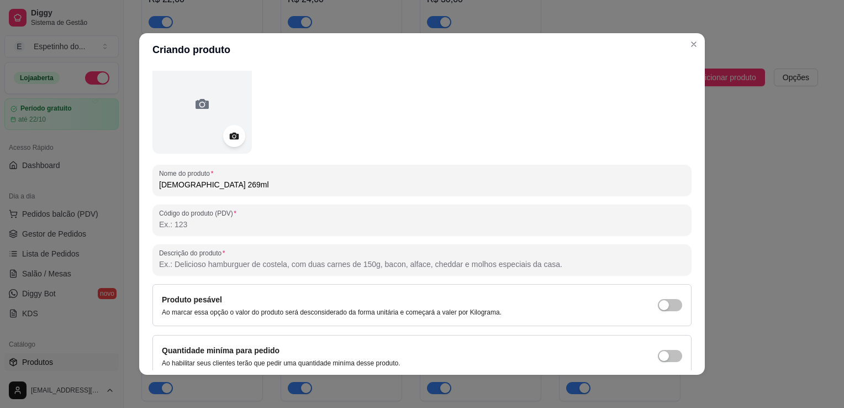
scroll to position [103, 0]
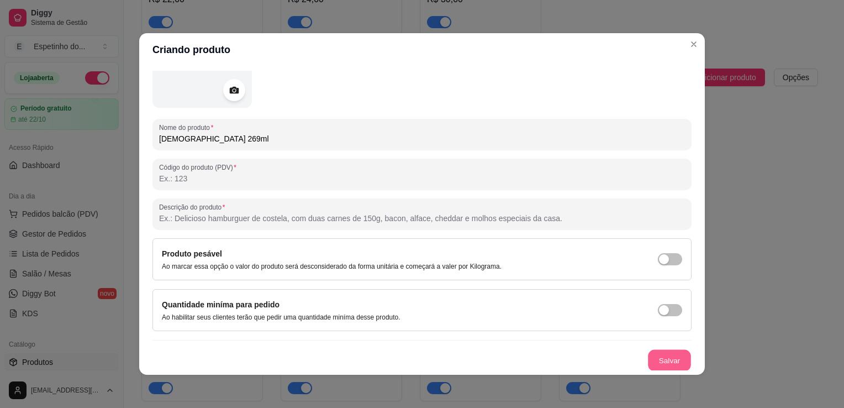
click at [663, 358] on button "Salvar" at bounding box center [669, 361] width 43 height 22
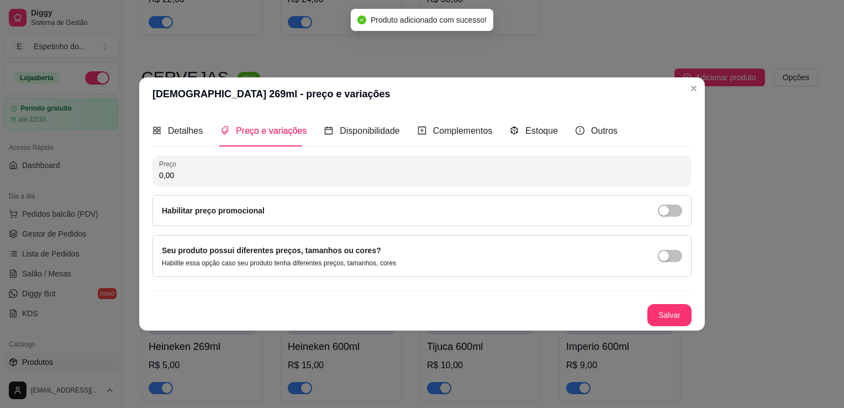
scroll to position [0, 0]
click at [183, 177] on input "0,00" at bounding box center [422, 175] width 526 height 11
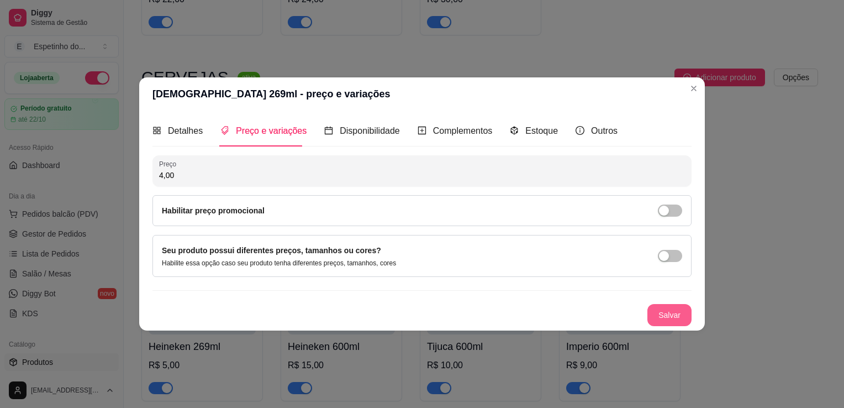
type input "4,00"
click at [667, 311] on button "Salvar" at bounding box center [669, 316] width 43 height 22
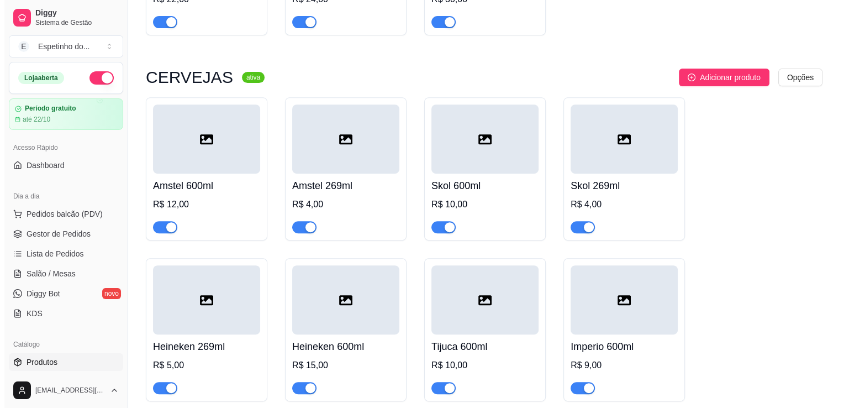
scroll to position [724, 0]
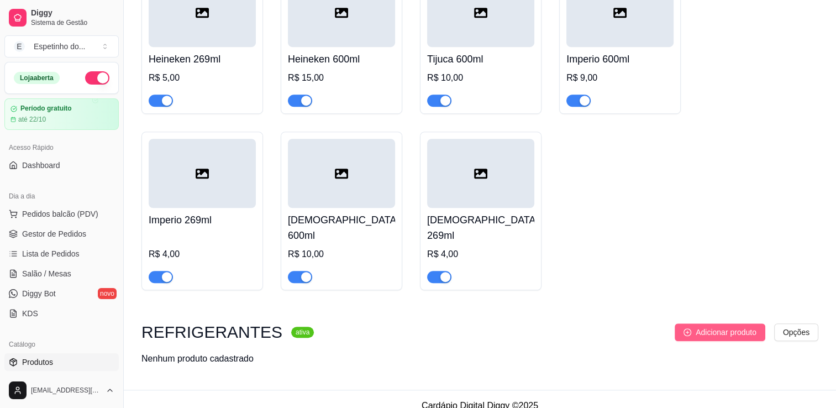
click at [726, 326] on span "Adicionar produto" at bounding box center [726, 332] width 61 height 12
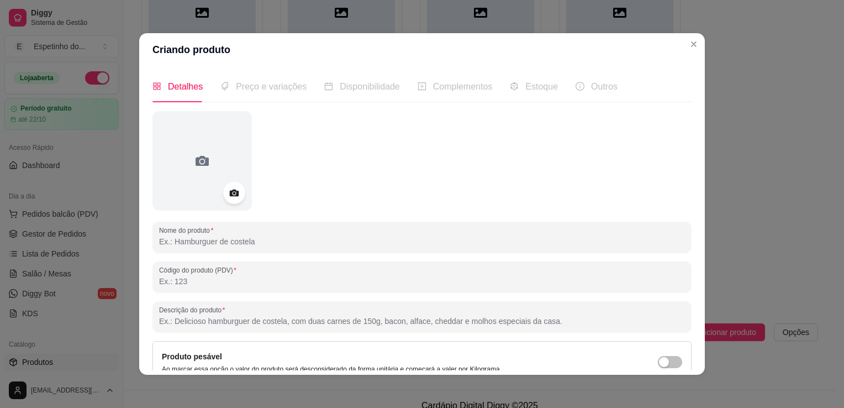
click at [202, 240] on input "Nome do produto" at bounding box center [422, 241] width 526 height 11
type input "Coca lata"
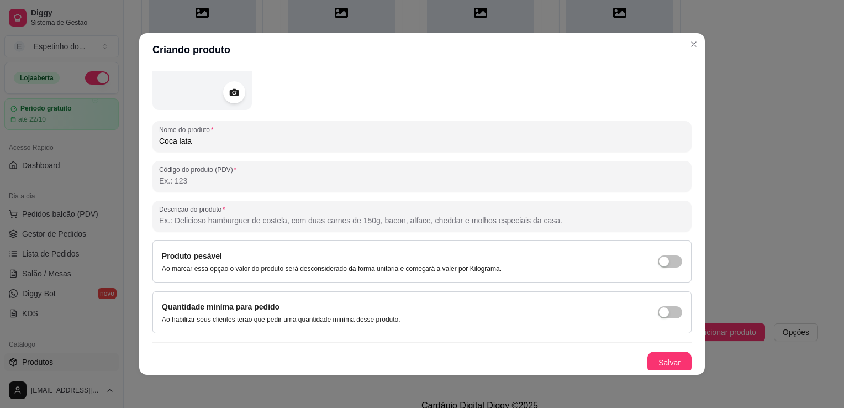
scroll to position [103, 0]
click at [662, 357] on button "Salvar" at bounding box center [669, 361] width 43 height 22
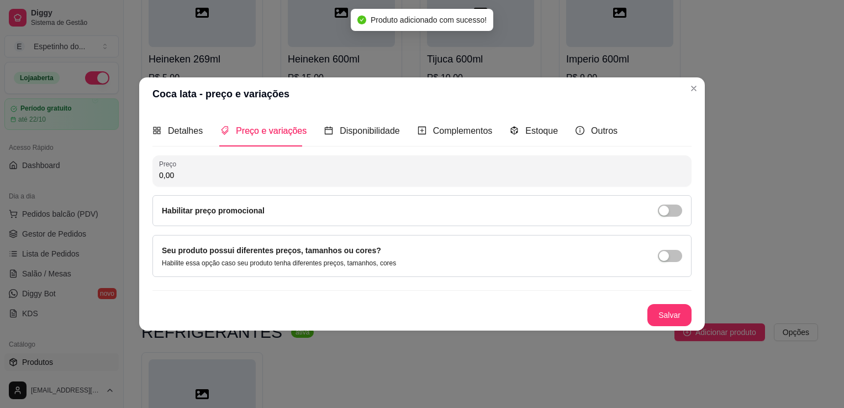
scroll to position [0, 0]
click at [194, 175] on input "0,00" at bounding box center [422, 175] width 526 height 11
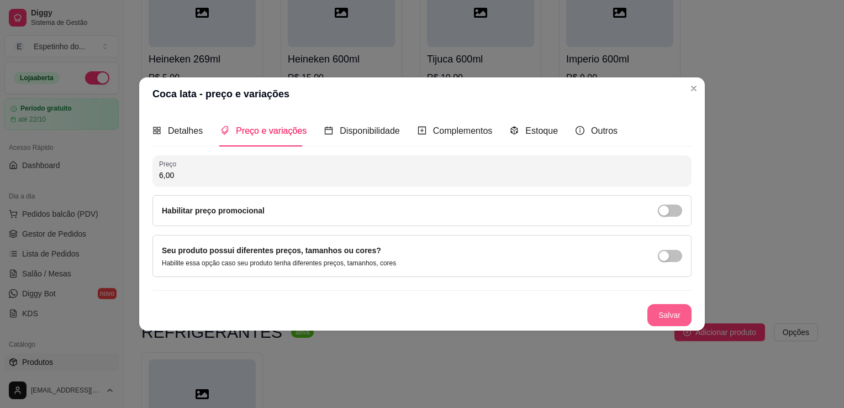
type input "6,00"
click at [670, 313] on button "Salvar" at bounding box center [669, 316] width 43 height 22
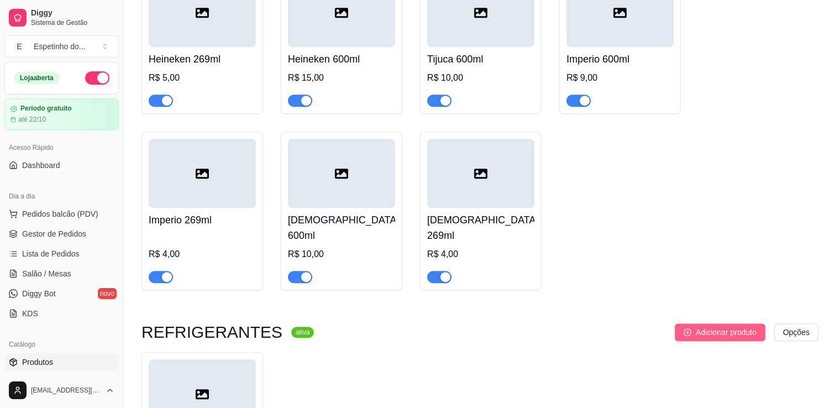
click at [703, 327] on button "Adicionar produto" at bounding box center [720, 332] width 91 height 18
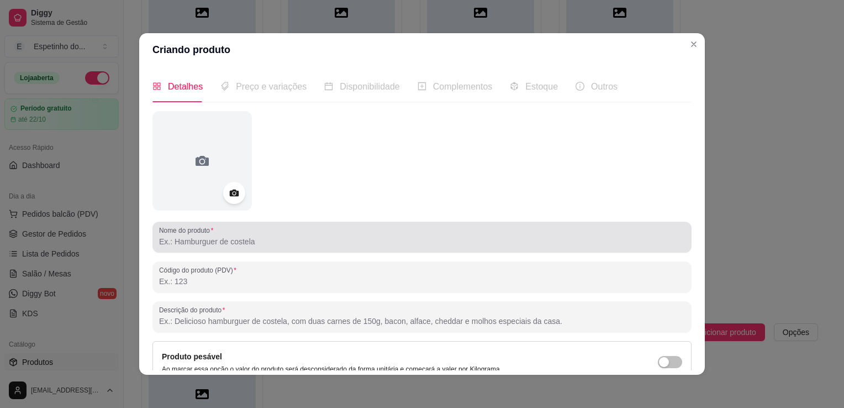
click at [196, 247] on div at bounding box center [422, 237] width 526 height 22
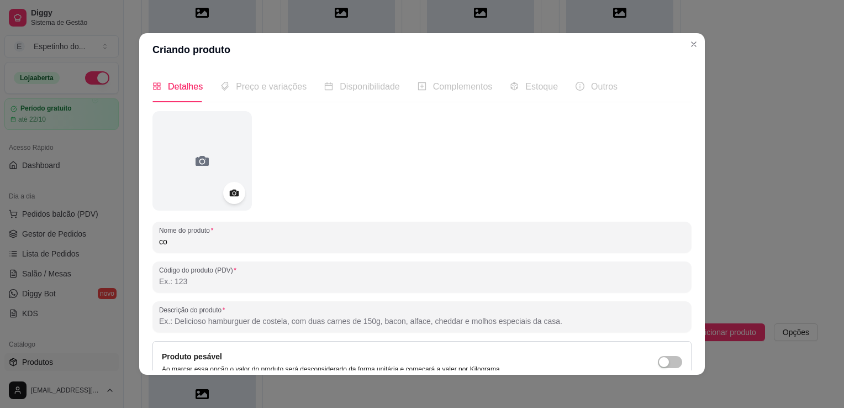
type input "c"
type input "Coca cola 2 litros"
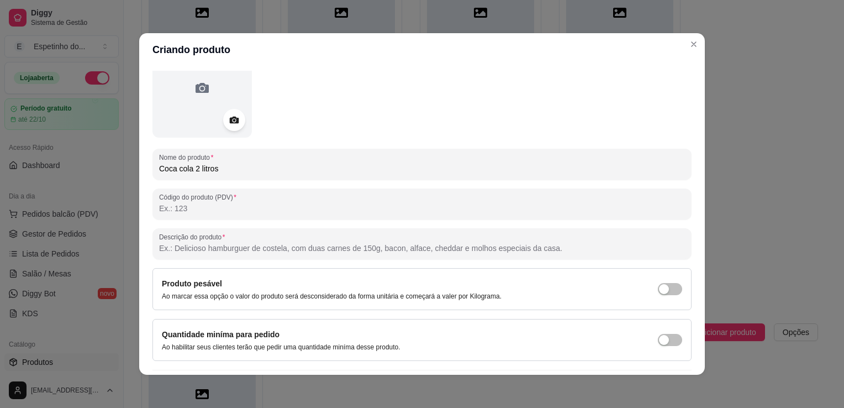
scroll to position [103, 0]
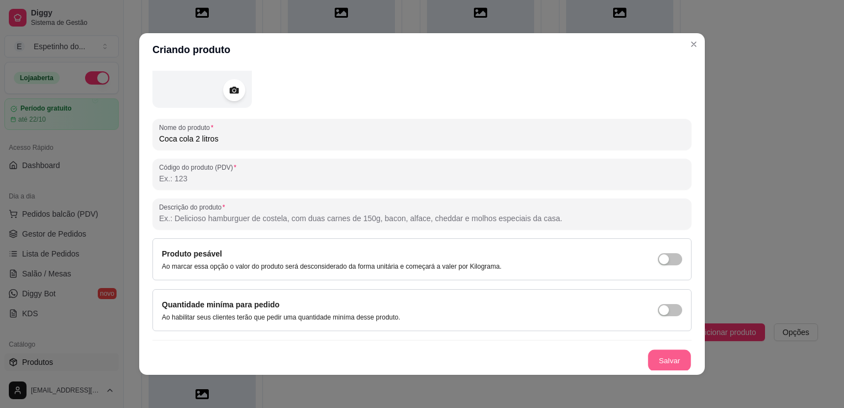
click at [670, 359] on button "Salvar" at bounding box center [669, 361] width 43 height 22
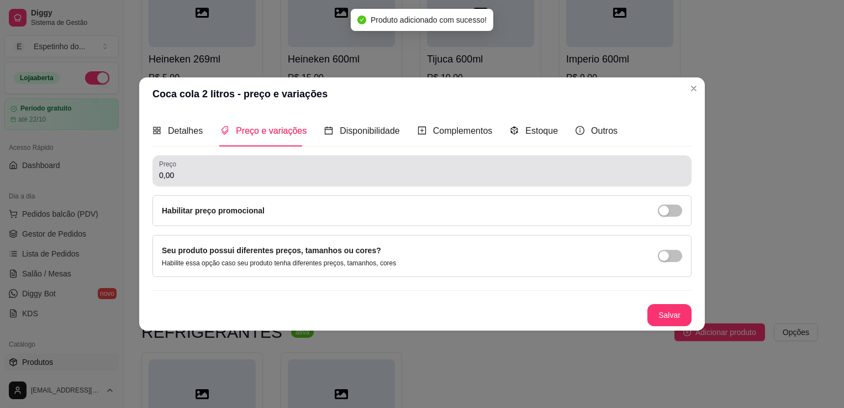
click at [223, 175] on input "0,00" at bounding box center [422, 175] width 526 height 11
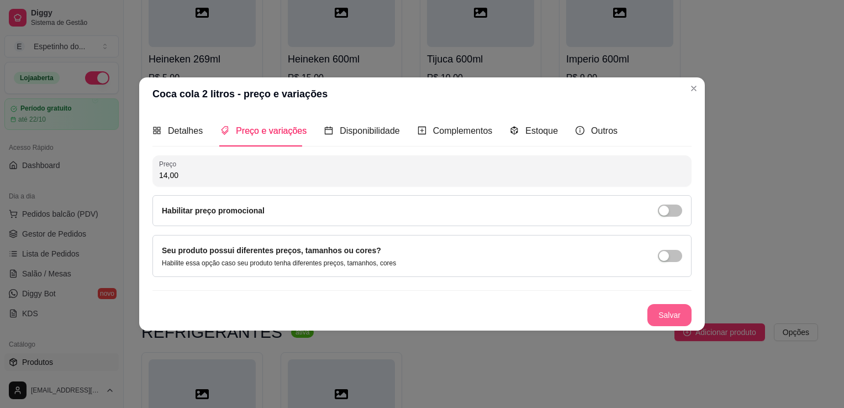
type input "14,00"
click at [659, 313] on button "Salvar" at bounding box center [670, 315] width 44 height 22
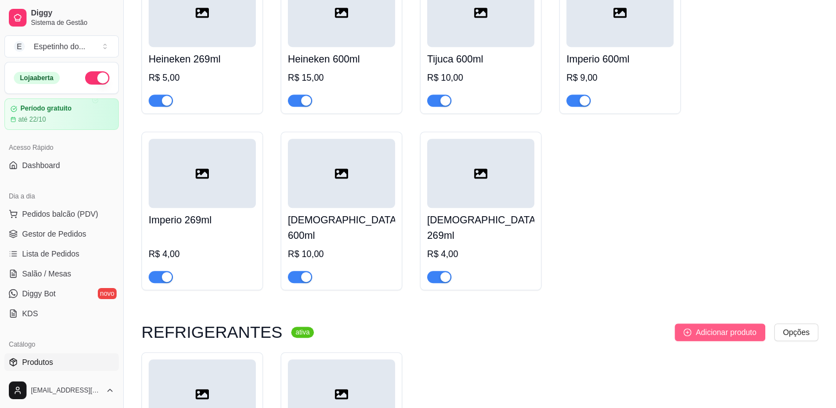
click at [722, 326] on span "Adicionar produto" at bounding box center [726, 332] width 61 height 12
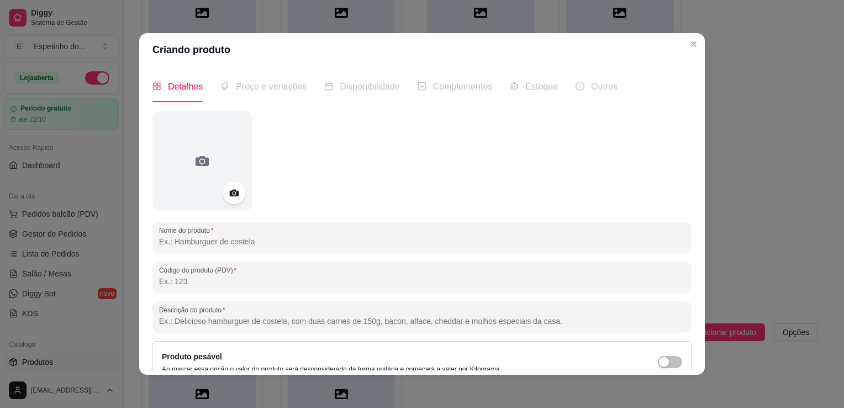
click at [177, 239] on input "Nome do produto" at bounding box center [422, 241] width 526 height 11
type input "Guarana [GEOGRAPHIC_DATA] 1 litro"
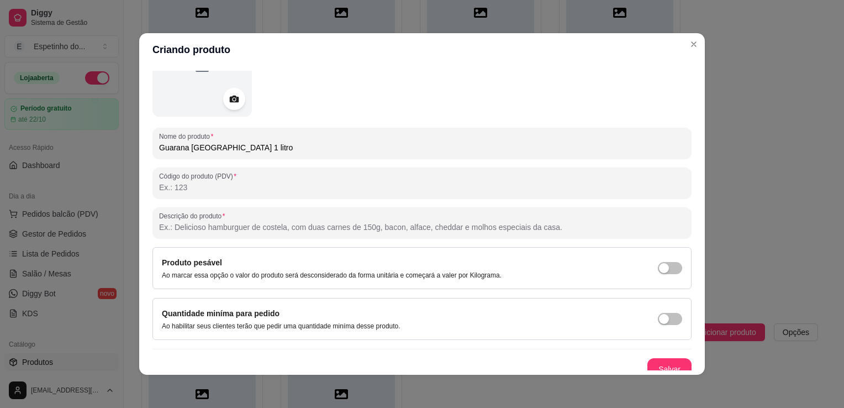
scroll to position [103, 0]
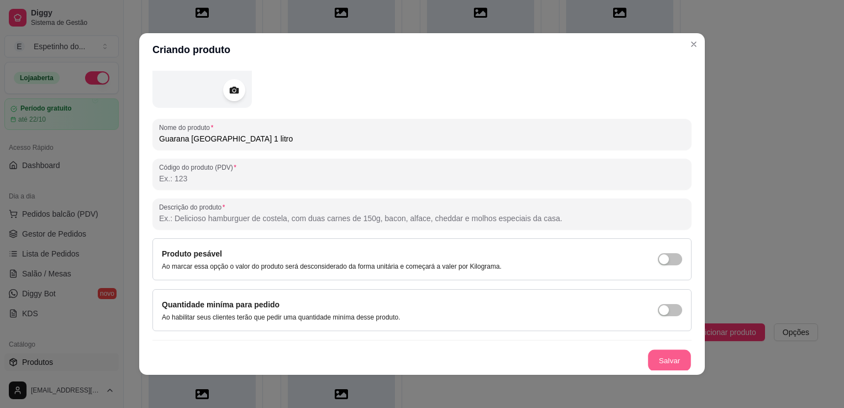
click at [661, 358] on button "Salvar" at bounding box center [669, 361] width 43 height 22
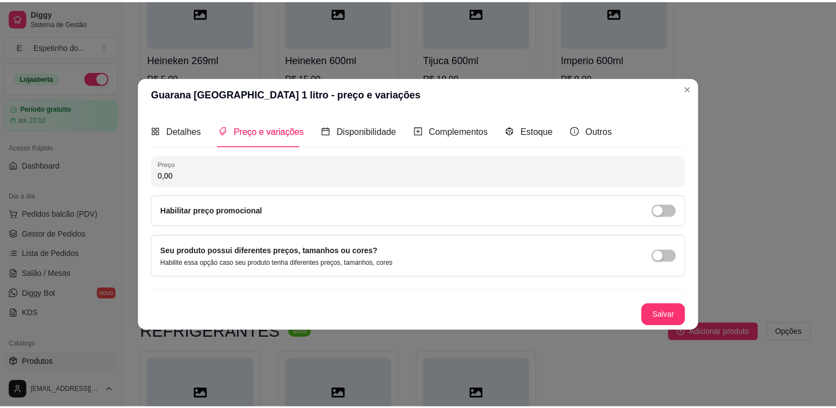
scroll to position [0, 0]
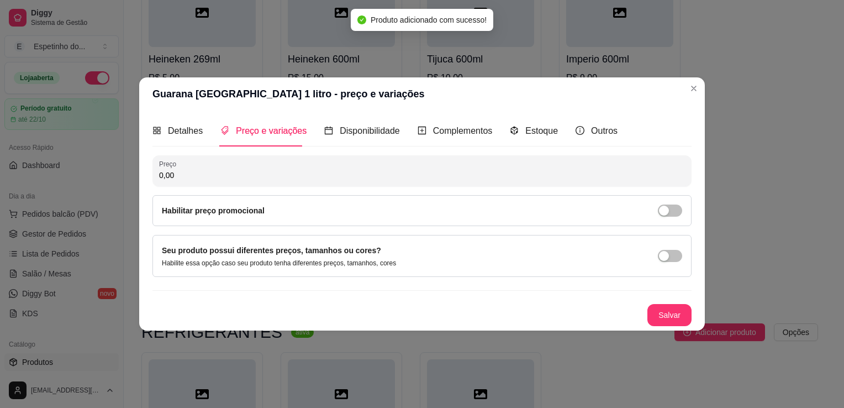
click at [259, 178] on input "0,00" at bounding box center [422, 175] width 526 height 11
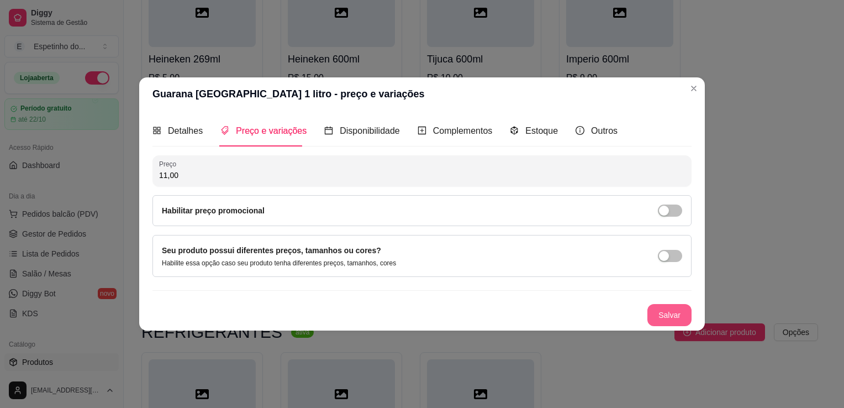
type input "11,00"
click at [683, 315] on button "Salvar" at bounding box center [669, 316] width 43 height 22
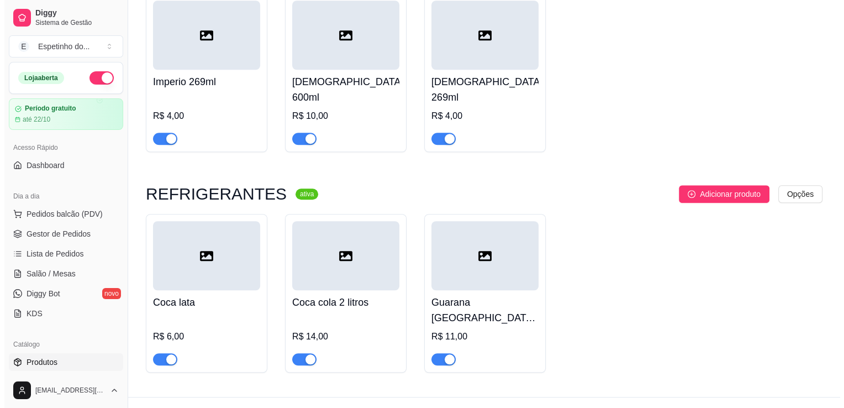
scroll to position [870, 0]
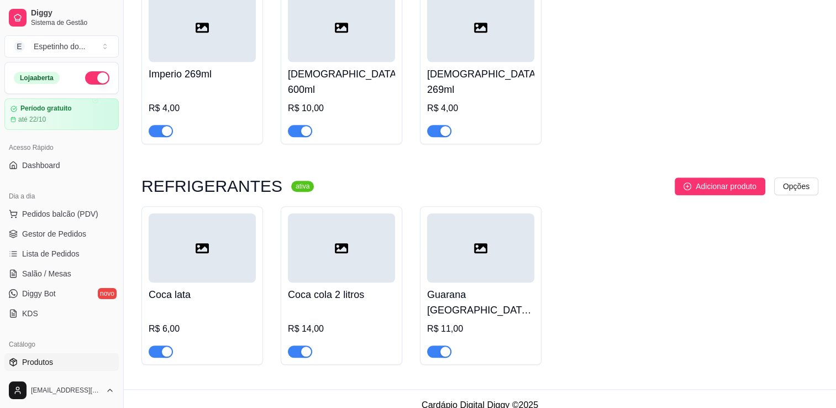
click at [232, 287] on h4 "Coca lata" at bounding box center [202, 294] width 107 height 15
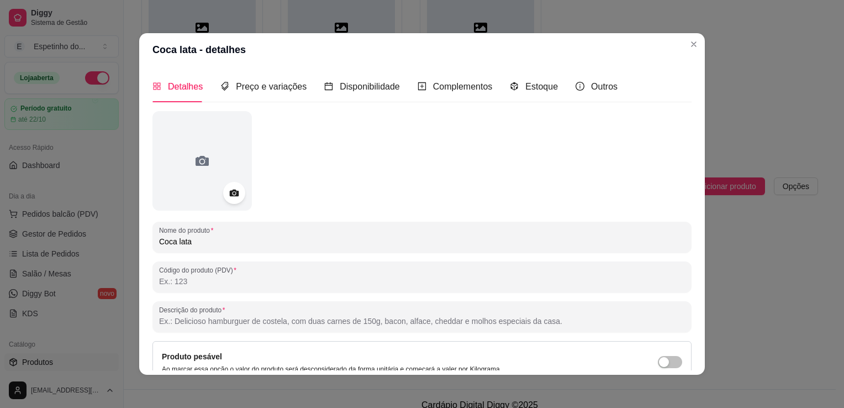
click at [212, 242] on input "Coca lata" at bounding box center [422, 241] width 526 height 11
type input "Coca Cola 350ml"
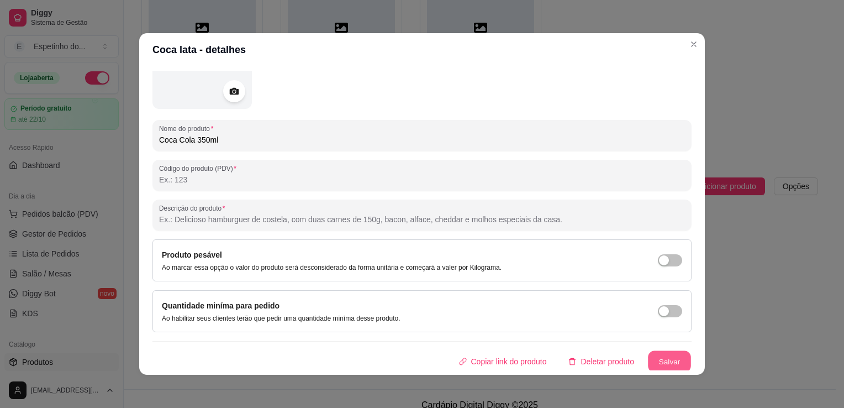
click at [660, 359] on button "Salvar" at bounding box center [669, 362] width 43 height 22
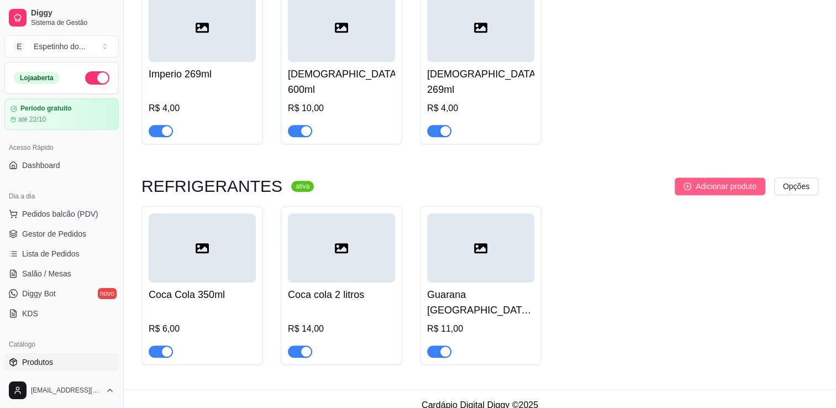
click at [716, 180] on span "Adicionar produto" at bounding box center [726, 186] width 61 height 12
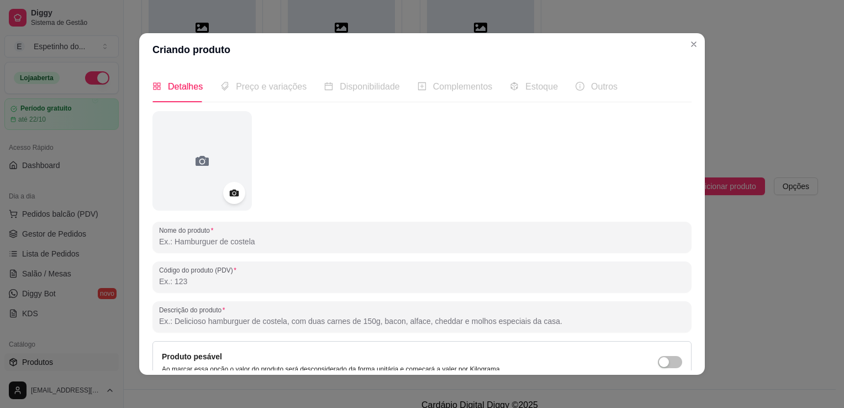
click at [261, 245] on input "Nome do produto" at bounding box center [422, 241] width 526 height 11
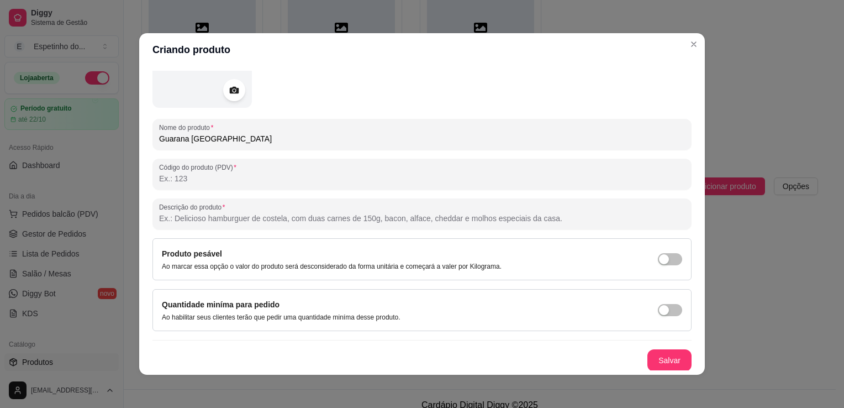
click at [242, 138] on input "Guarana [GEOGRAPHIC_DATA]" at bounding box center [422, 138] width 526 height 11
type input "Guarana [GEOGRAPHIC_DATA] 350ml"
click at [648, 359] on button "Salvar" at bounding box center [669, 361] width 43 height 22
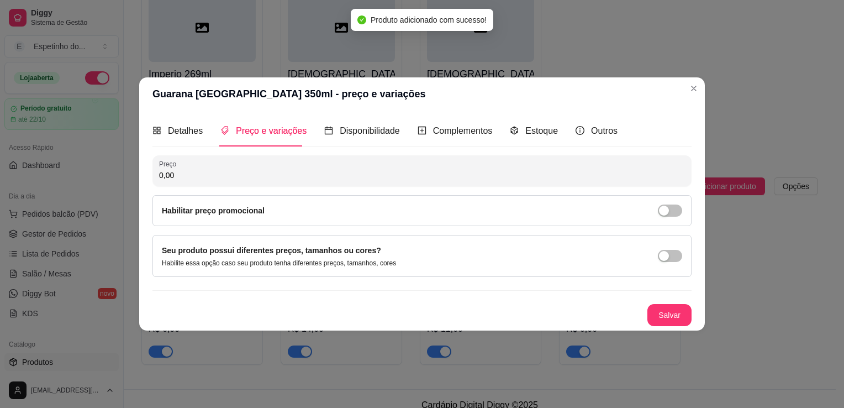
scroll to position [0, 0]
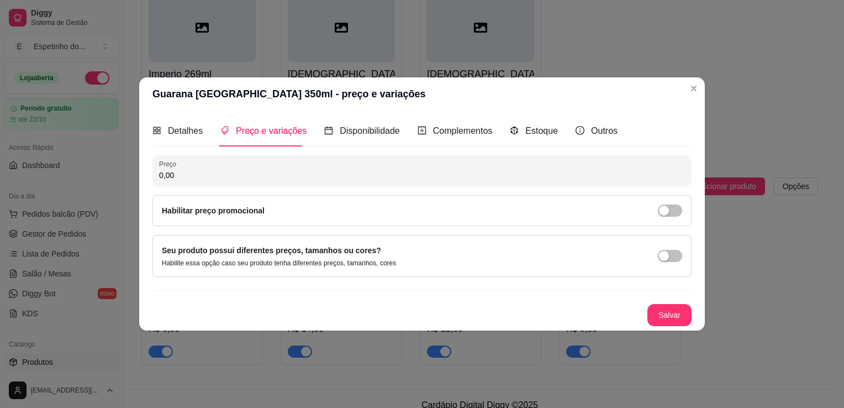
click at [364, 177] on input "0,00" at bounding box center [422, 175] width 526 height 11
type input "6,00"
click at [683, 314] on button "Salvar" at bounding box center [669, 316] width 43 height 22
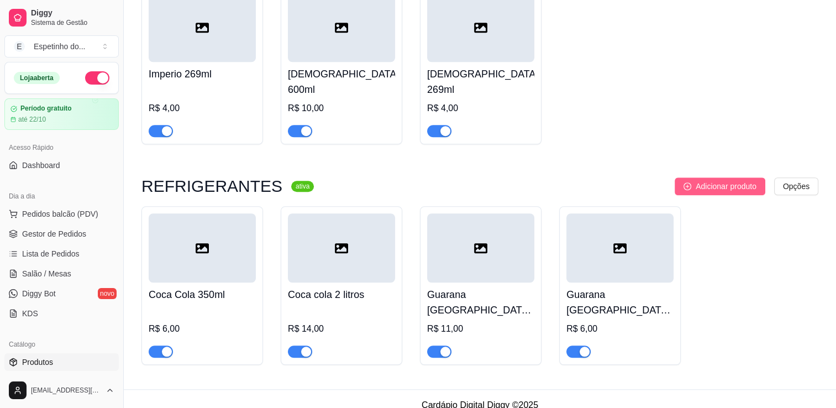
click at [725, 180] on span "Adicionar produto" at bounding box center [726, 186] width 61 height 12
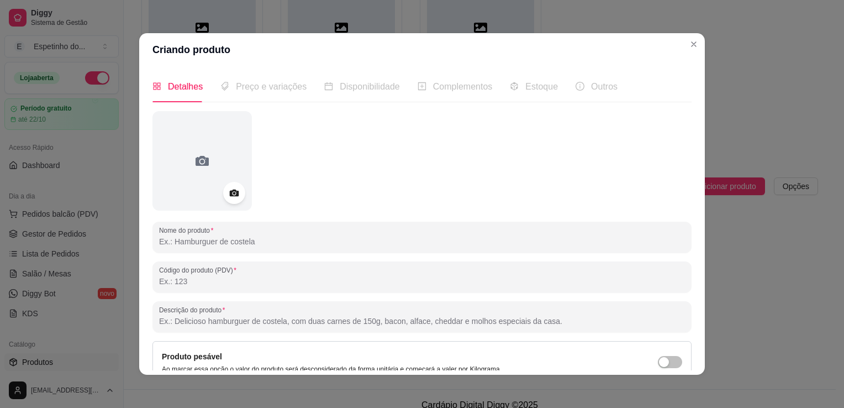
click at [259, 244] on input "Nome do produto" at bounding box center [422, 241] width 526 height 11
type input "Guarana Jesus 350ml"
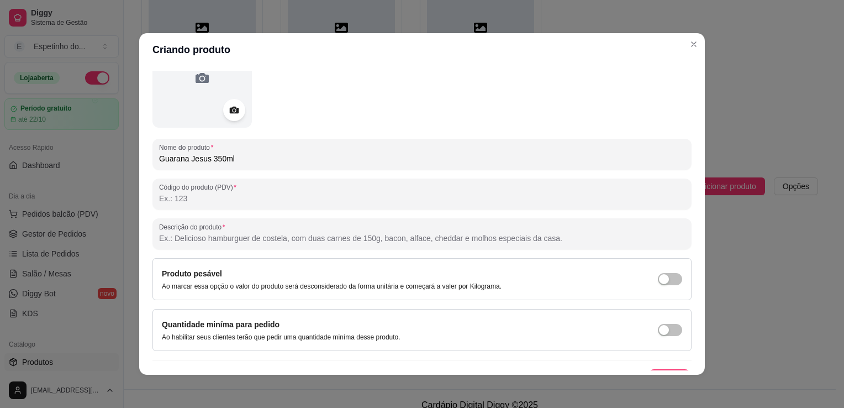
scroll to position [103, 0]
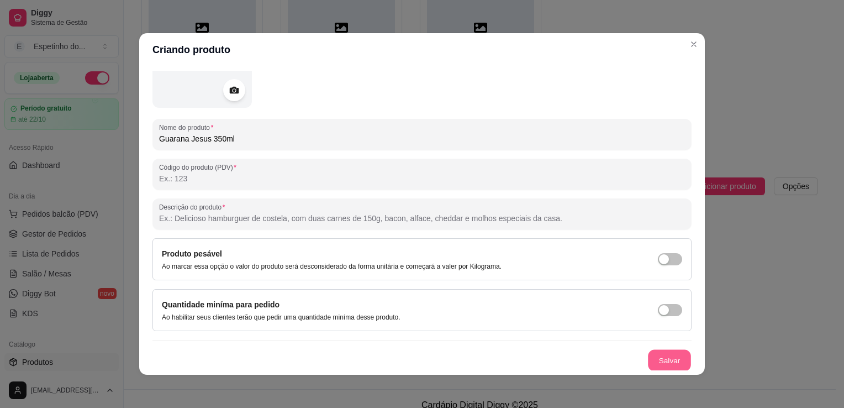
click at [662, 357] on button "Salvar" at bounding box center [669, 361] width 43 height 22
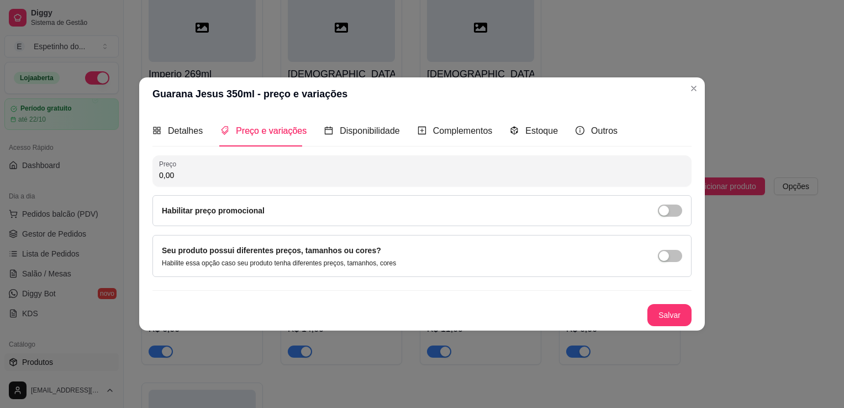
scroll to position [0, 0]
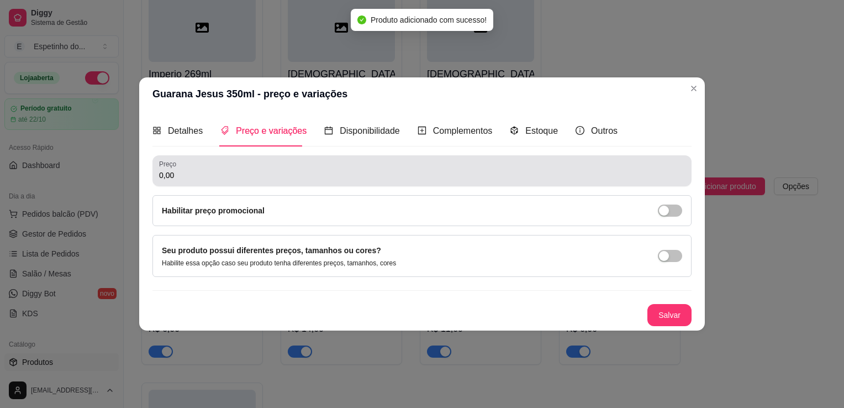
click at [222, 169] on div "0,00" at bounding box center [422, 171] width 526 height 22
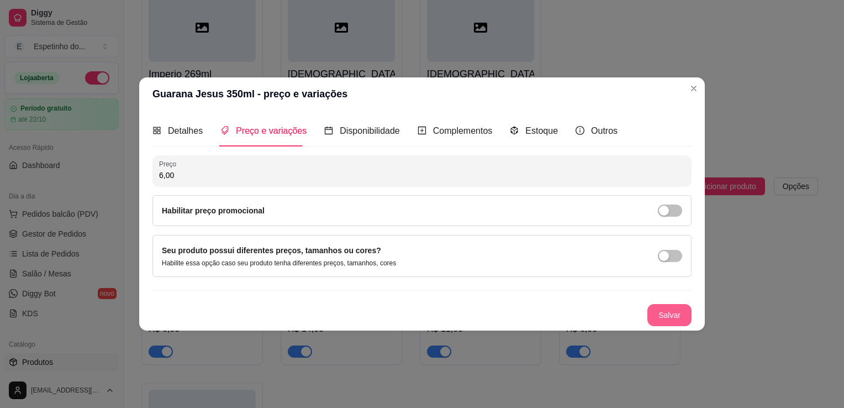
type input "6,00"
click at [671, 314] on button "Salvar" at bounding box center [669, 316] width 43 height 22
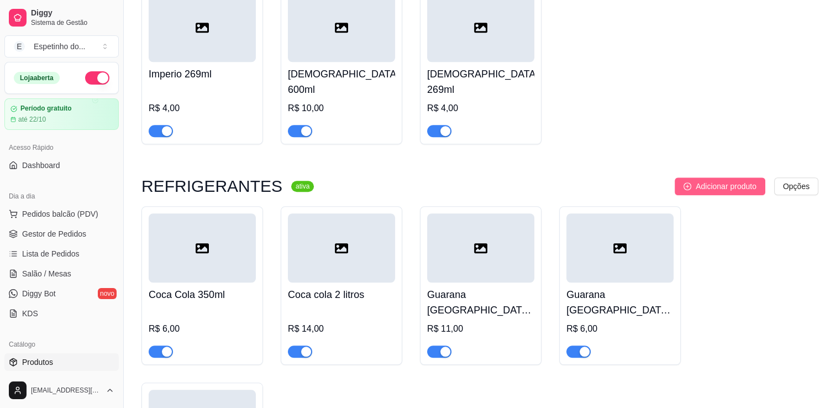
click at [701, 180] on span "Adicionar produto" at bounding box center [726, 186] width 61 height 12
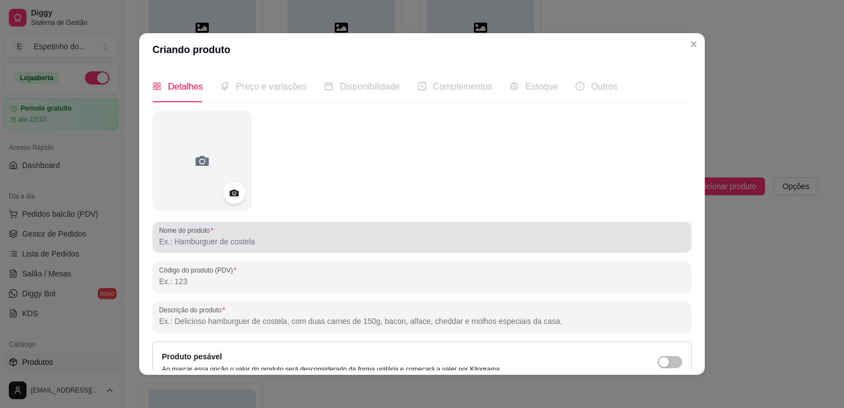
click at [237, 249] on div "Nome do produto" at bounding box center [422, 237] width 539 height 31
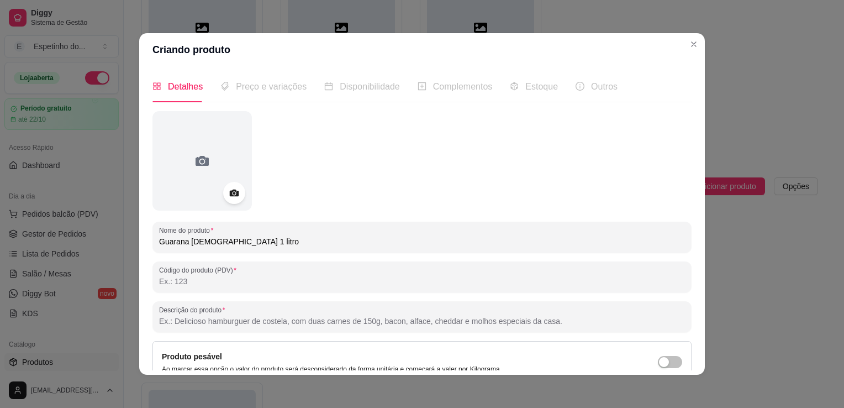
type input "Guarana [DEMOGRAPHIC_DATA] 1 litro"
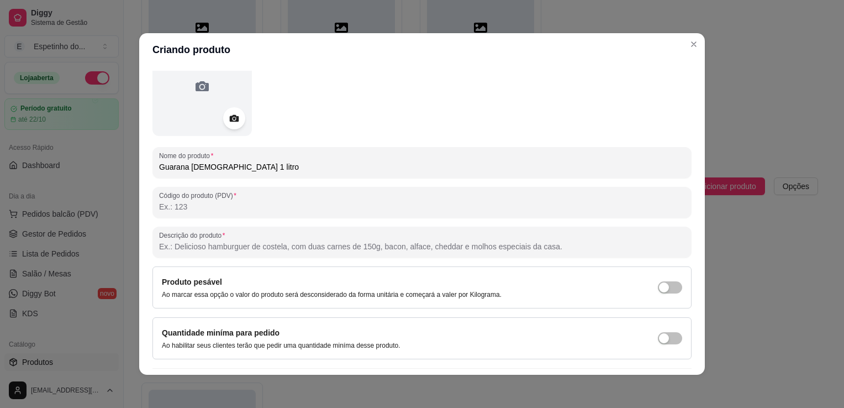
scroll to position [103, 0]
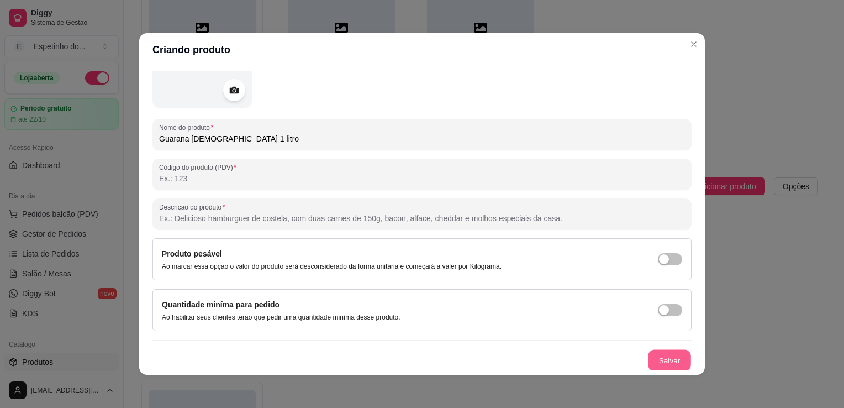
click at [668, 355] on button "Salvar" at bounding box center [669, 361] width 43 height 22
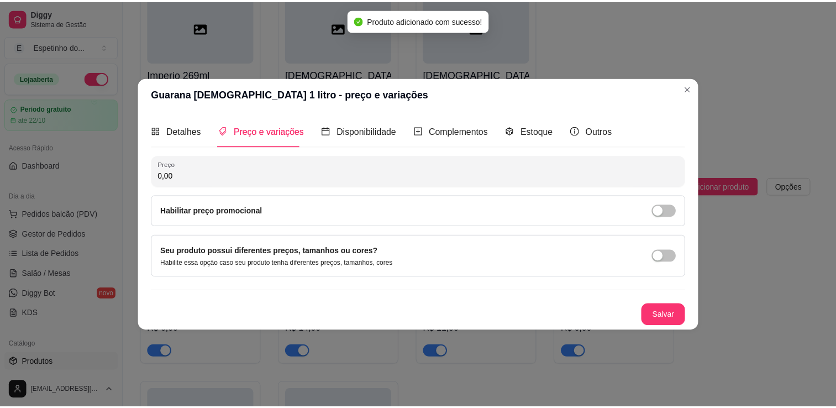
scroll to position [0, 0]
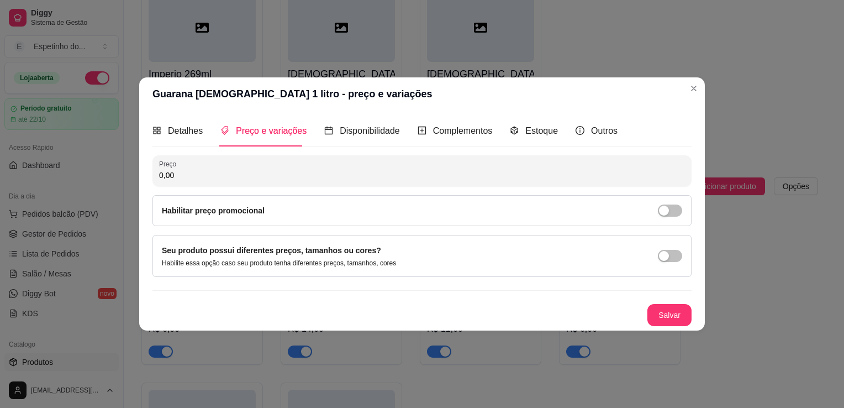
click at [202, 181] on input "0,00" at bounding box center [422, 175] width 526 height 11
type input "11,00"
click at [681, 306] on button "Salvar" at bounding box center [669, 316] width 43 height 22
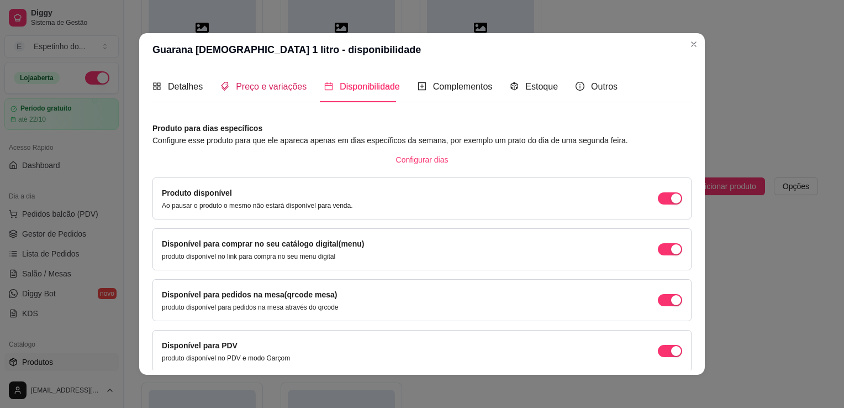
click at [265, 91] on span "Preço e variações" at bounding box center [271, 86] width 71 height 9
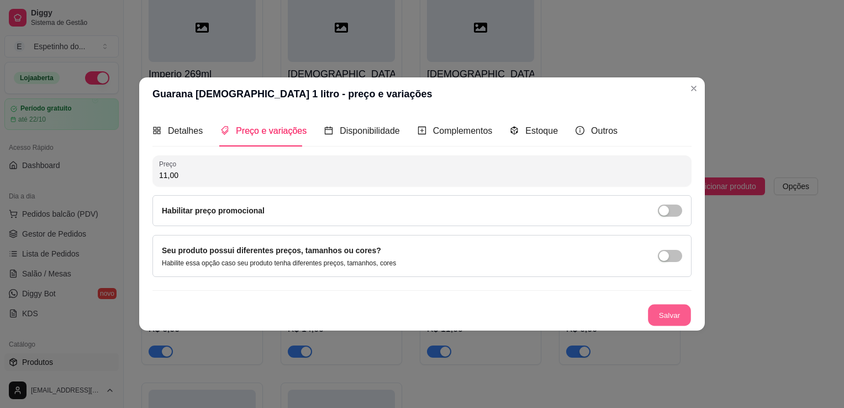
click at [665, 311] on button "Salvar" at bounding box center [669, 316] width 43 height 22
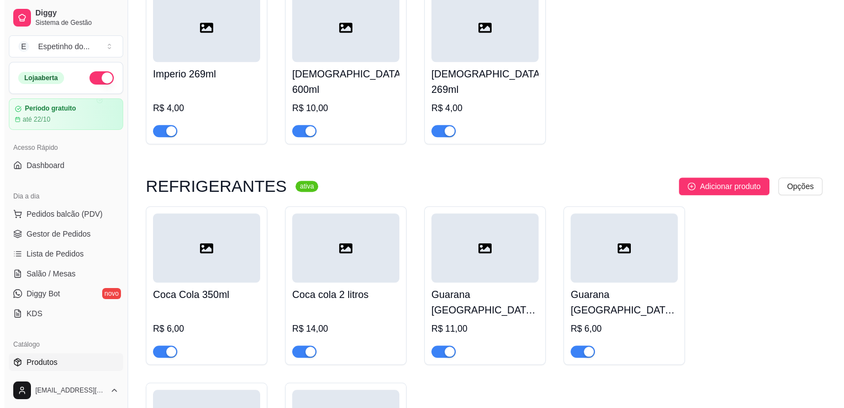
scroll to position [1031, 0]
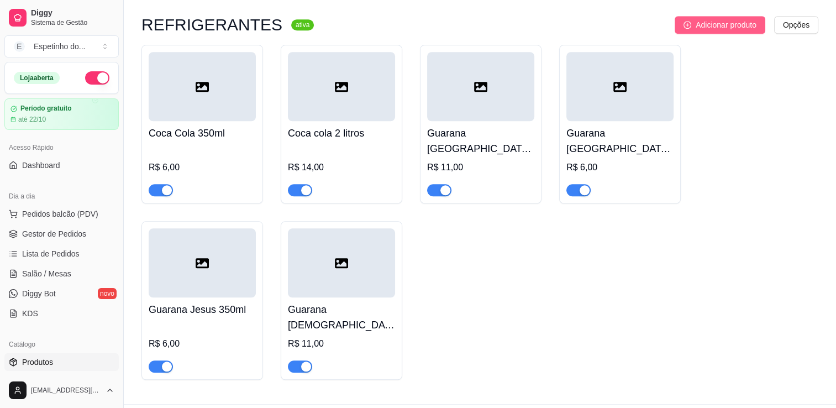
click at [721, 19] on span "Adicionar produto" at bounding box center [726, 25] width 61 height 12
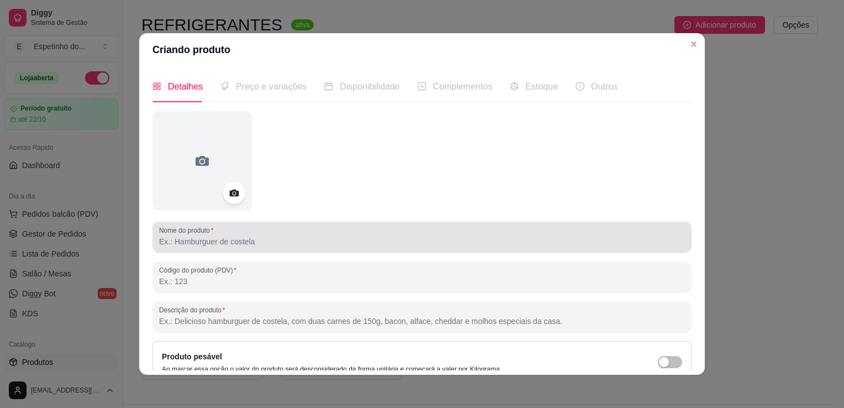
click at [248, 247] on div at bounding box center [422, 237] width 526 height 22
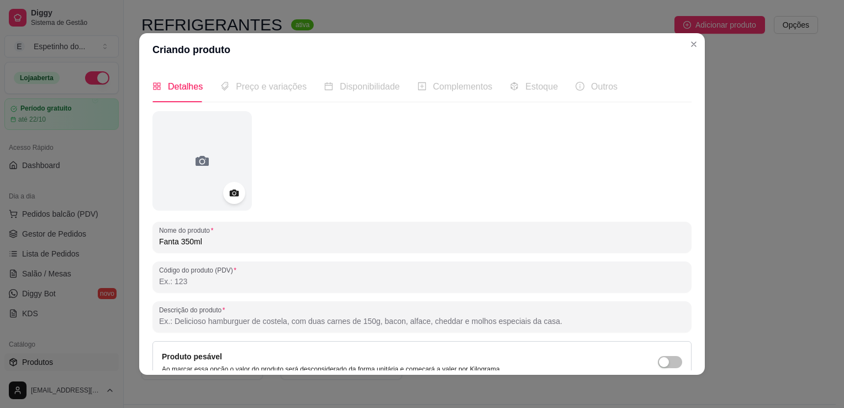
type input "Fanta 350ml"
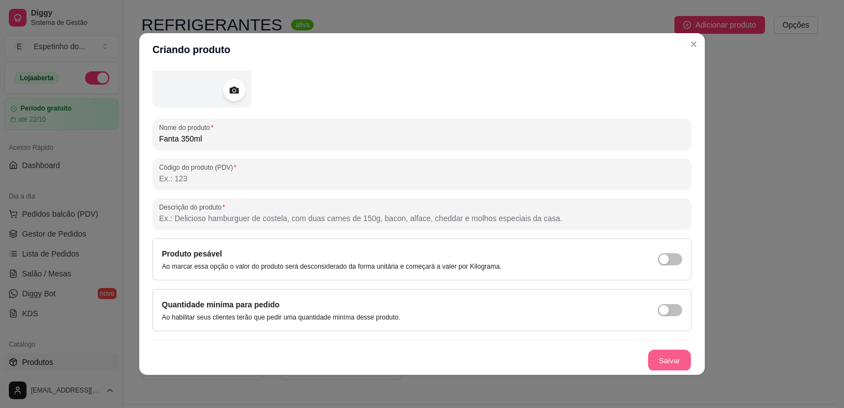
click at [663, 357] on button "Salvar" at bounding box center [669, 361] width 43 height 22
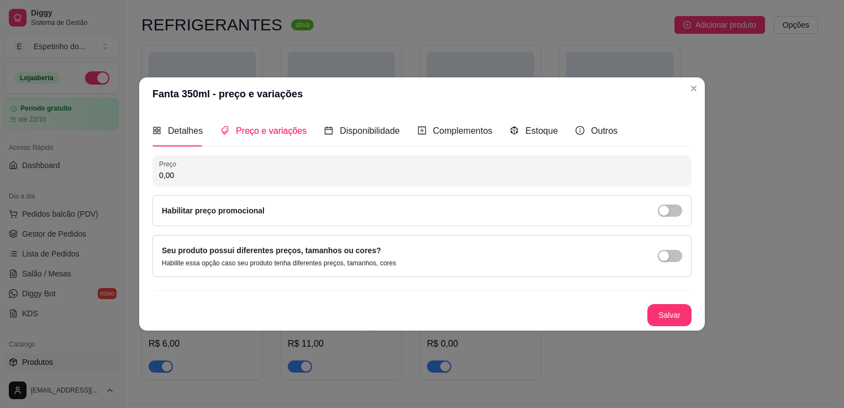
scroll to position [0, 0]
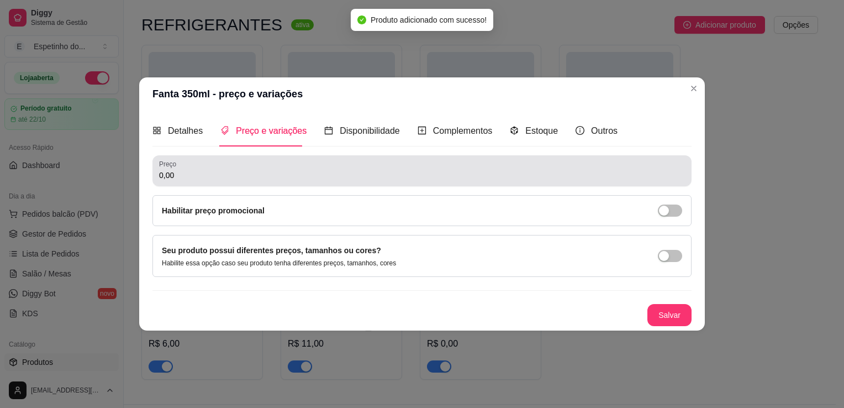
click at [241, 182] on div "Preço 0,00" at bounding box center [422, 170] width 539 height 31
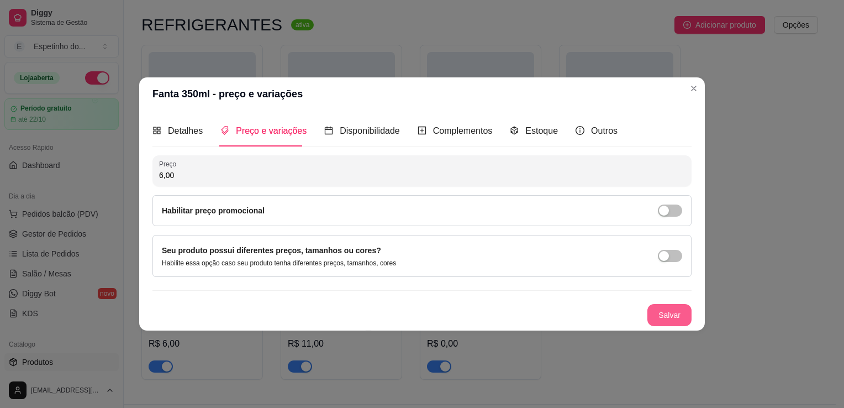
type input "6,00"
click at [674, 313] on button "Salvar" at bounding box center [669, 316] width 43 height 22
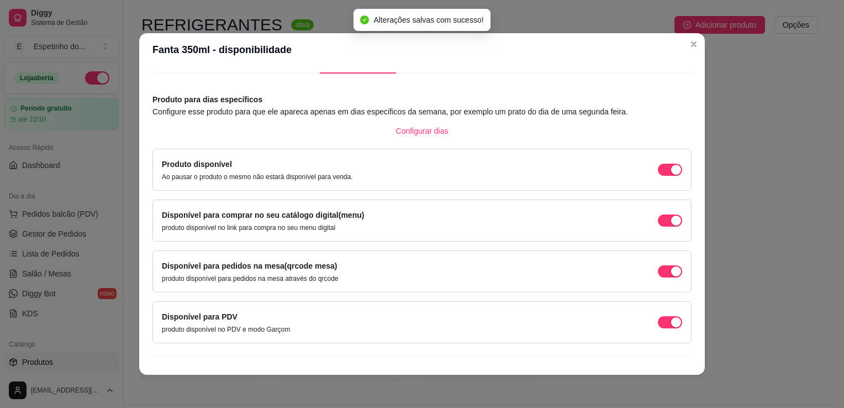
scroll to position [42, 0]
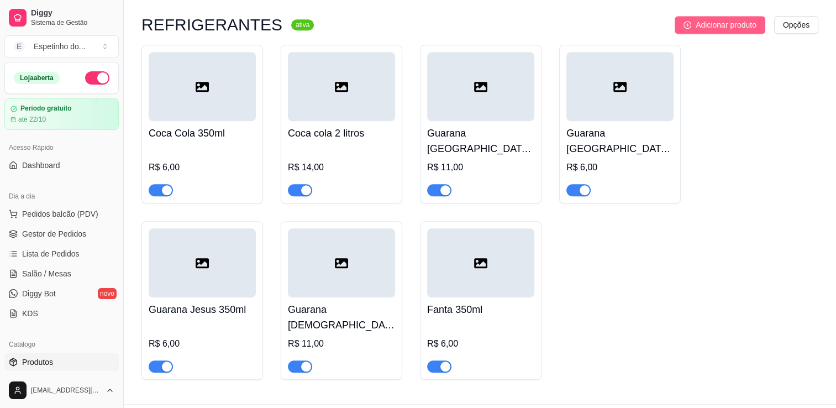
click at [730, 19] on span "Adicionar produto" at bounding box center [726, 25] width 61 height 12
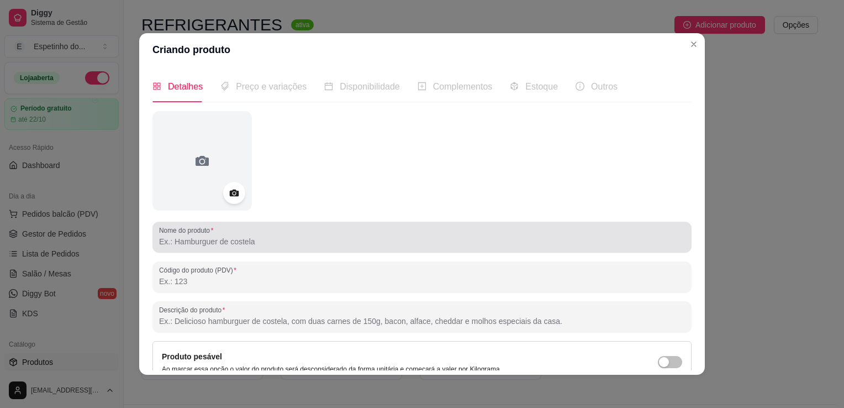
click at [203, 249] on div "Nome do produto" at bounding box center [422, 237] width 539 height 31
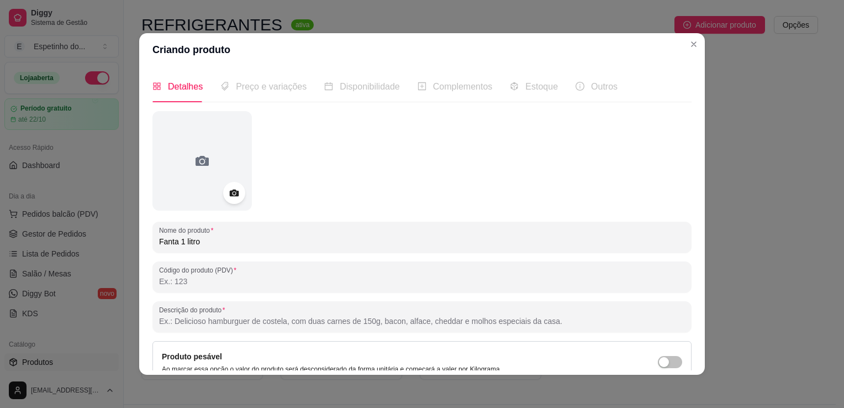
type input "Fanta 1 litro"
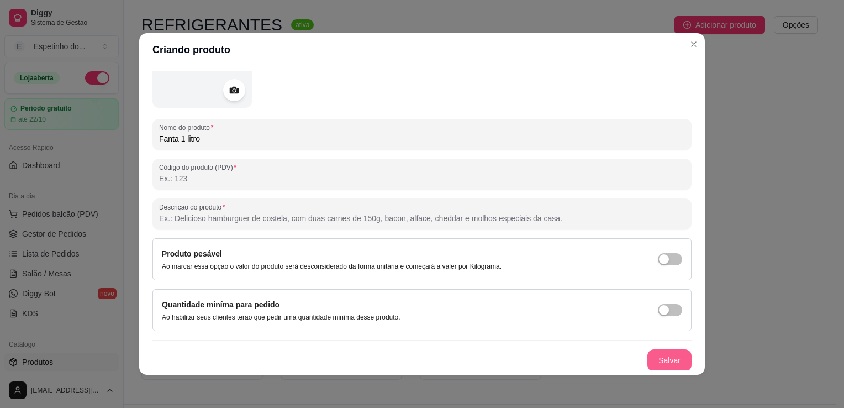
click at [654, 355] on button "Salvar" at bounding box center [670, 360] width 44 height 22
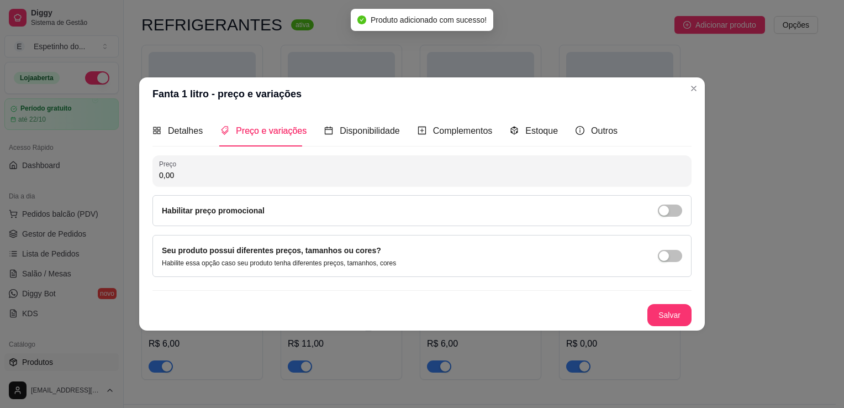
scroll to position [0, 0]
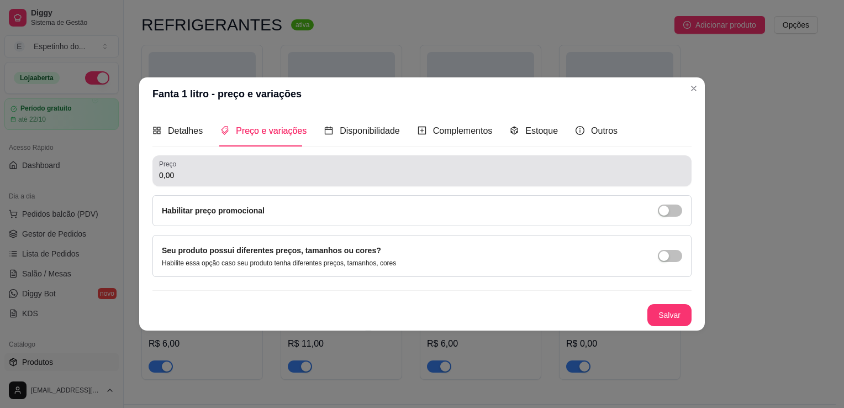
click at [267, 181] on div "0,00" at bounding box center [422, 171] width 526 height 22
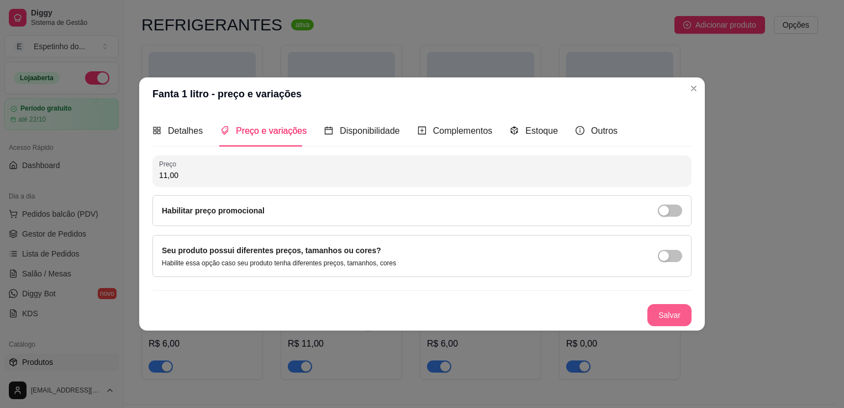
type input "11,00"
click at [675, 313] on button "Salvar" at bounding box center [669, 316] width 43 height 22
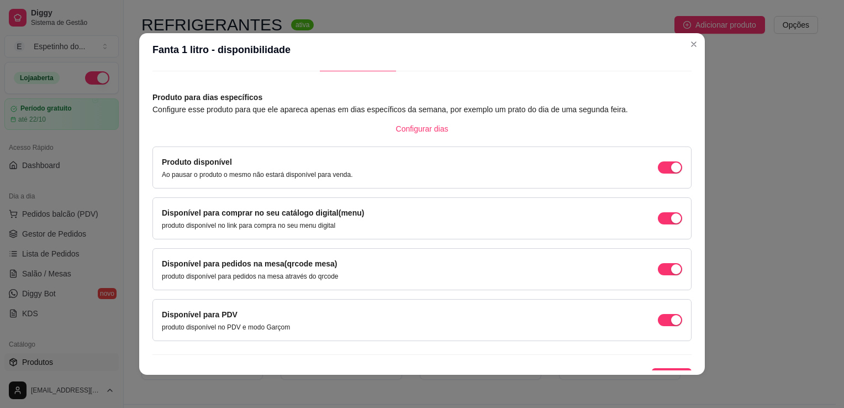
scroll to position [45, 0]
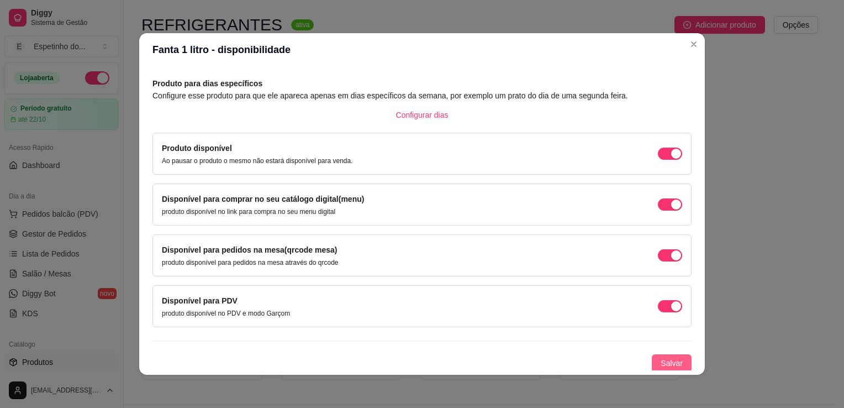
click at [661, 360] on span "Salvar" at bounding box center [672, 363] width 22 height 12
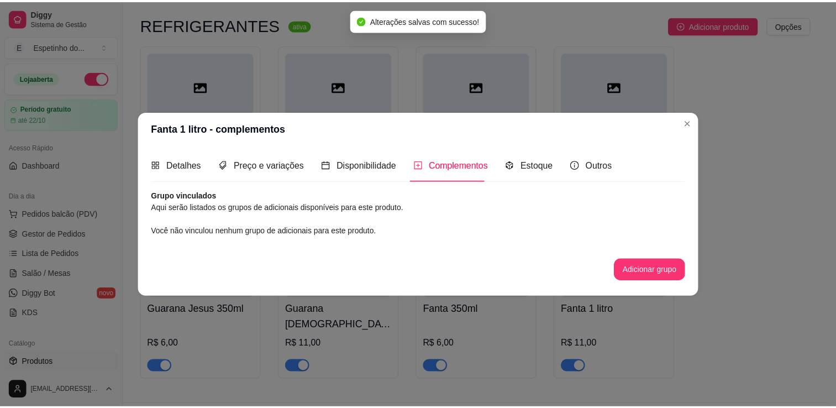
scroll to position [0, 0]
